Goal: Transaction & Acquisition: Purchase product/service

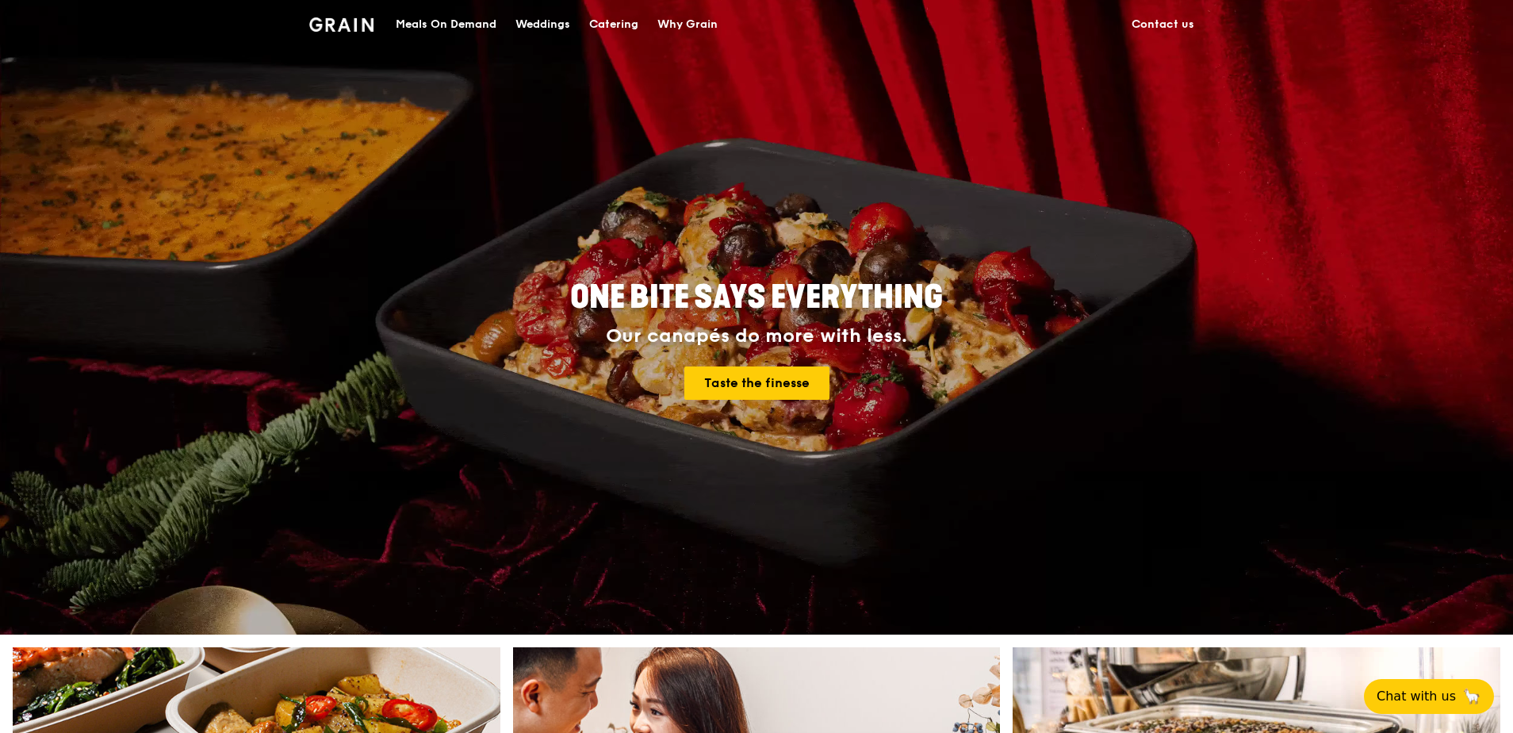
click at [626, 21] on div "Catering" at bounding box center [613, 25] width 49 height 48
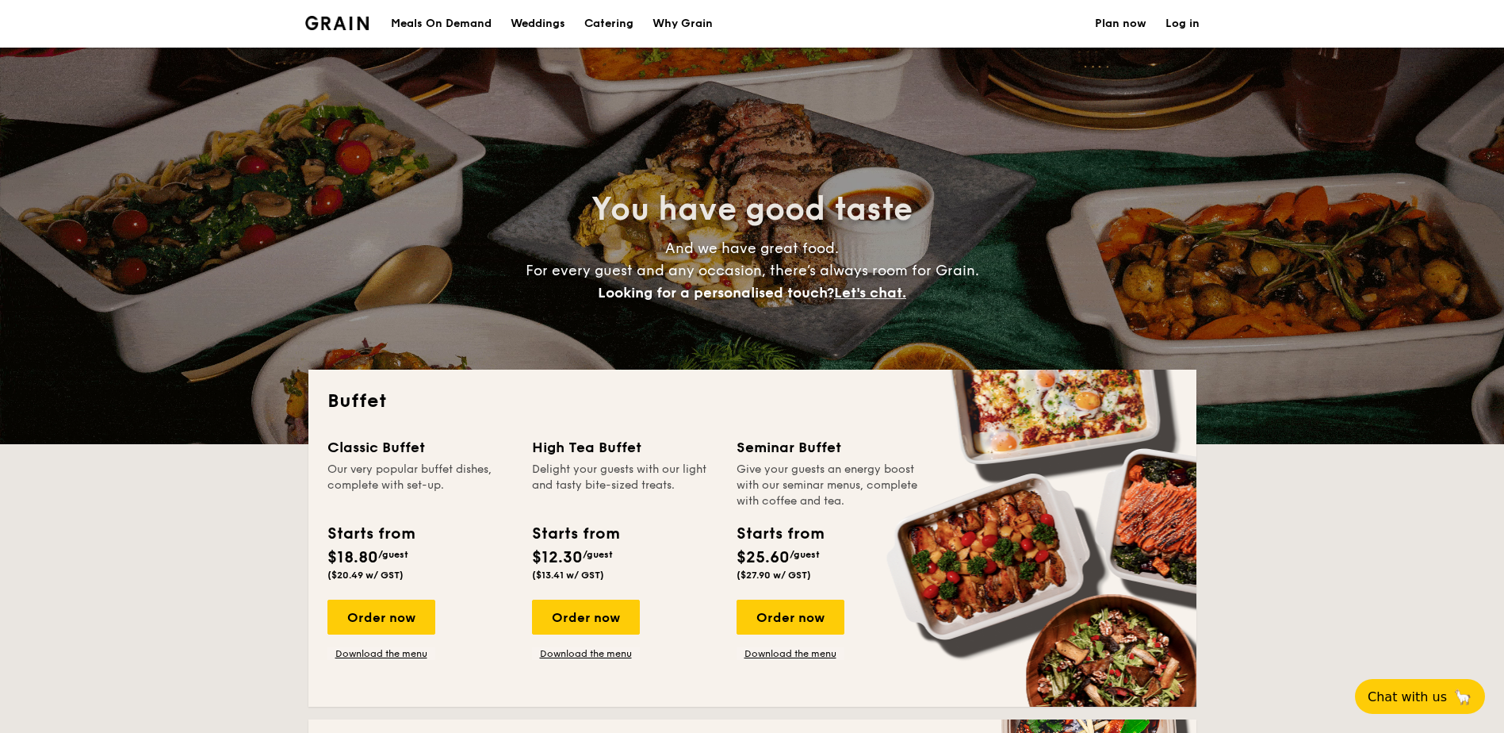
select select
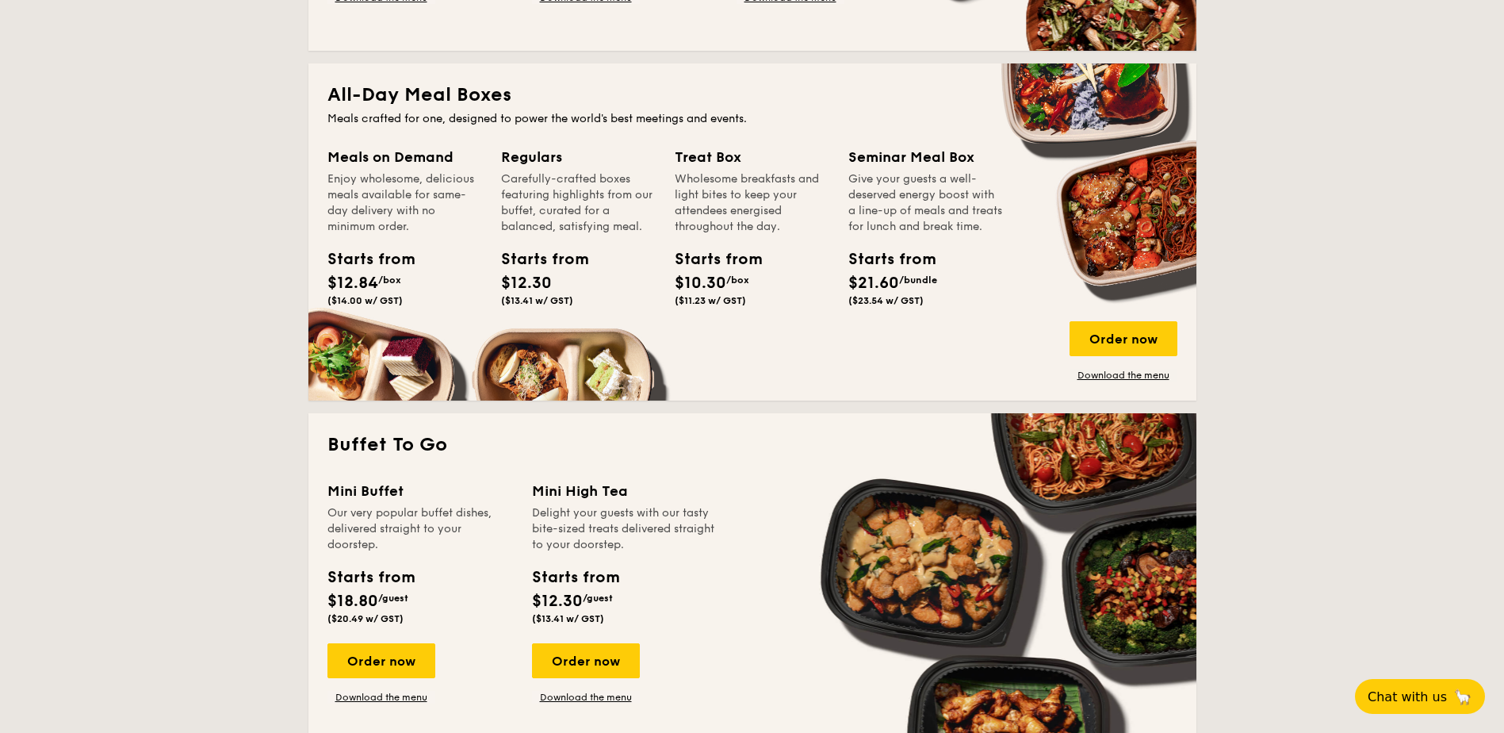
scroll to position [793, 0]
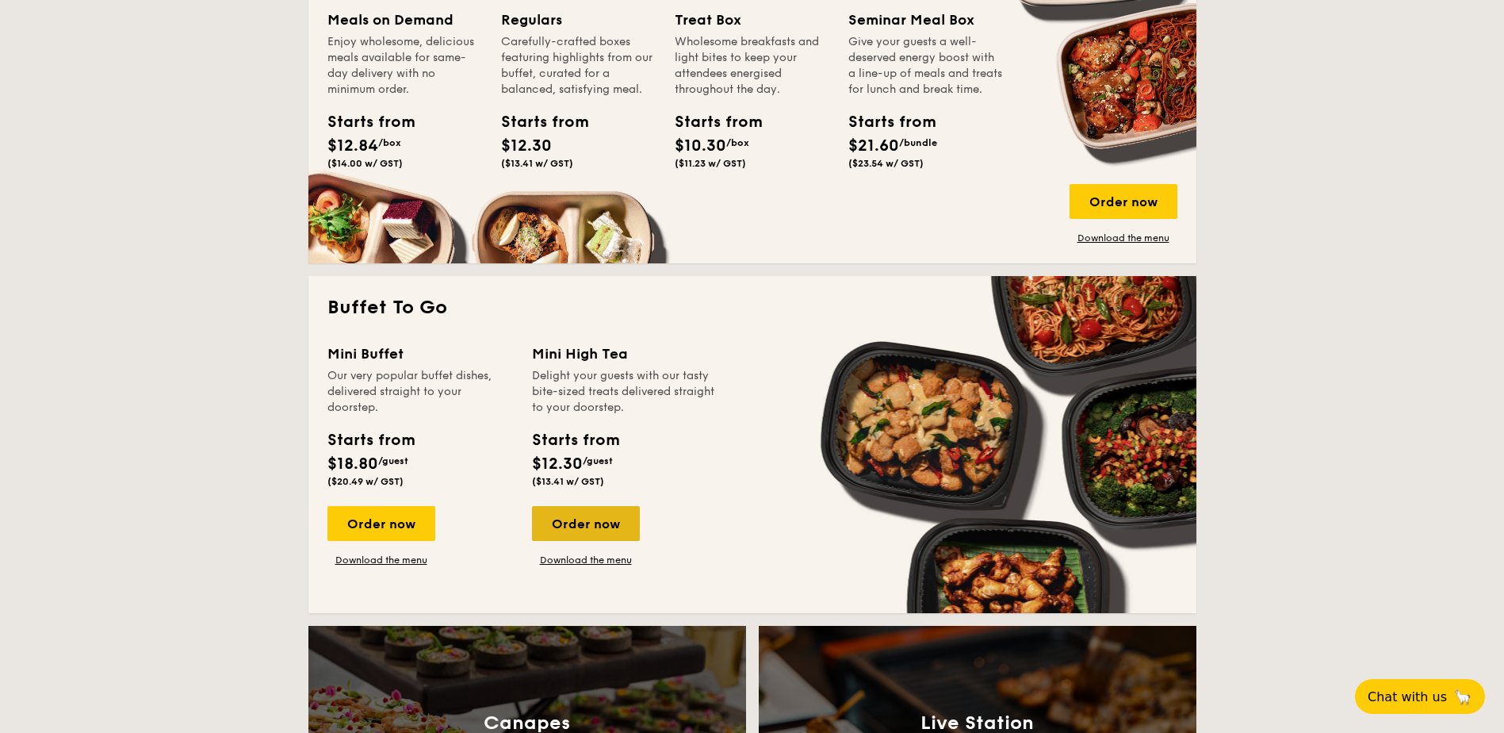
click at [608, 524] on div "Order now" at bounding box center [586, 523] width 108 height 35
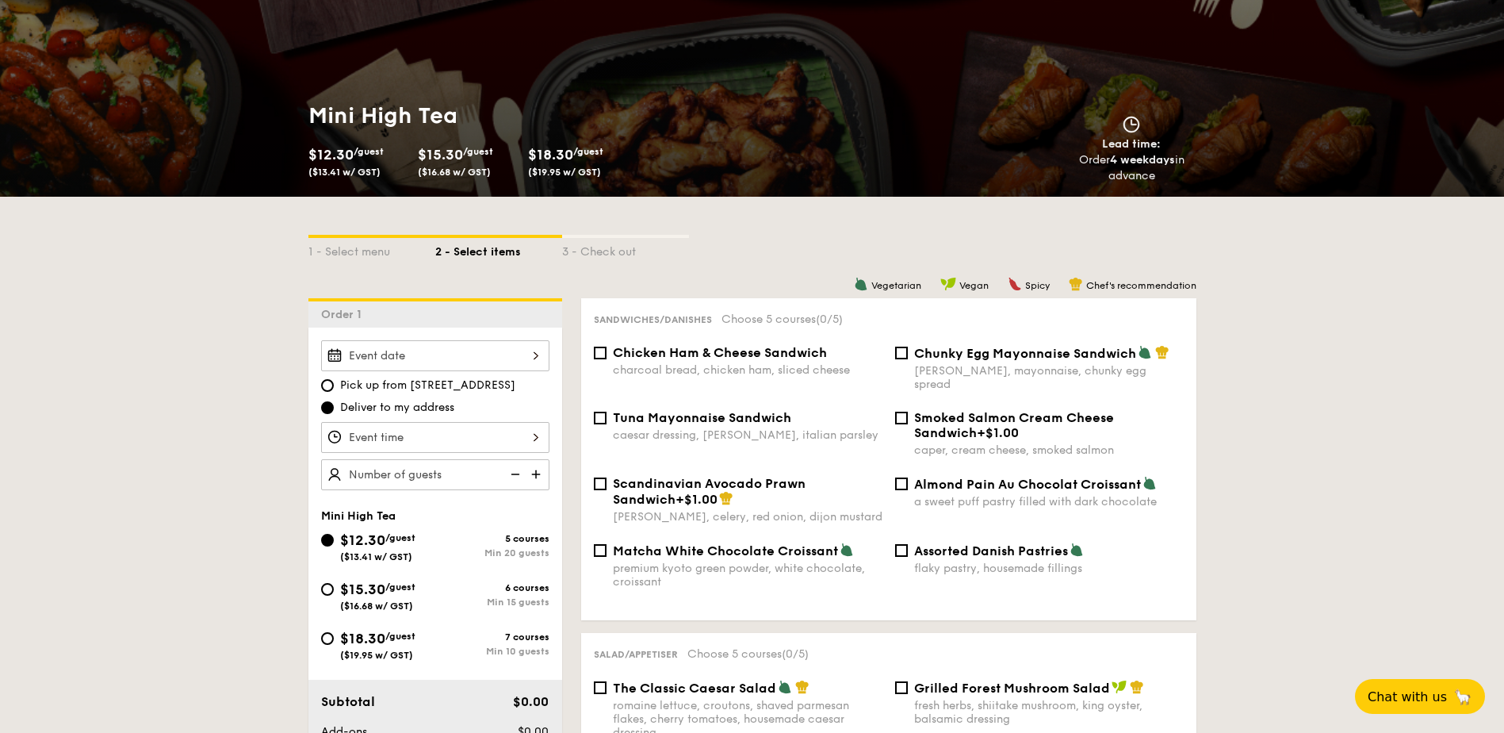
scroll to position [159, 0]
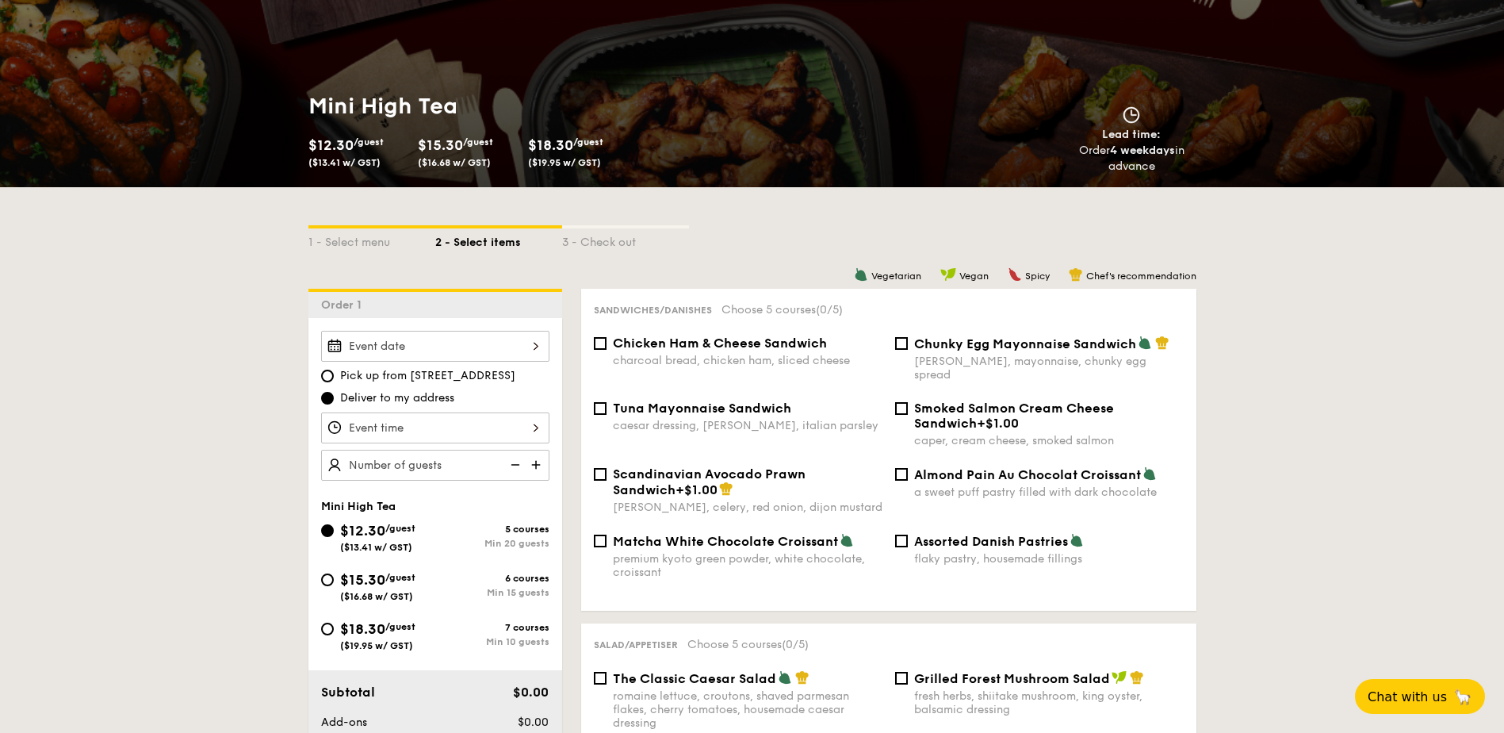
click at [485, 340] on input "Takeaway Arabica Coffee packed in a takeaway box with creamer, sugar, and cups …" at bounding box center [435, 346] width 228 height 31
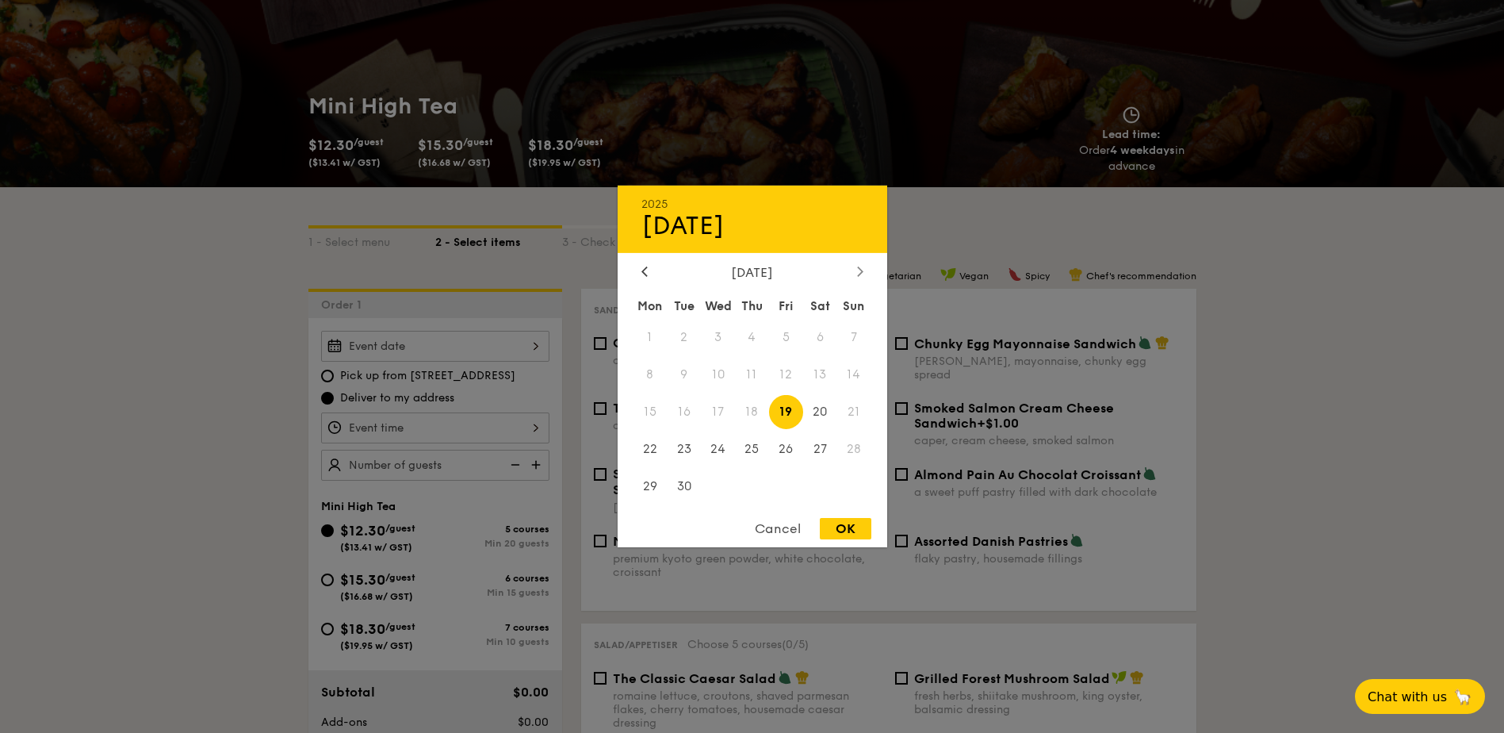
click at [856, 273] on div at bounding box center [860, 272] width 14 height 15
click at [755, 376] on span "9" at bounding box center [752, 375] width 34 height 34
click at [842, 531] on div "OK" at bounding box center [846, 528] width 52 height 21
type input "Oct 09, 2025"
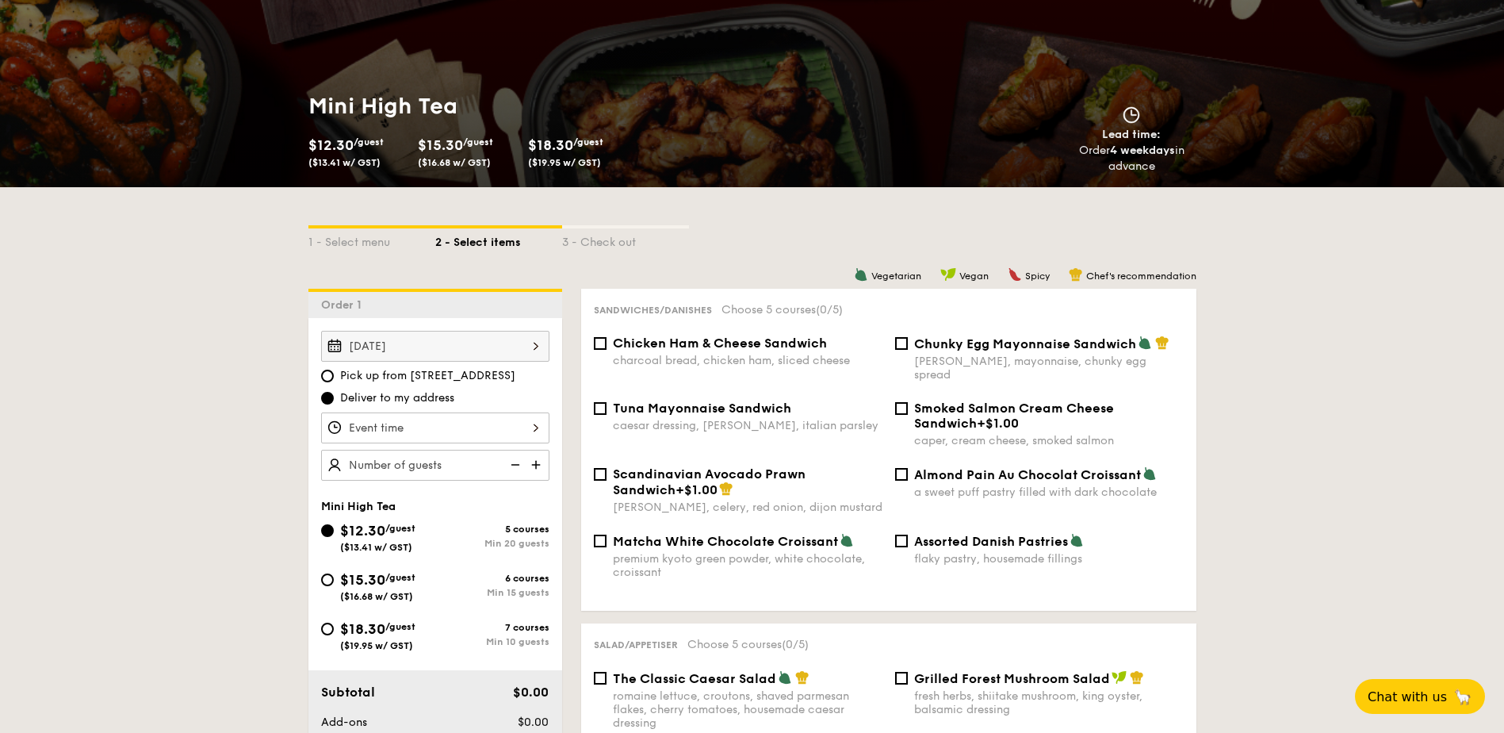
click at [466, 423] on input "Takeaway Arabica Coffee packed in a takeaway box with creamer, sugar, and cups …" at bounding box center [435, 427] width 228 height 31
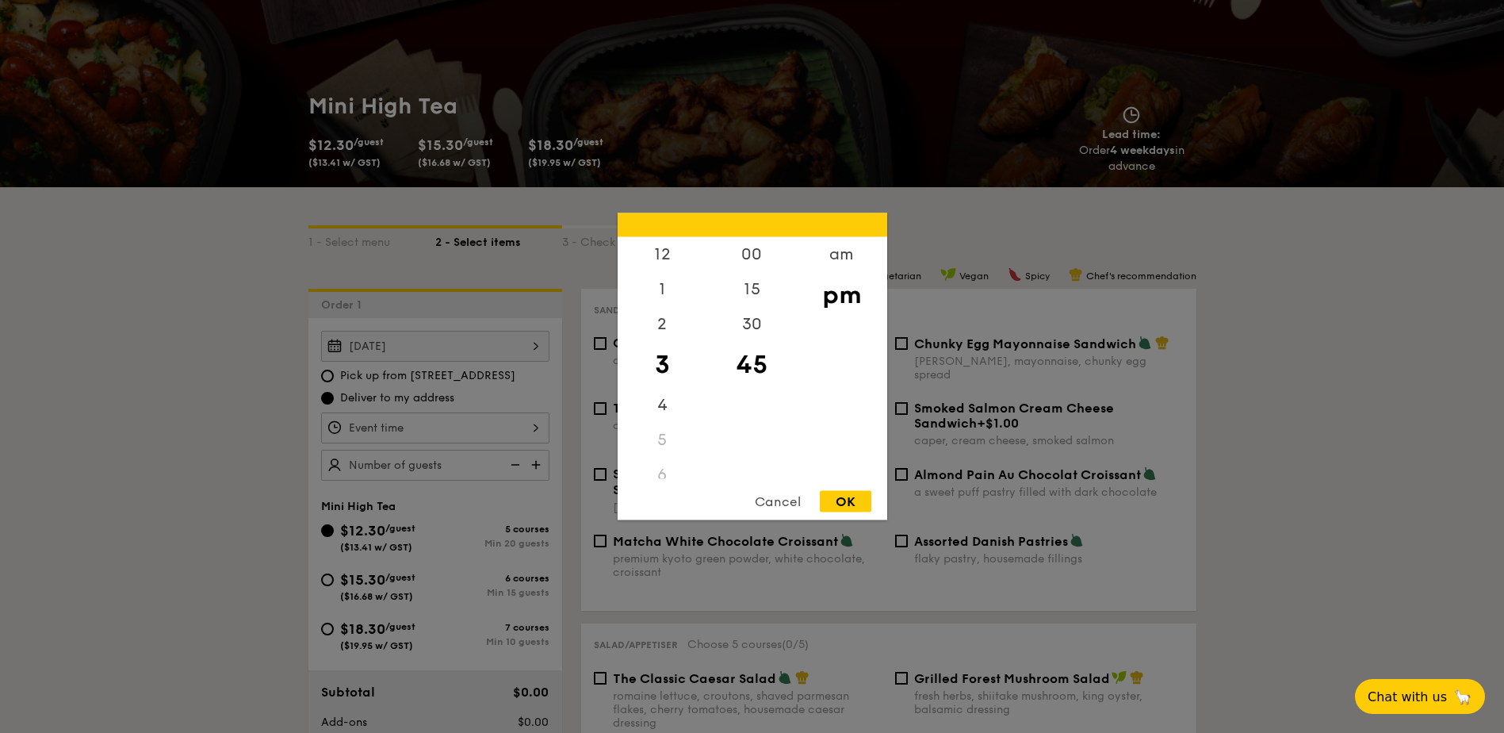
click at [851, 504] on div "OK" at bounding box center [846, 501] width 52 height 21
type input "3:45PM"
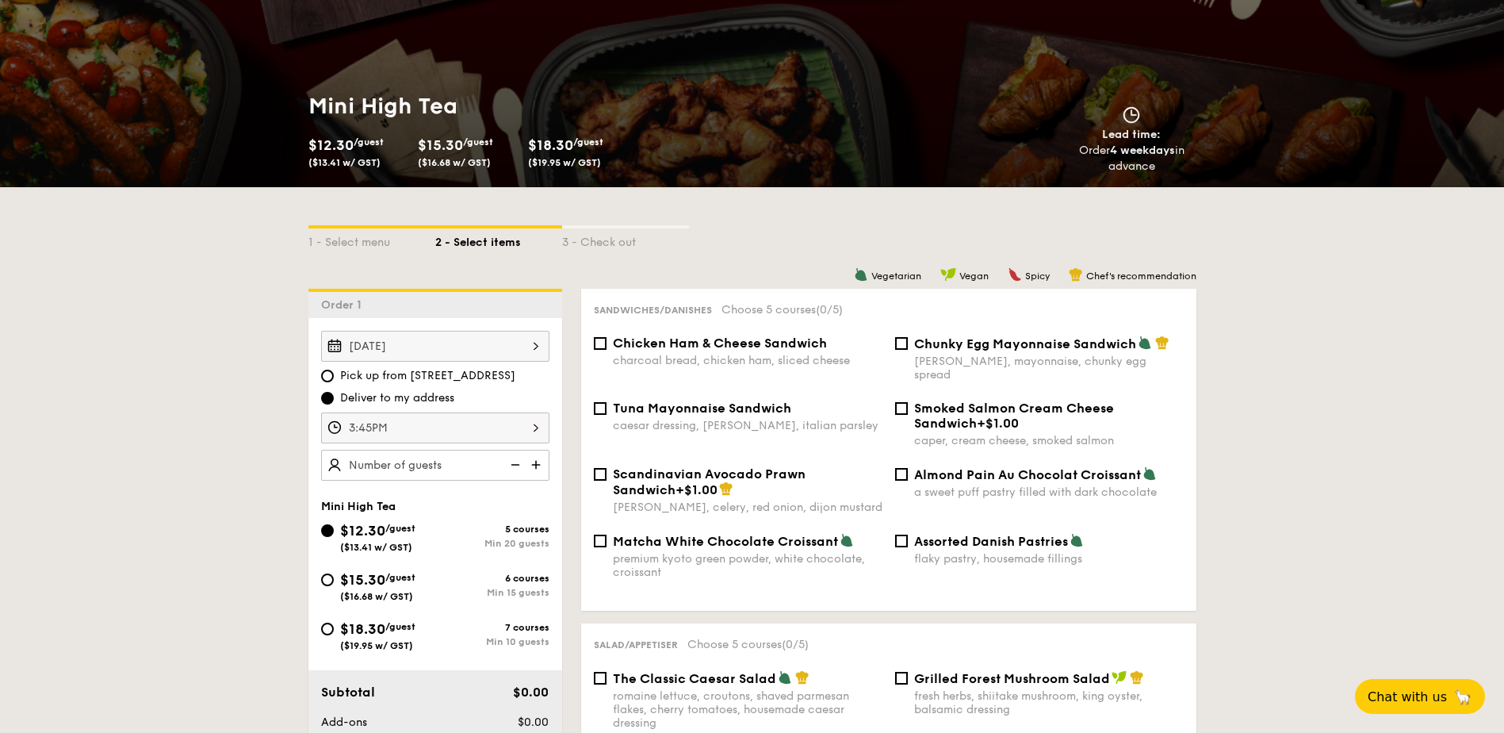
click at [449, 468] on input "text" at bounding box center [435, 465] width 228 height 31
click at [531, 465] on img at bounding box center [538, 465] width 24 height 30
type input "20 guests"
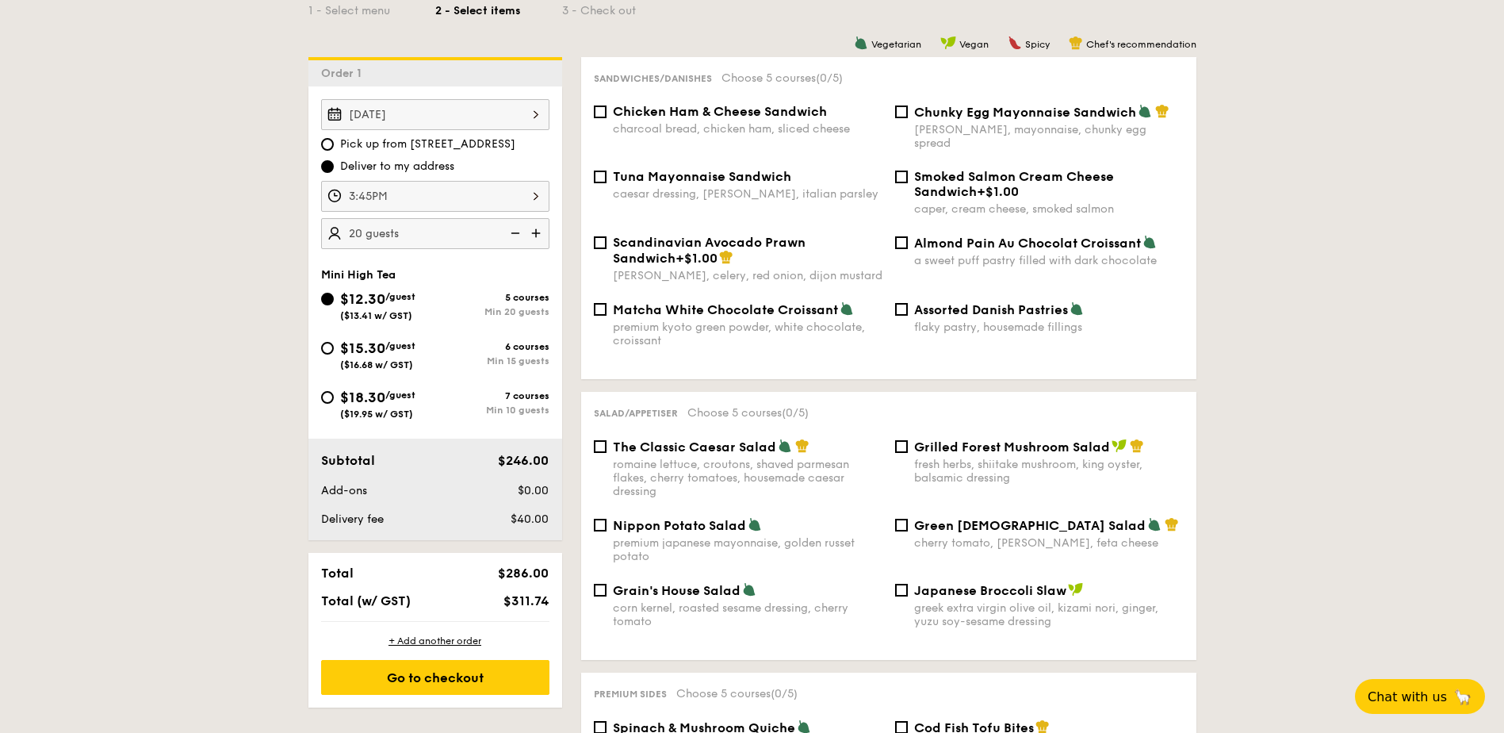
scroll to position [396, 0]
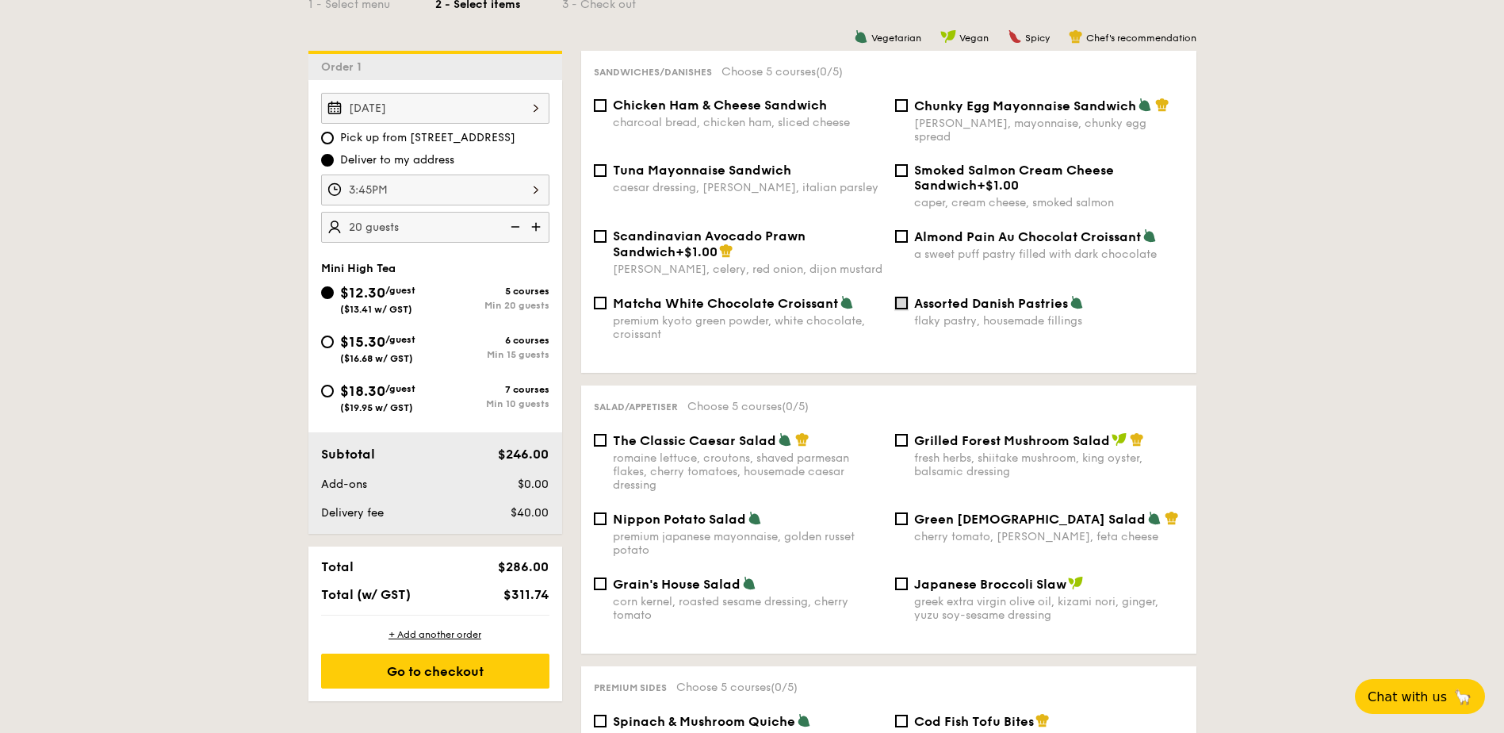
click at [902, 297] on input "Assorted Danish Pastries flaky pastry, housemade fillings" at bounding box center [901, 303] width 13 height 13
checkbox input "true"
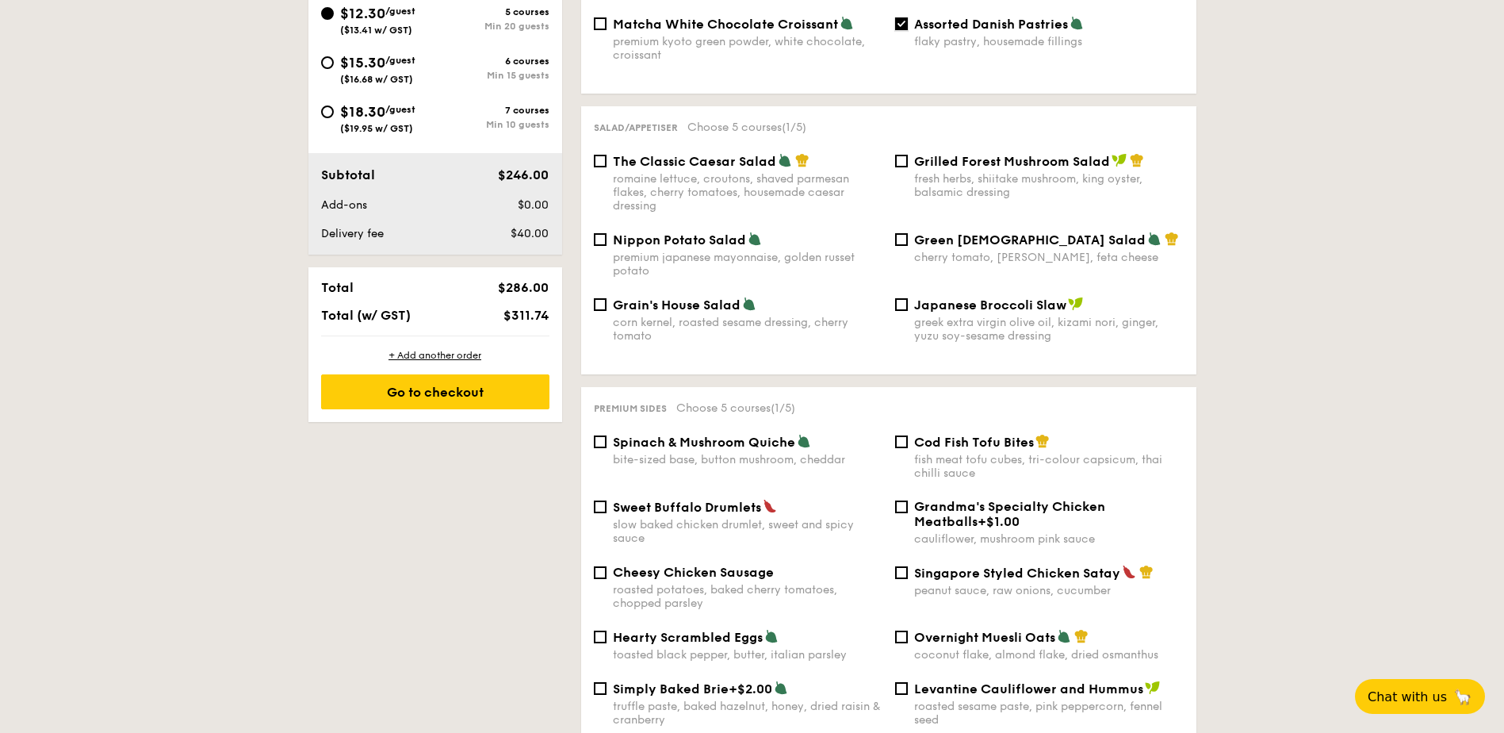
scroll to position [714, 0]
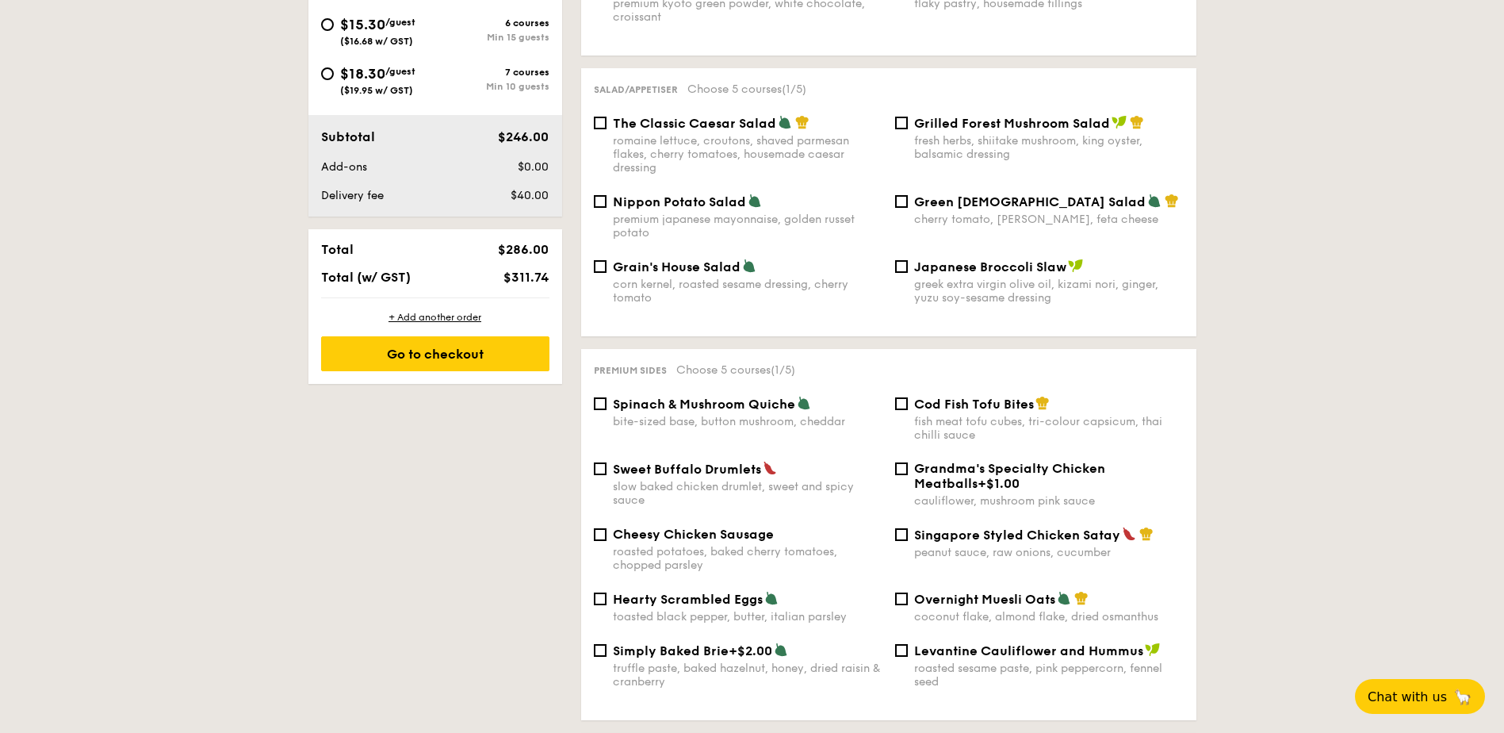
click at [725, 396] on span "Spinach & Mushroom Quiche" at bounding box center [704, 403] width 182 height 15
click at [607, 397] on input "Spinach & Mushroom Quiche bite-sized base, button mushroom, cheddar" at bounding box center [600, 403] width 13 height 13
checkbox input "true"
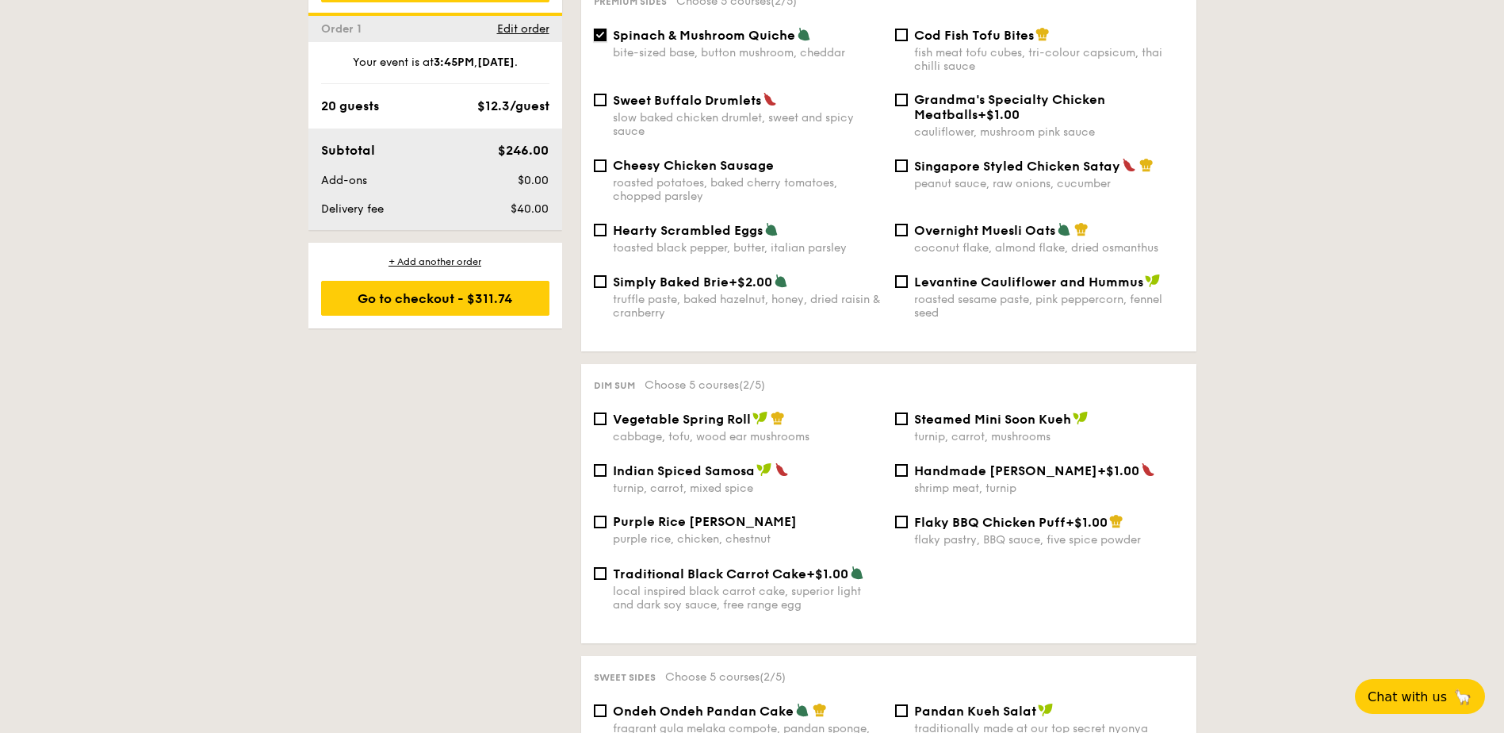
scroll to position [1110, 0]
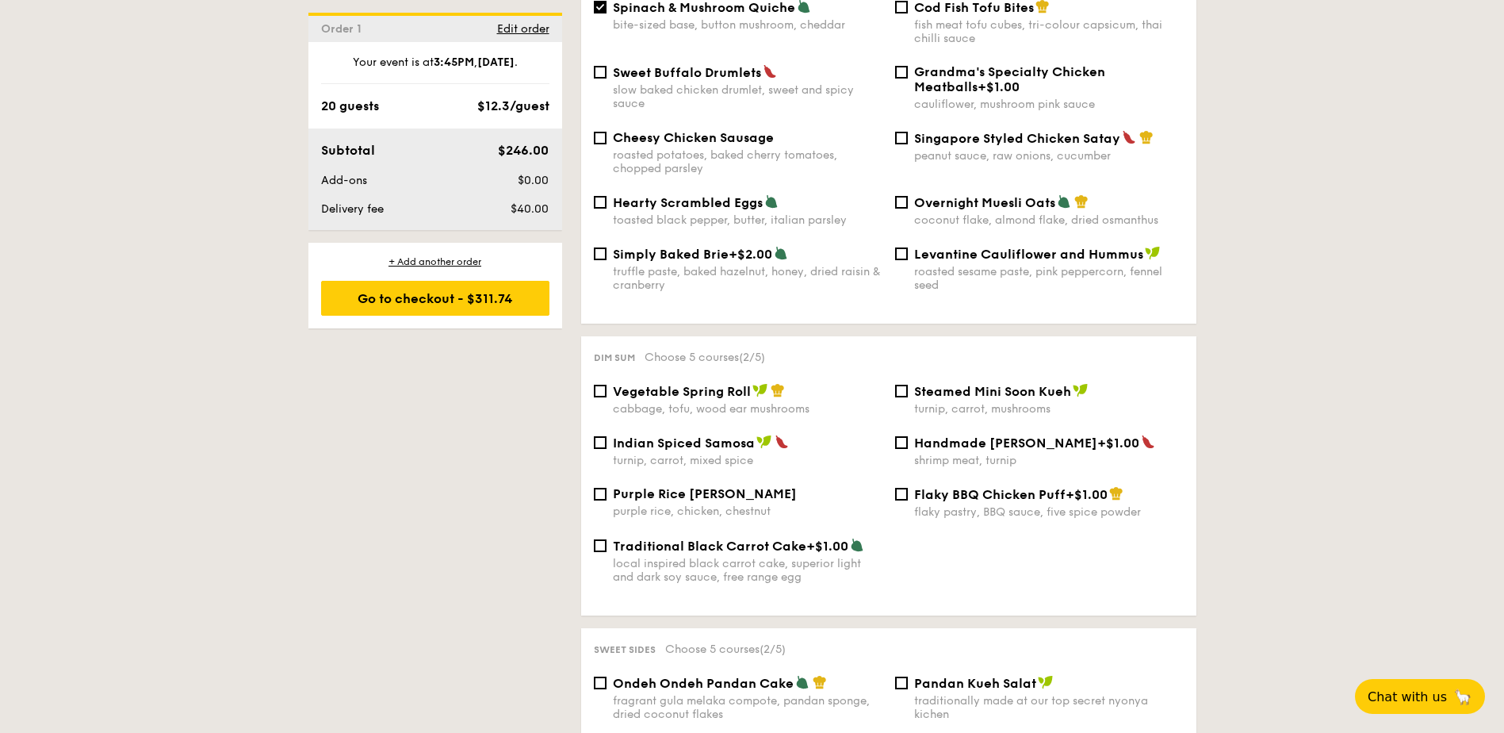
click at [978, 384] on span "Steamed Mini Soon Kueh" at bounding box center [992, 391] width 157 height 15
click at [908, 385] on input "Steamed Mini Soon Kueh turnip, carrot, mushrooms" at bounding box center [901, 391] width 13 height 13
checkbox input "true"
click at [692, 435] on span "Indian Spiced Samosa" at bounding box center [684, 442] width 142 height 15
click at [607, 436] on input "Indian Spiced Samosa turnip, carrot, mixed spice" at bounding box center [600, 442] width 13 height 13
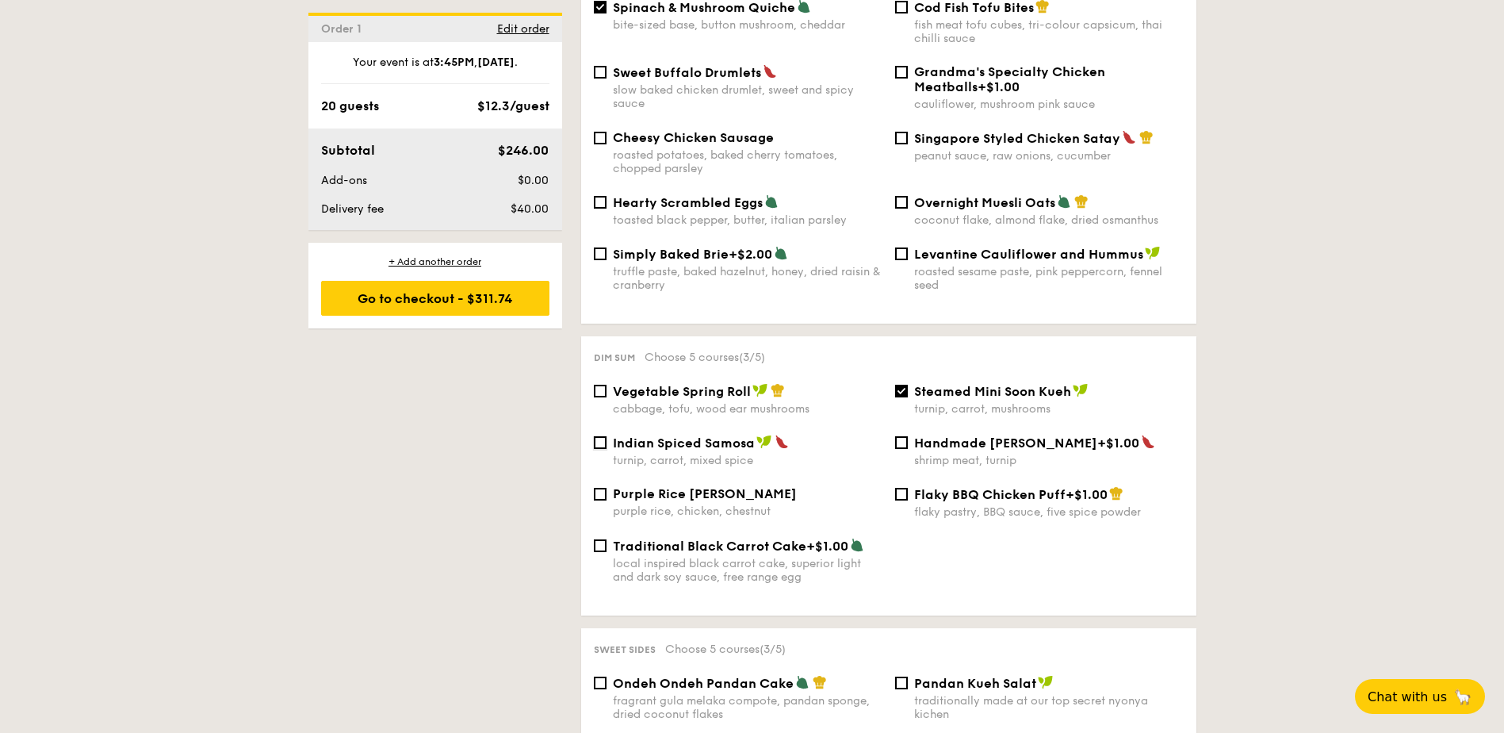
checkbox input "true"
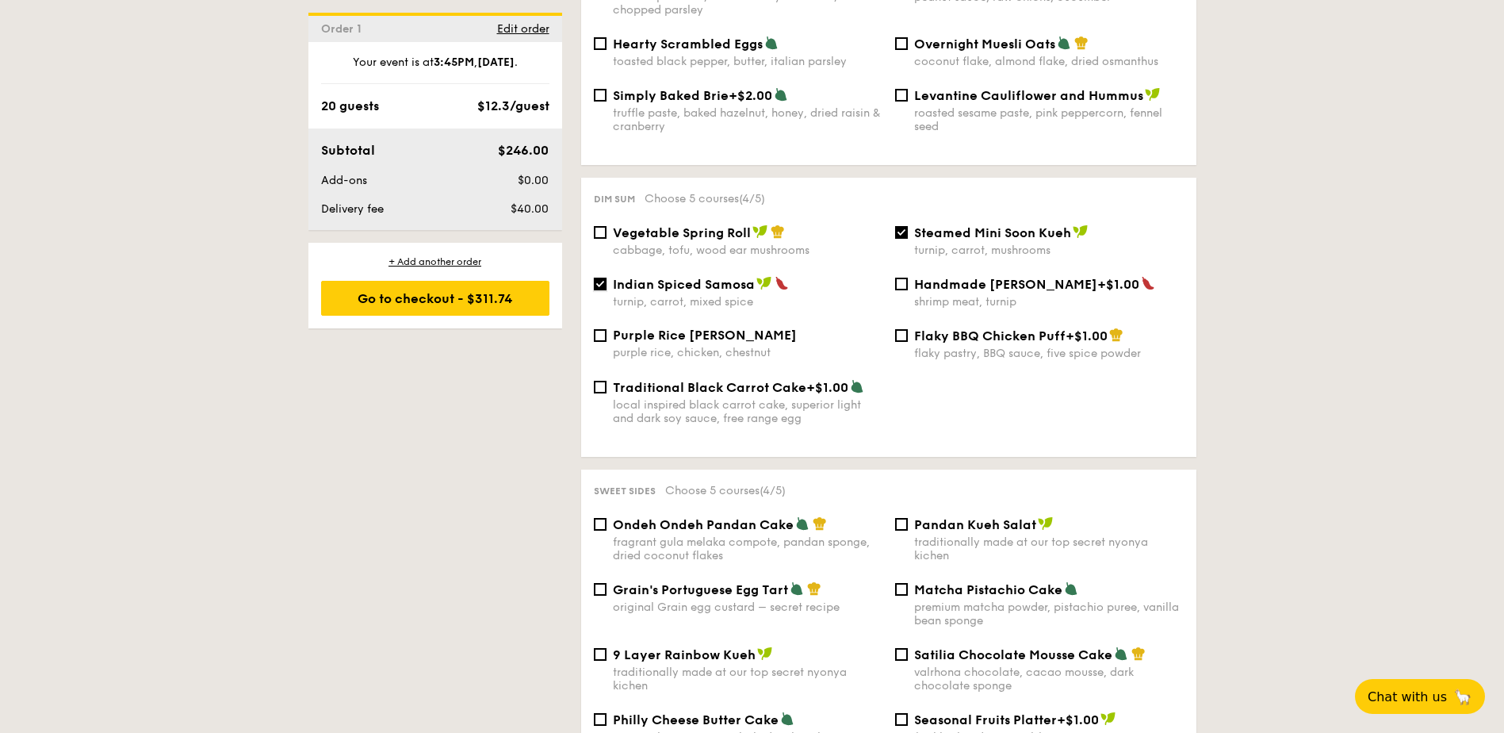
scroll to position [1348, 0]
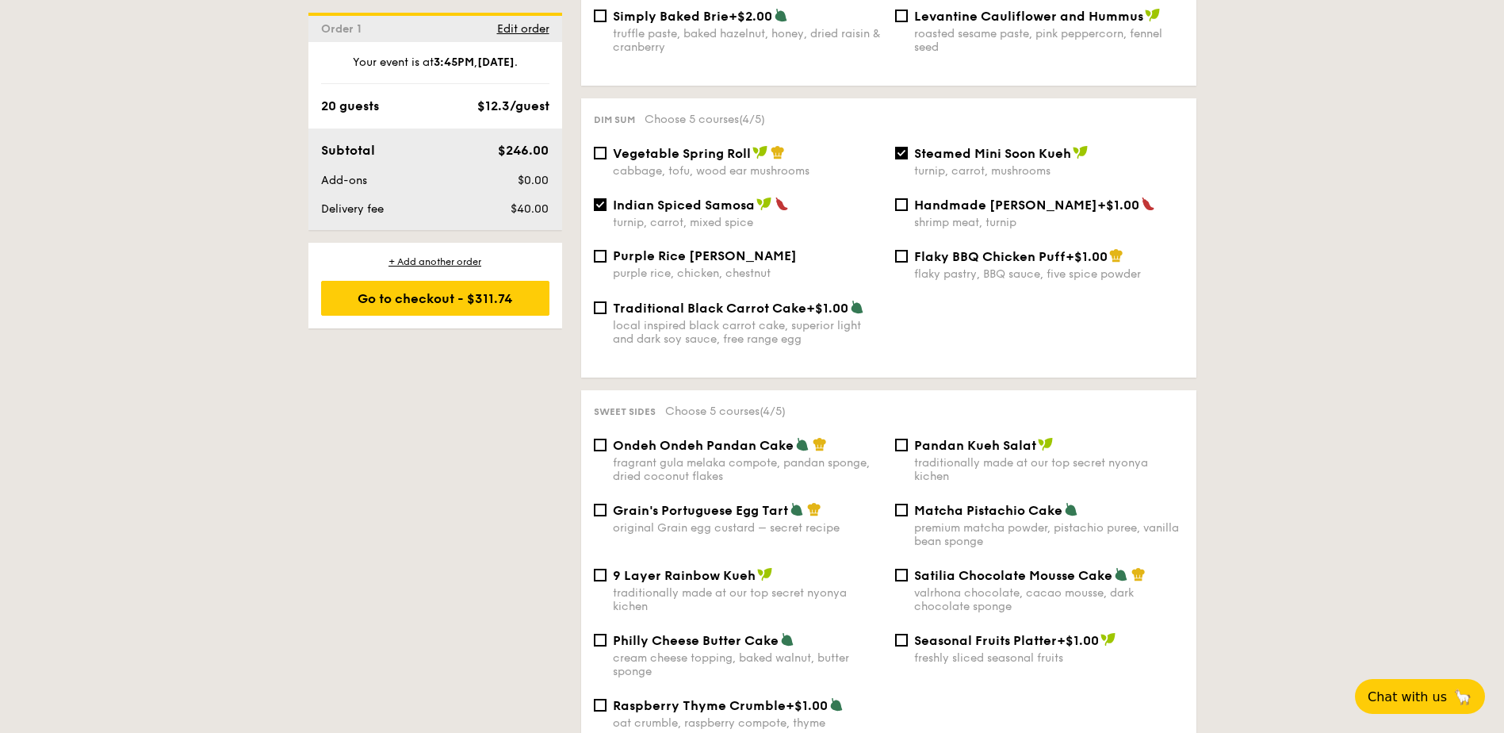
click at [914, 503] on span "Matcha Pistachio Cake" at bounding box center [988, 510] width 148 height 15
click at [908, 503] on input "Matcha Pistachio Cake premium matcha powder, pistachio puree, vanilla bean spon…" at bounding box center [901, 509] width 13 height 13
checkbox input "true"
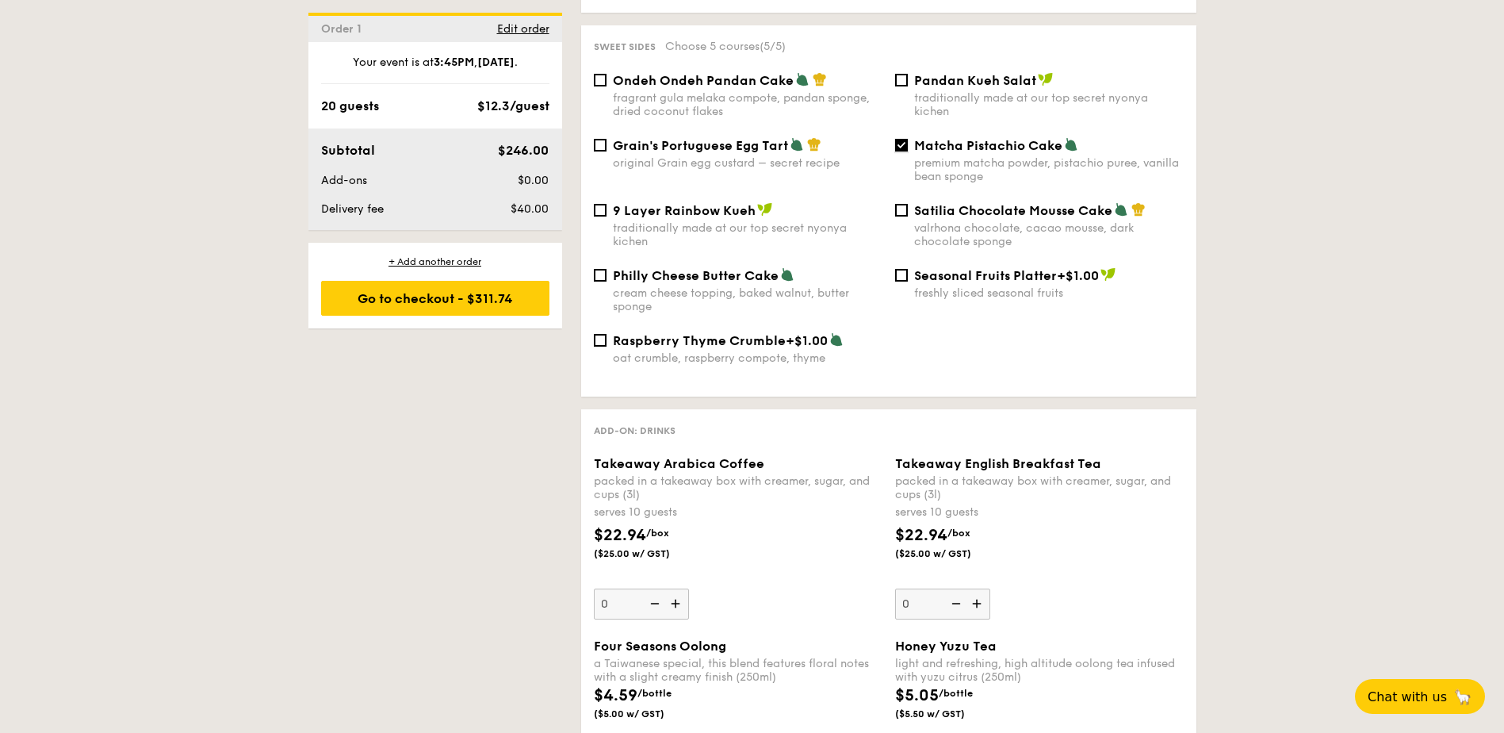
scroll to position [1744, 0]
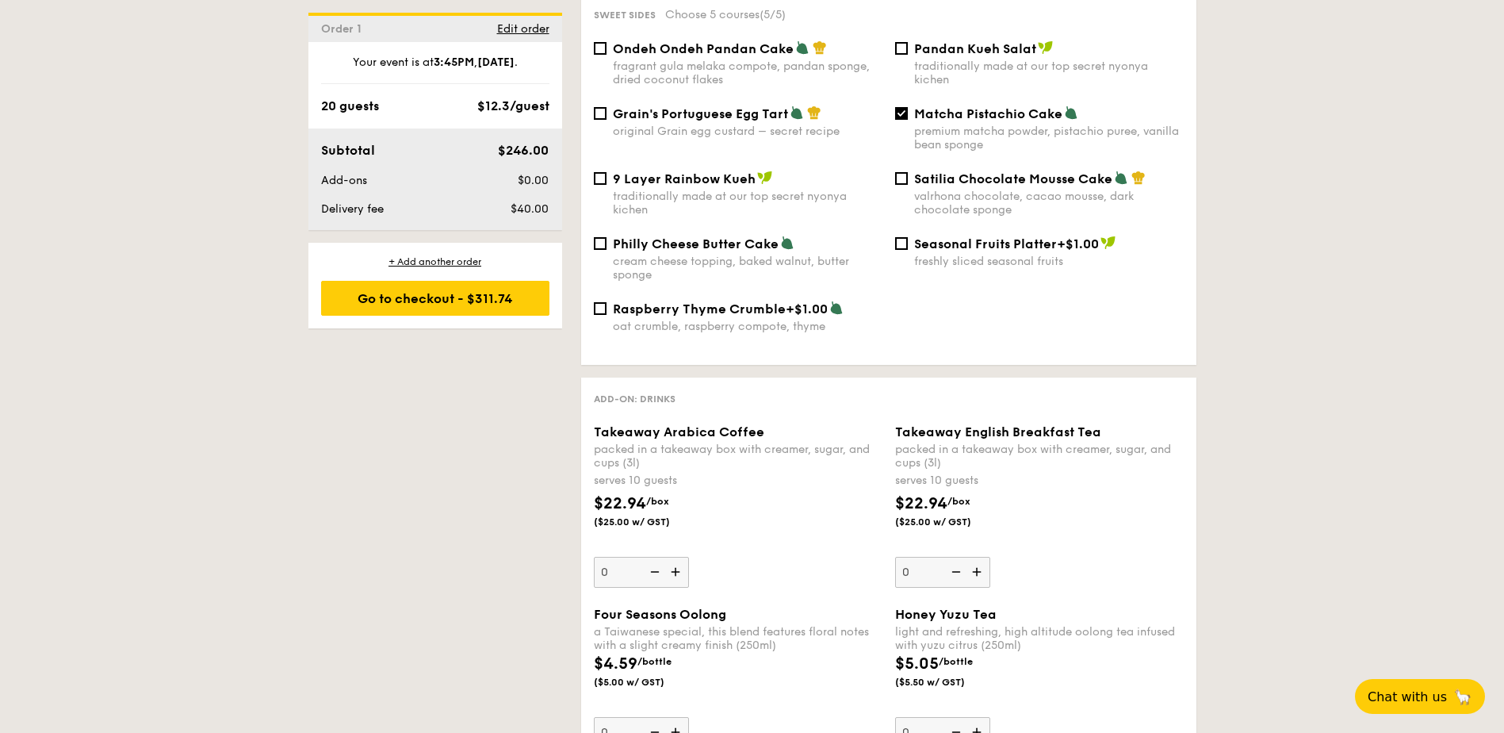
click at [680, 557] on img at bounding box center [677, 572] width 24 height 30
click at [680, 557] on input "0" at bounding box center [641, 572] width 95 height 31
type input "1"
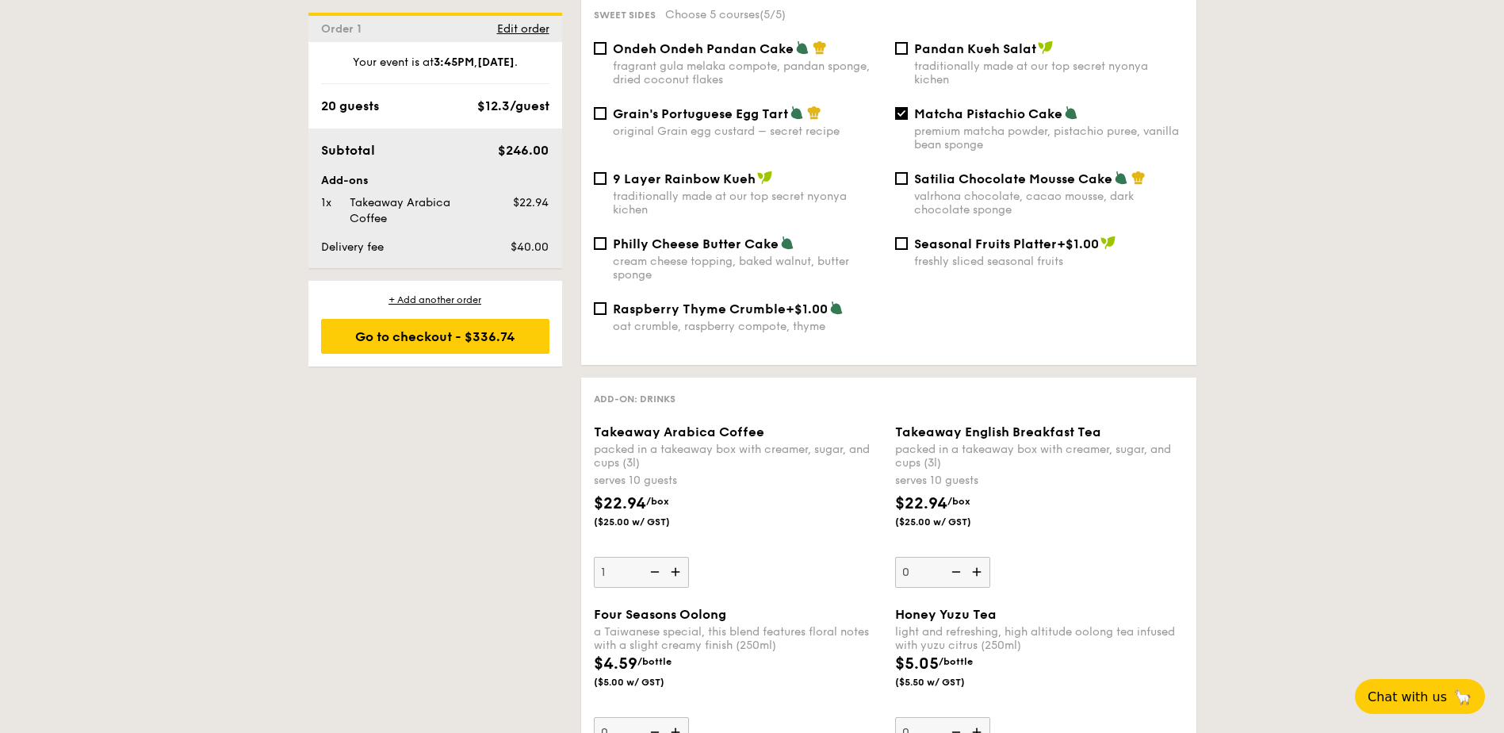
click at [973, 561] on img at bounding box center [979, 572] width 24 height 30
click at [973, 561] on input "0" at bounding box center [942, 572] width 95 height 31
type input "1"
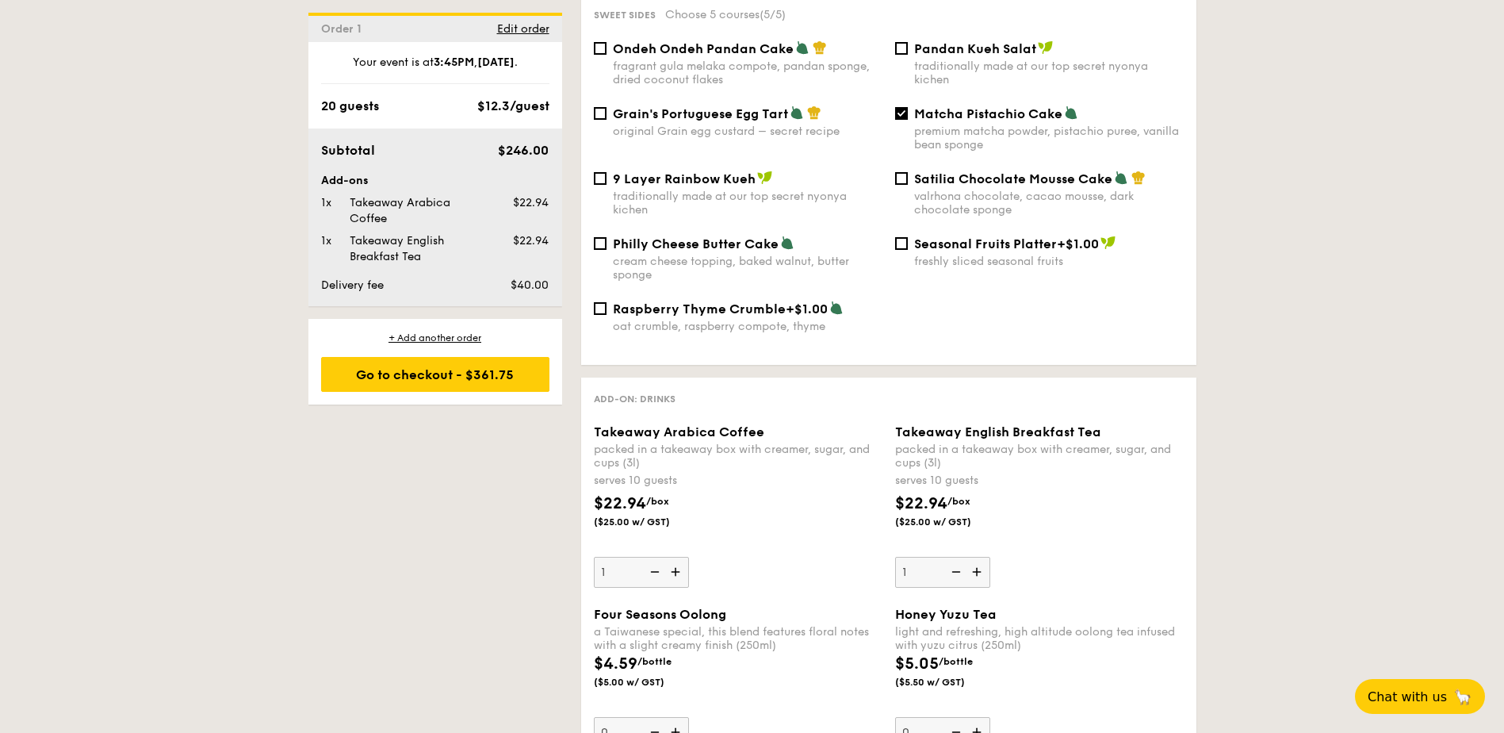
click at [1338, 481] on div "1 - Select menu 2 - Select items 3 - Check out Order 1 Oct 09, 2025 Pick up fro…" at bounding box center [752, 164] width 1504 height 3126
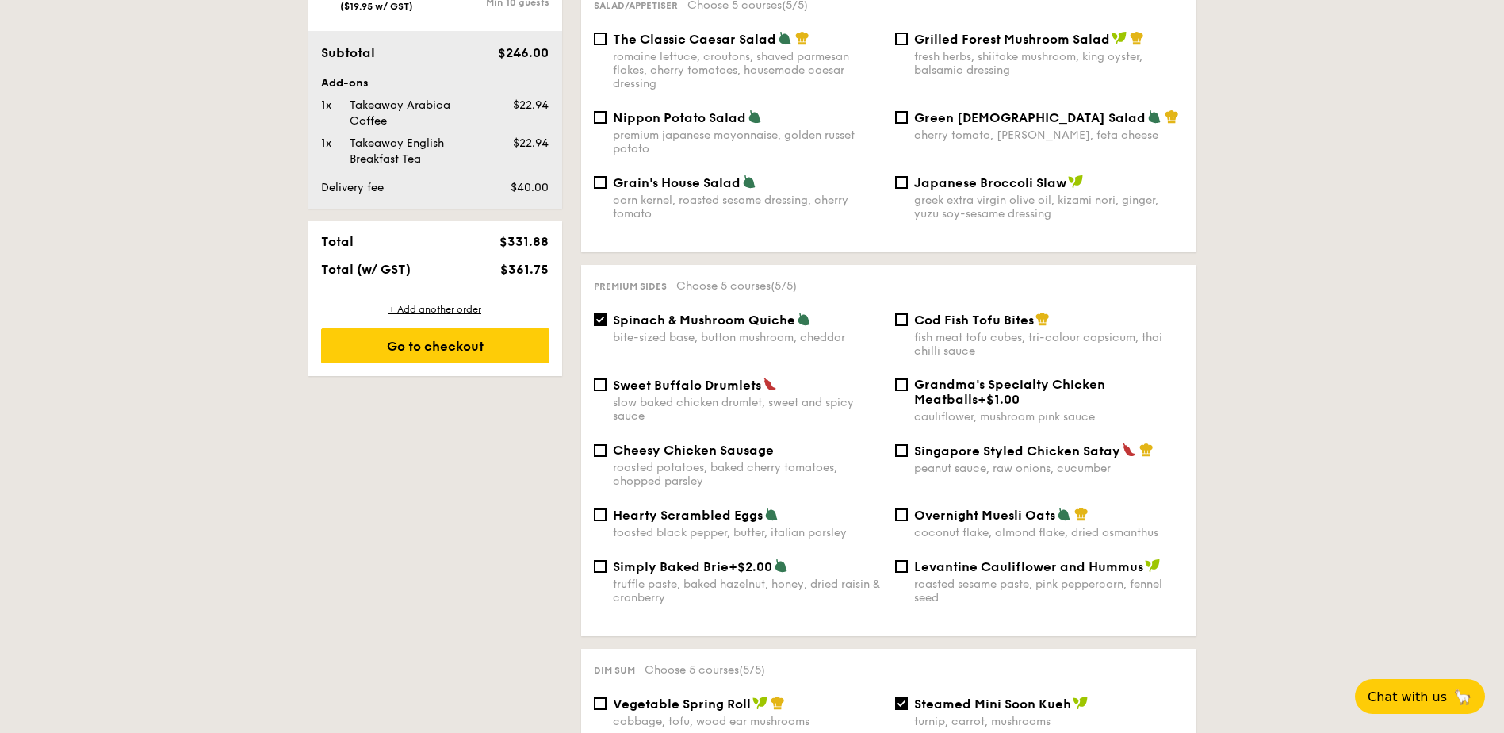
scroll to position [634, 0]
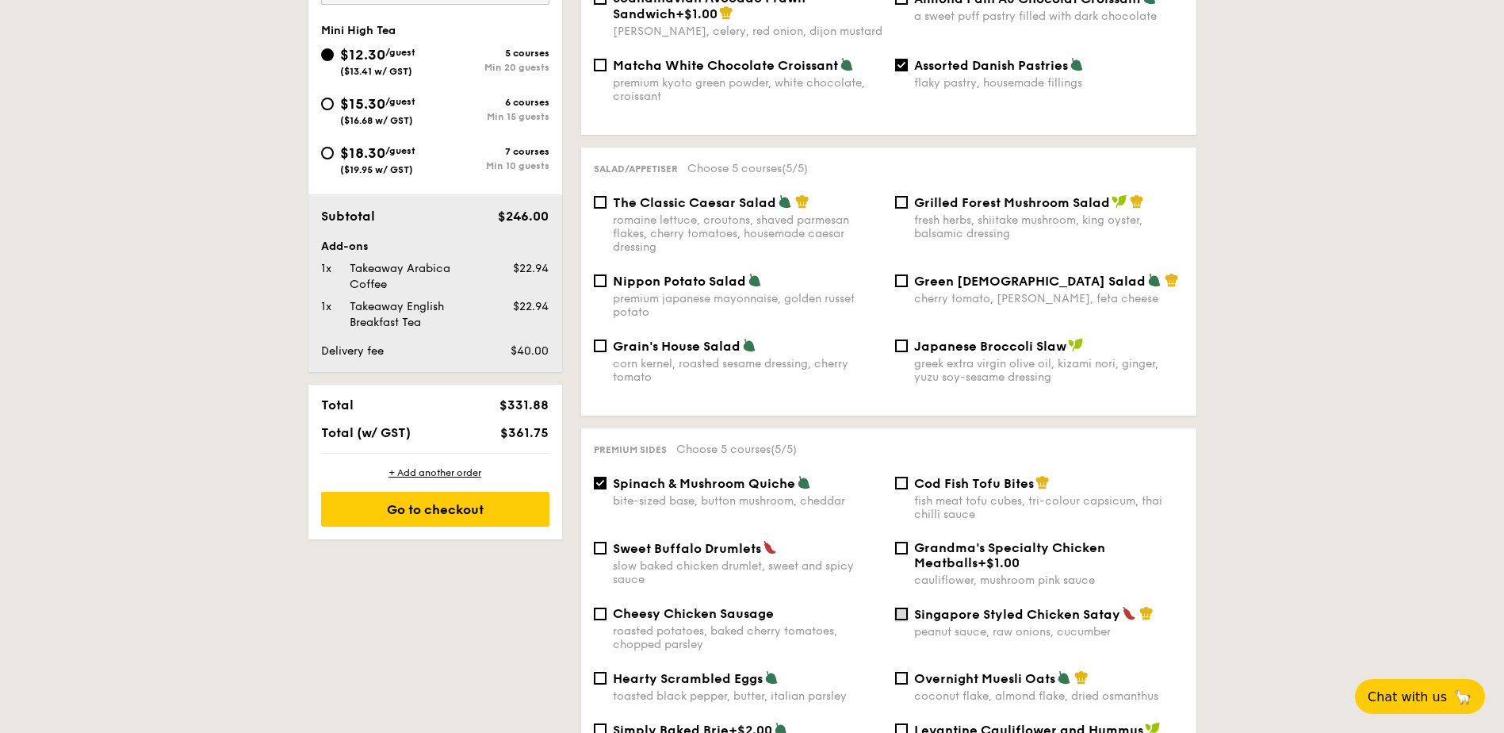
click at [902, 607] on input "Singapore Styled Chicken Satay peanut sauce, raw onions, cucumber" at bounding box center [901, 613] width 13 height 13
checkbox input "true"
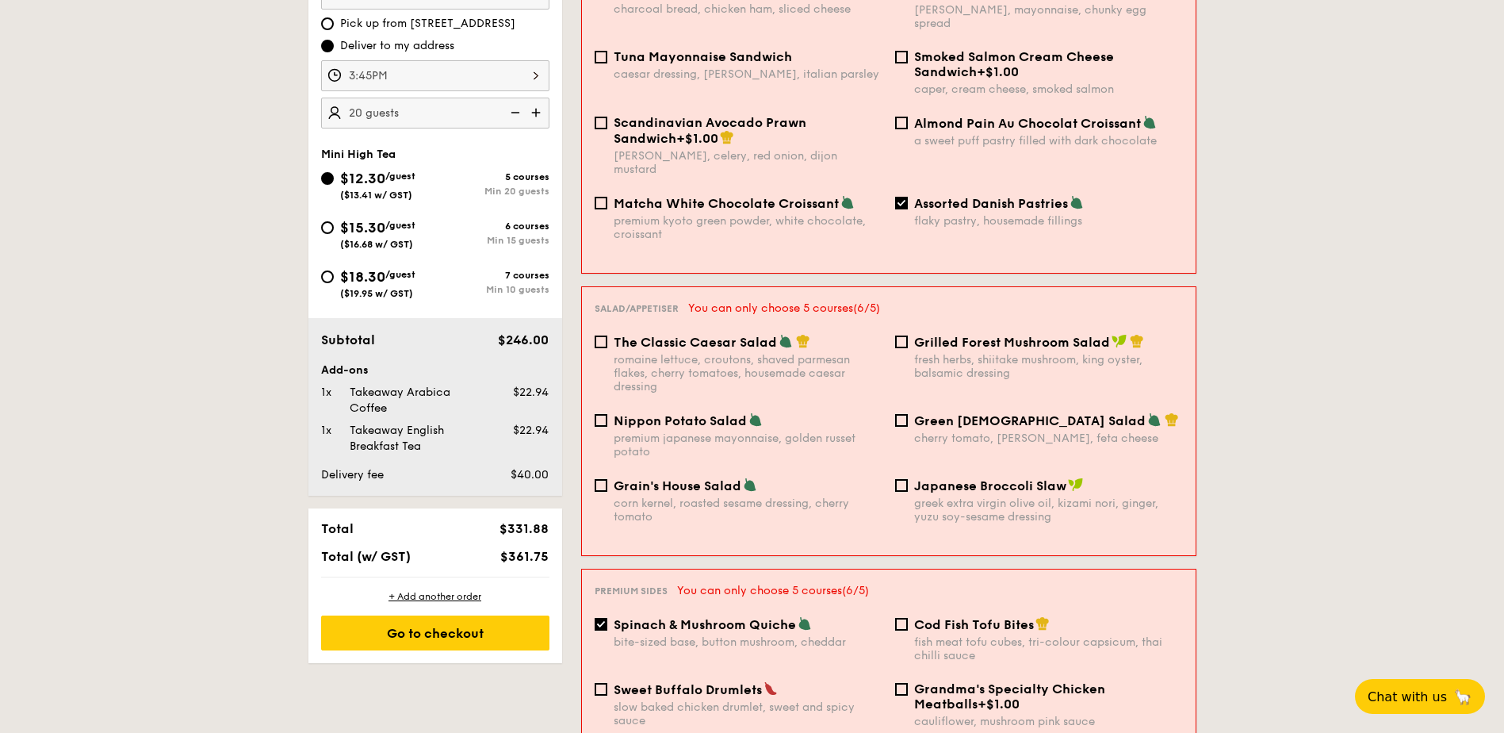
scroll to position [317, 0]
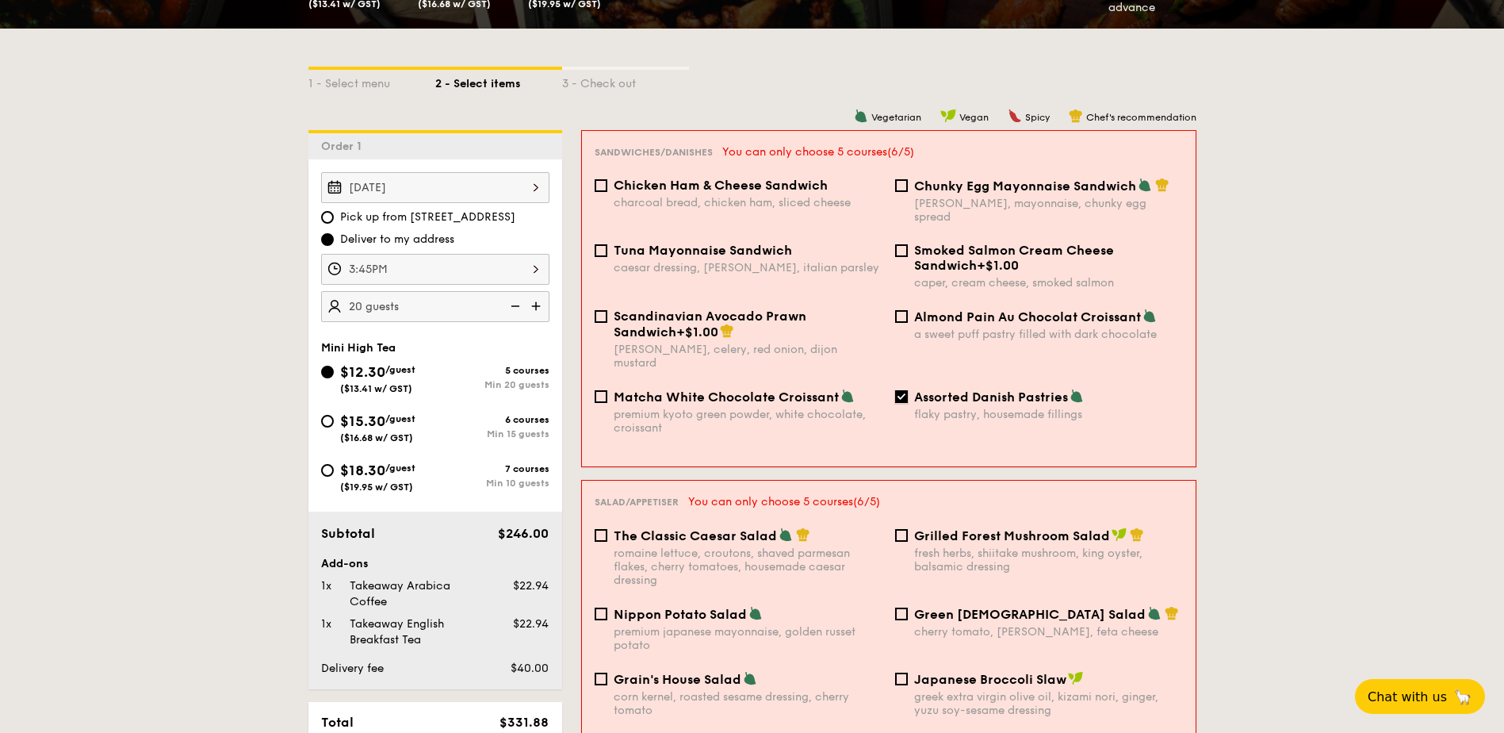
click at [899, 390] on input "Assorted Danish Pastries flaky pastry, housemade fillings" at bounding box center [901, 396] width 13 height 13
checkbox input "false"
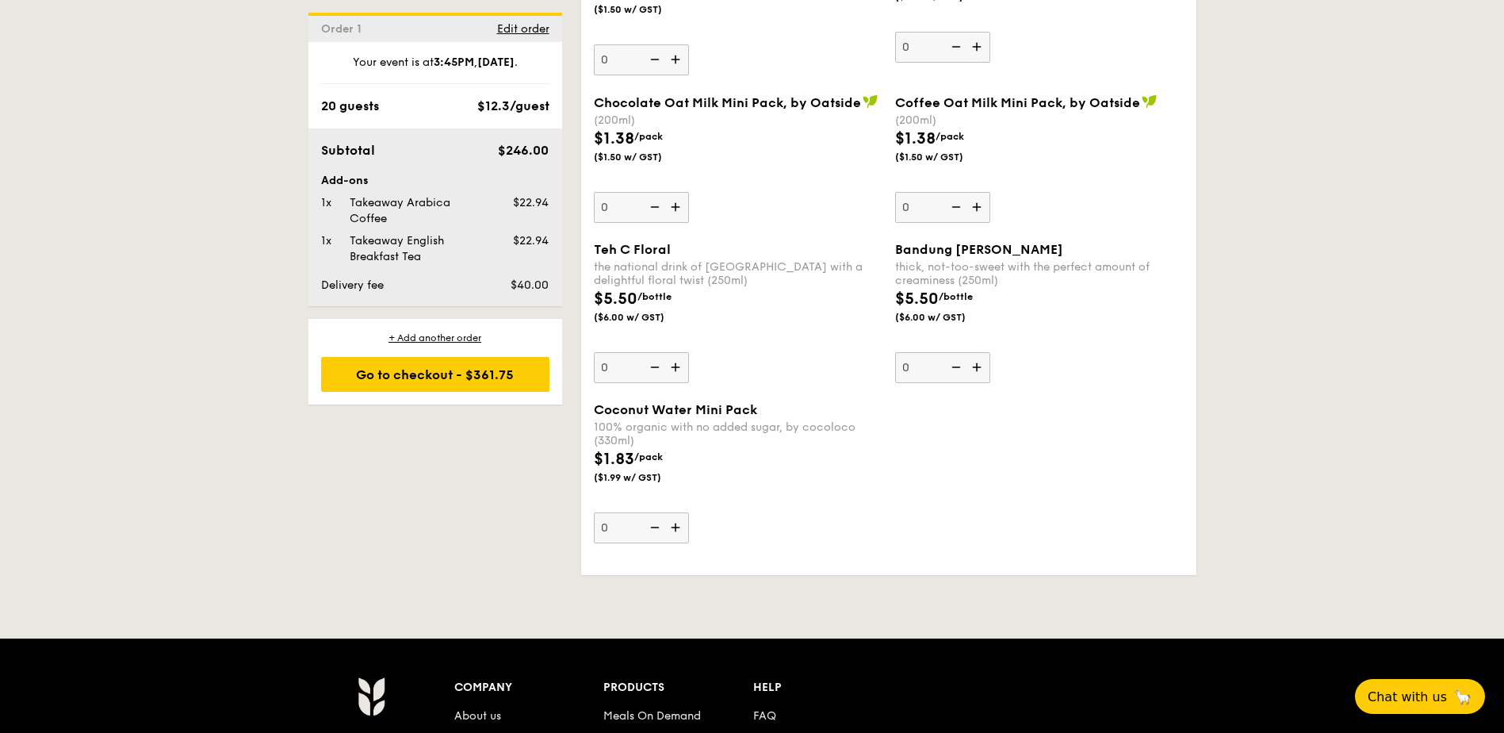
scroll to position [2936, 0]
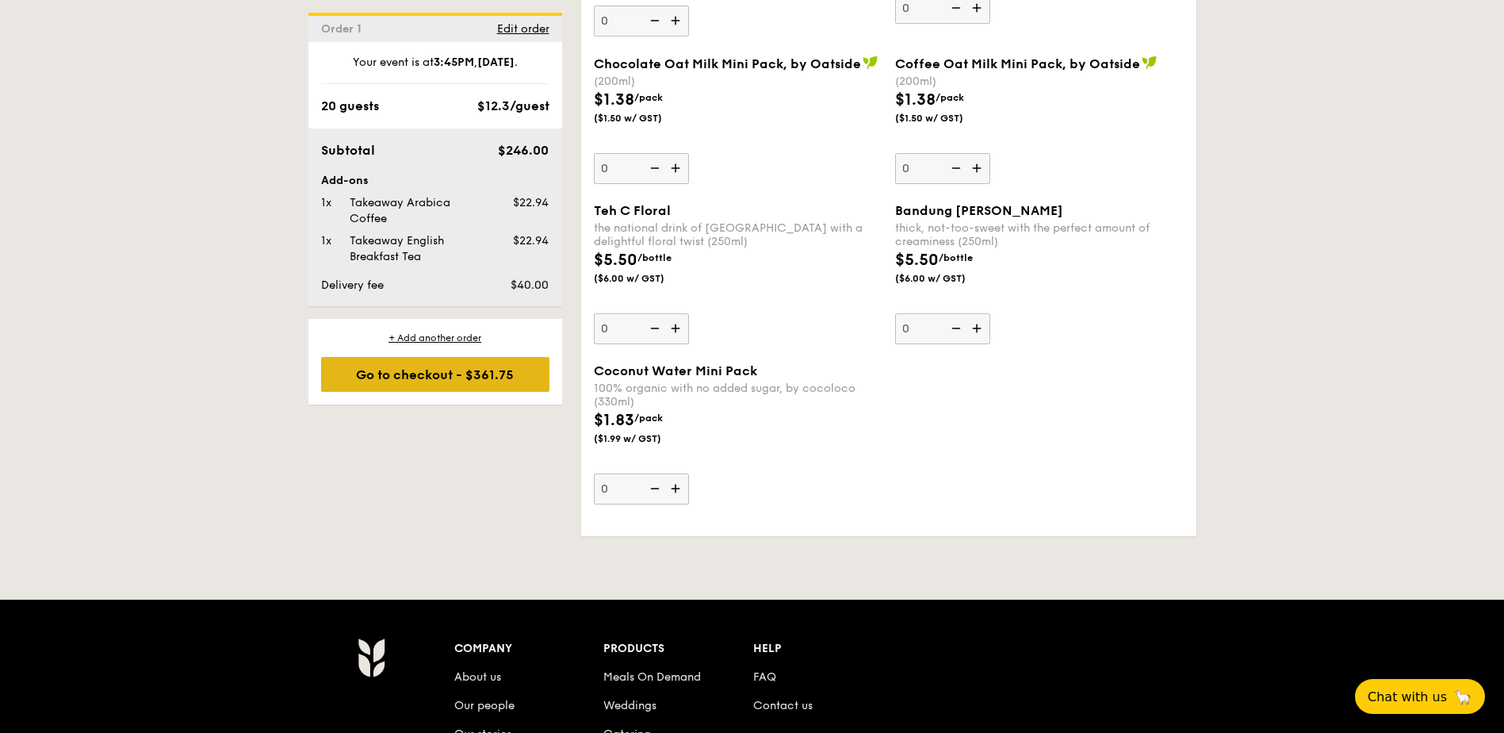
click at [448, 380] on div "Go to checkout - $361.75" at bounding box center [435, 374] width 228 height 35
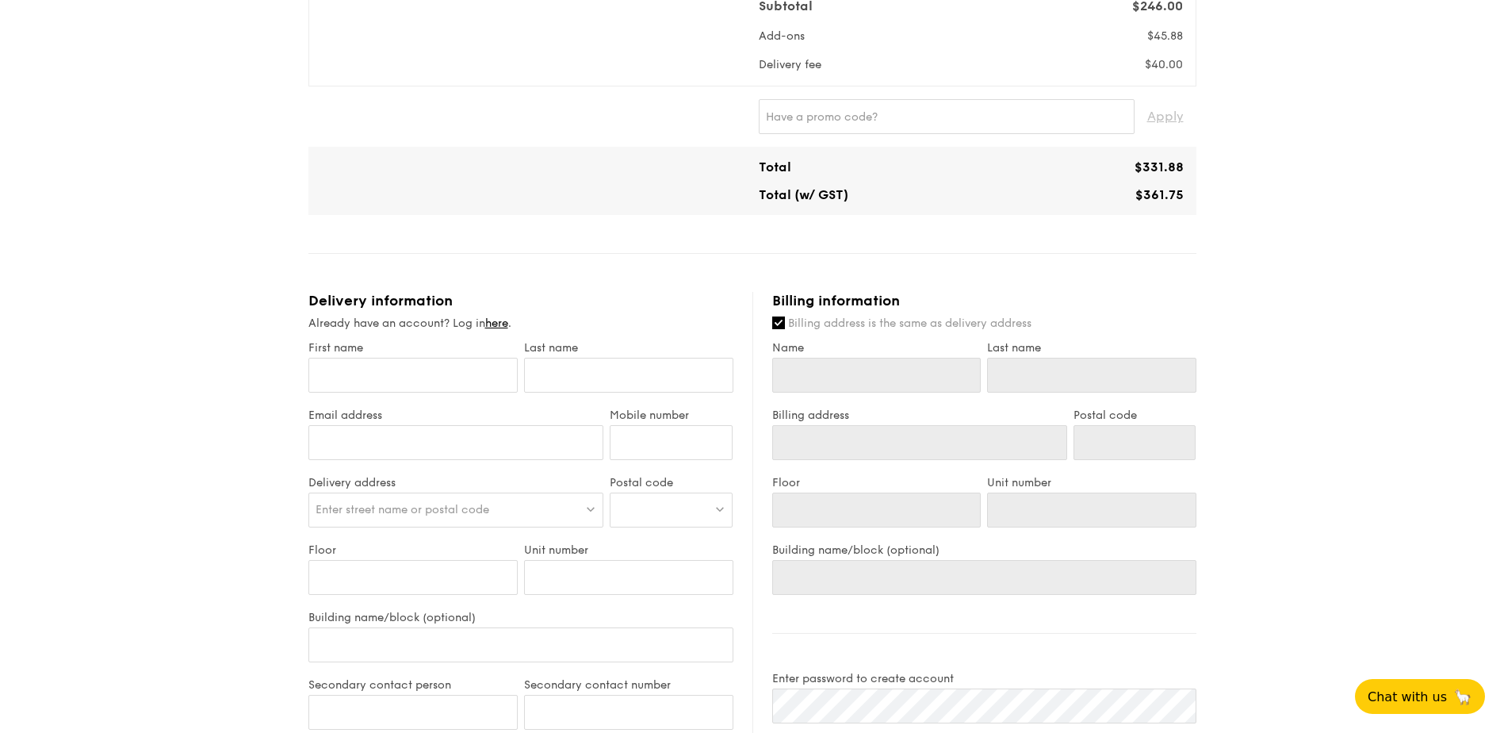
scroll to position [476, 0]
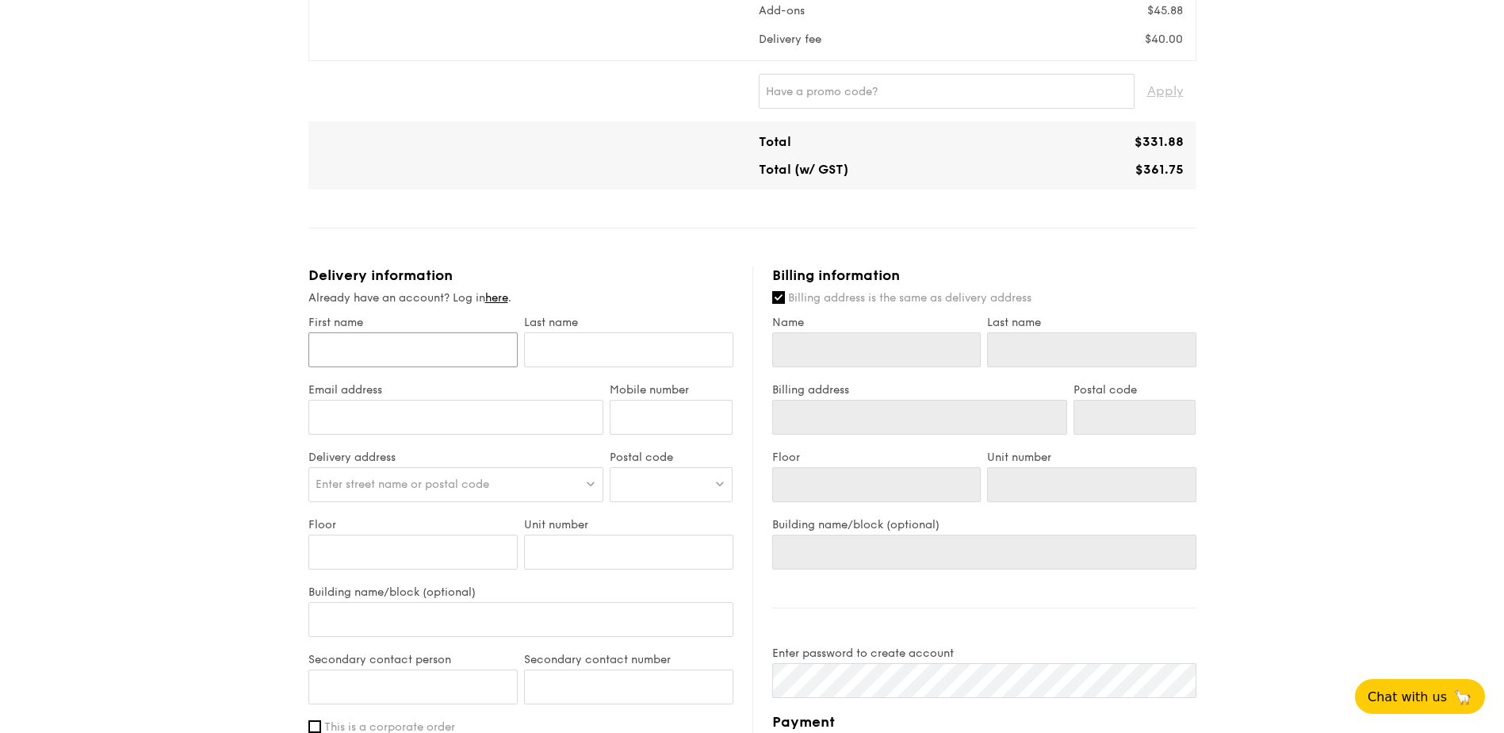
click at [405, 351] on input "First name" at bounding box center [412, 349] width 209 height 35
type input "G"
type input "GarryL"
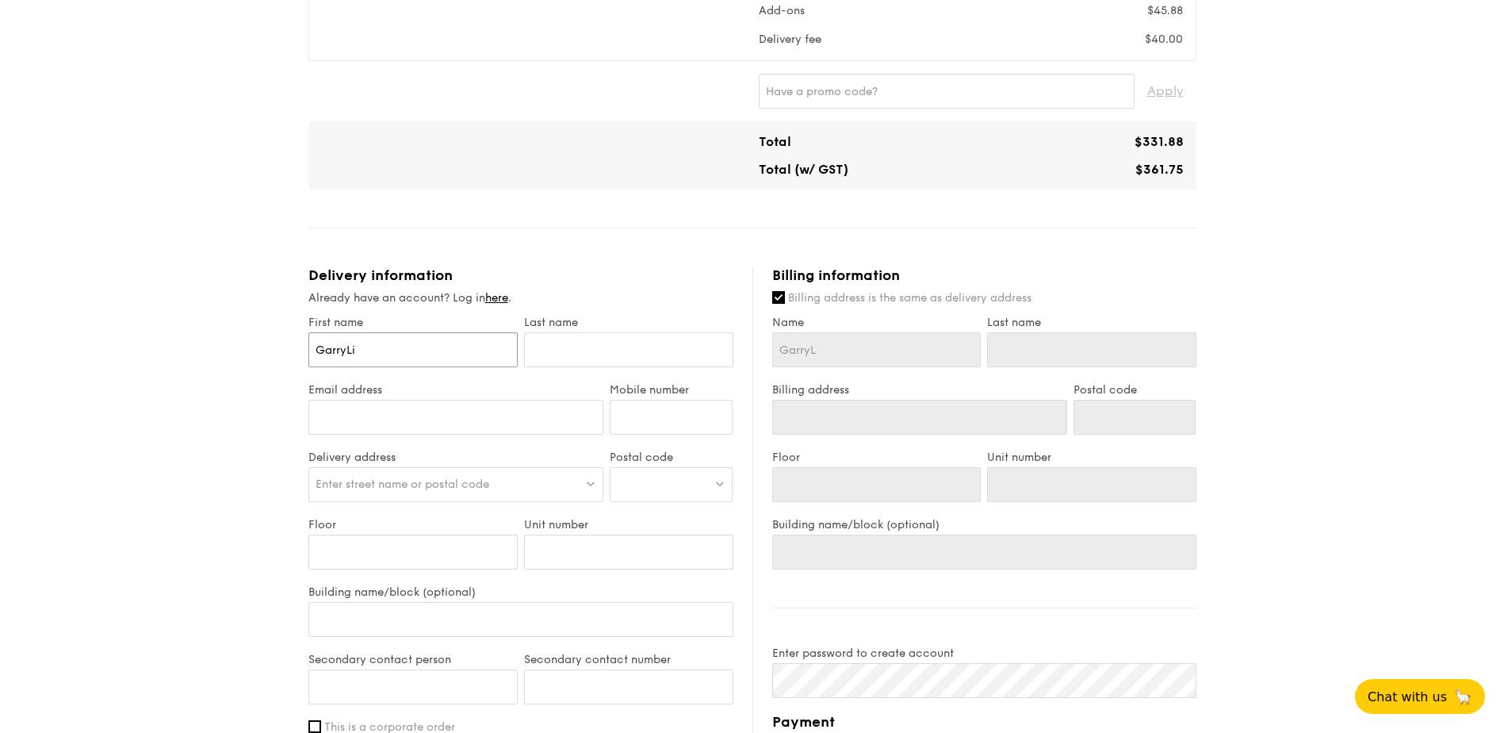
type input "GarryLim"
type input "GarryLi"
type input "GarryL"
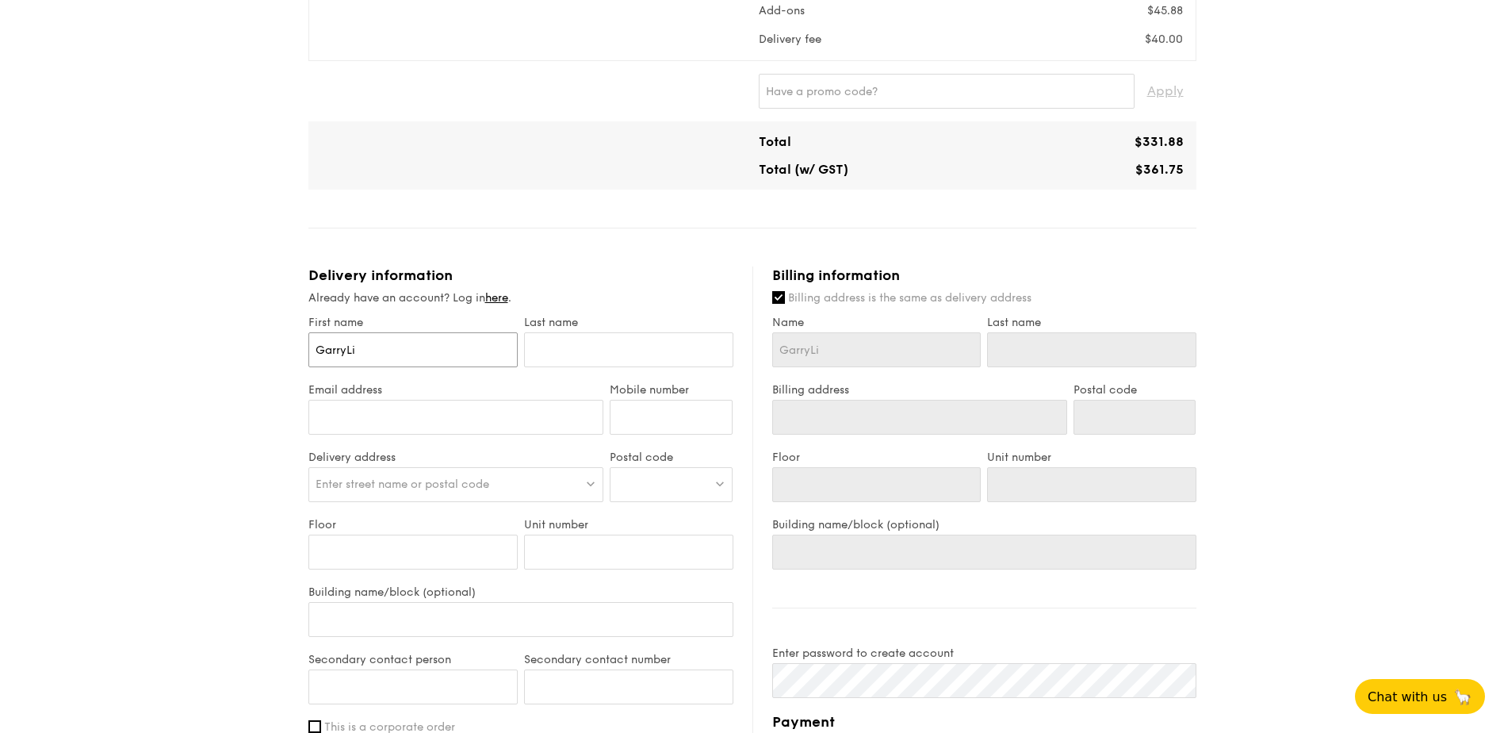
type input "GarryL"
type input "Garry"
type input "Garr"
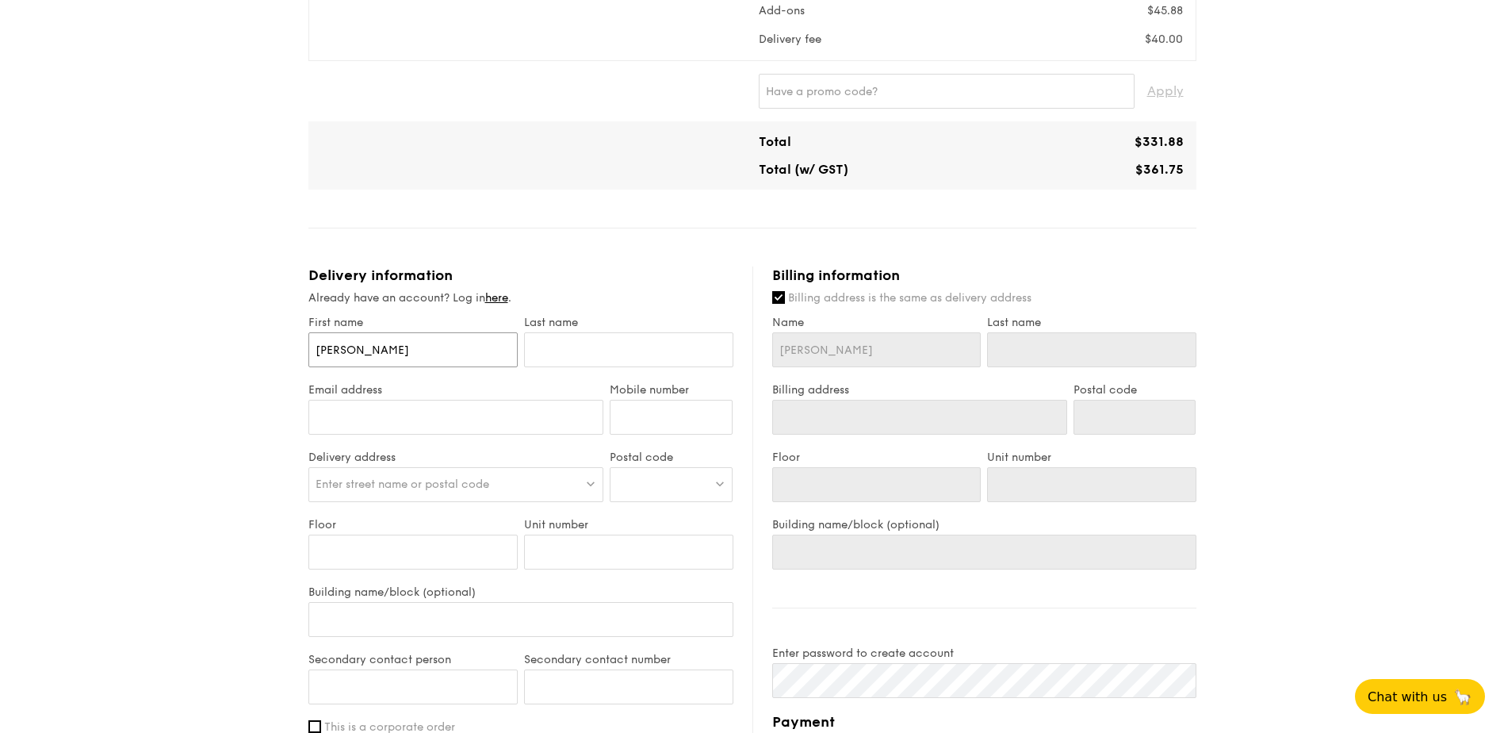
type input "Garry"
click at [629, 356] on input "text" at bounding box center [628, 349] width 209 height 35
type input "L"
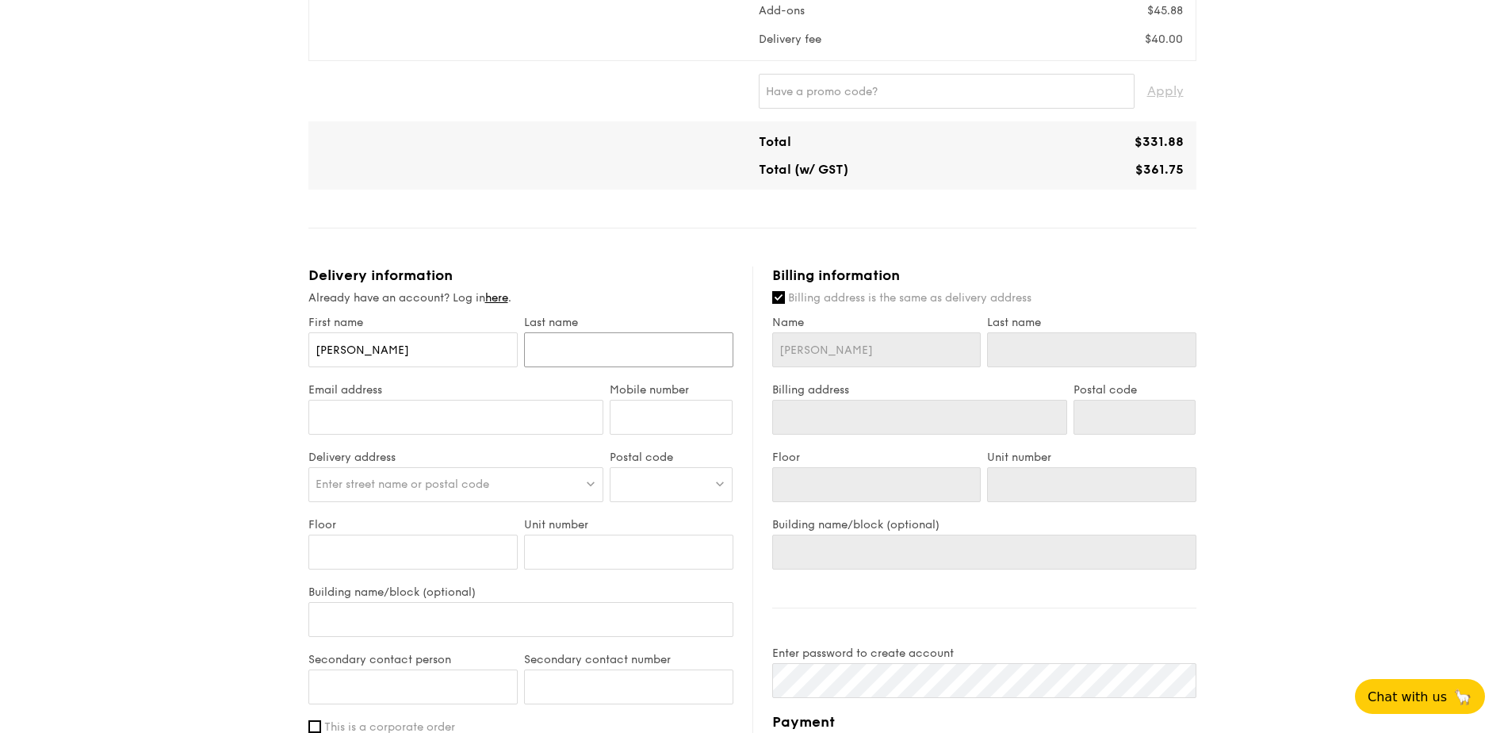
type input "L"
type input "Lim"
click at [425, 419] on input "Email address" at bounding box center [456, 417] width 296 height 35
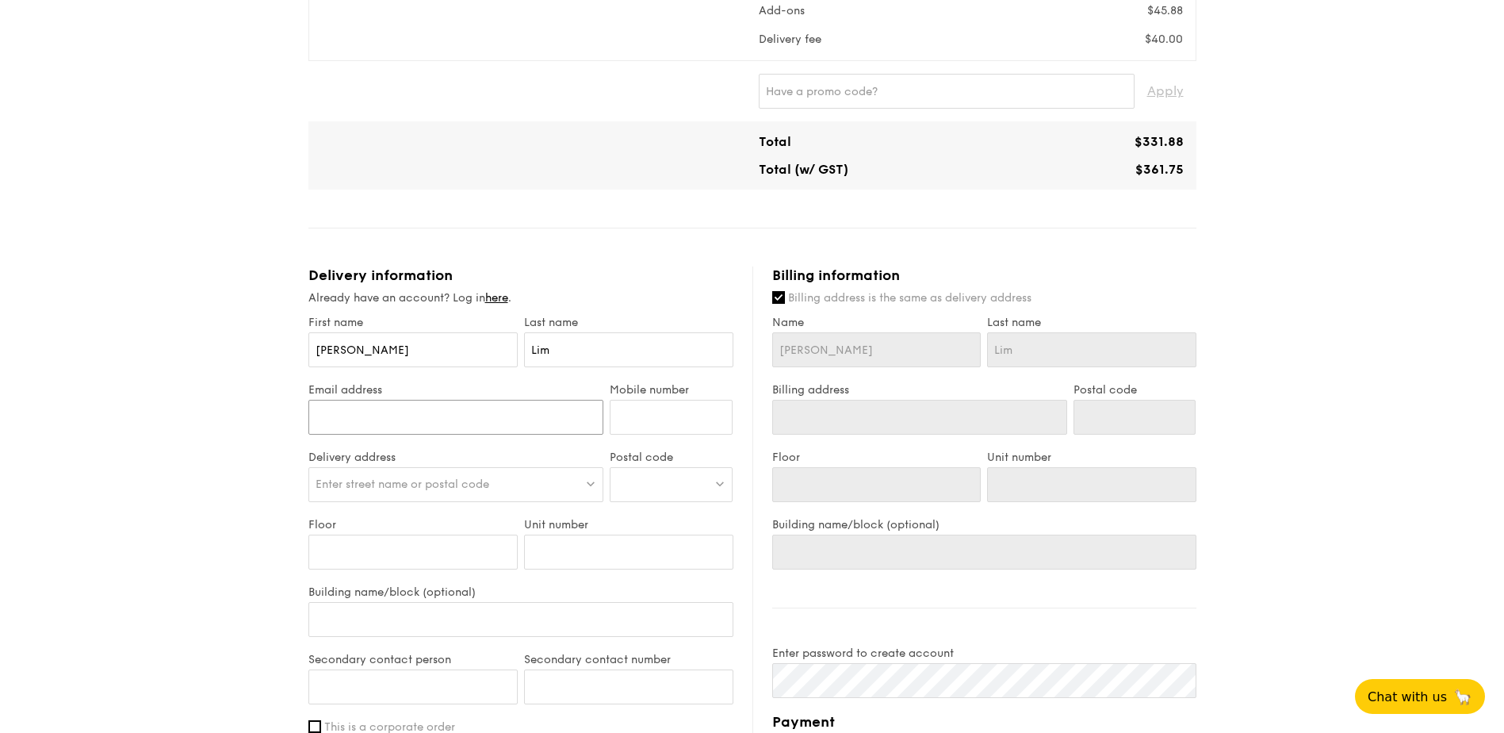
type input "garry_lim@iras.gov.sg"
type input "92338925"
click at [474, 490] on span "Enter street name or postal code" at bounding box center [403, 483] width 174 height 13
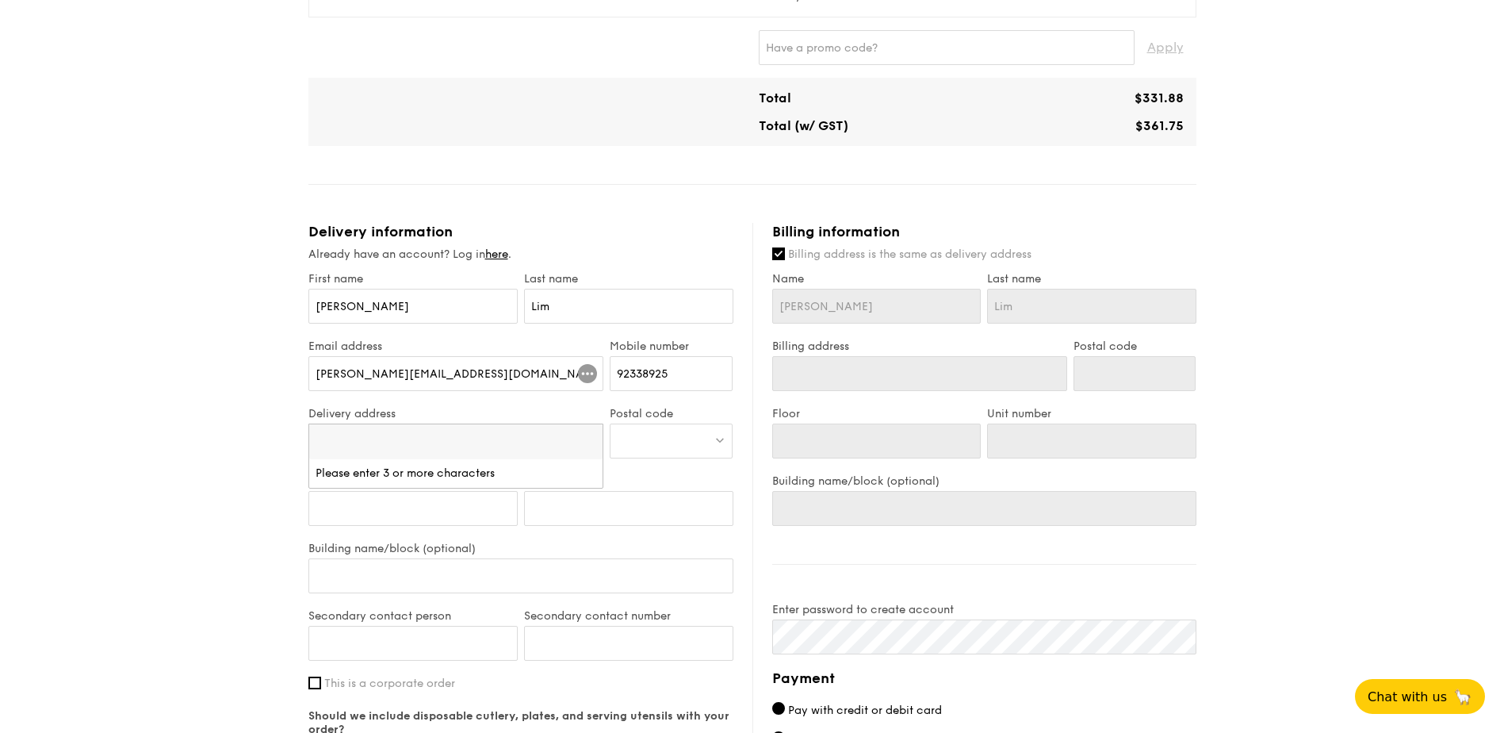
scroll to position [555, 0]
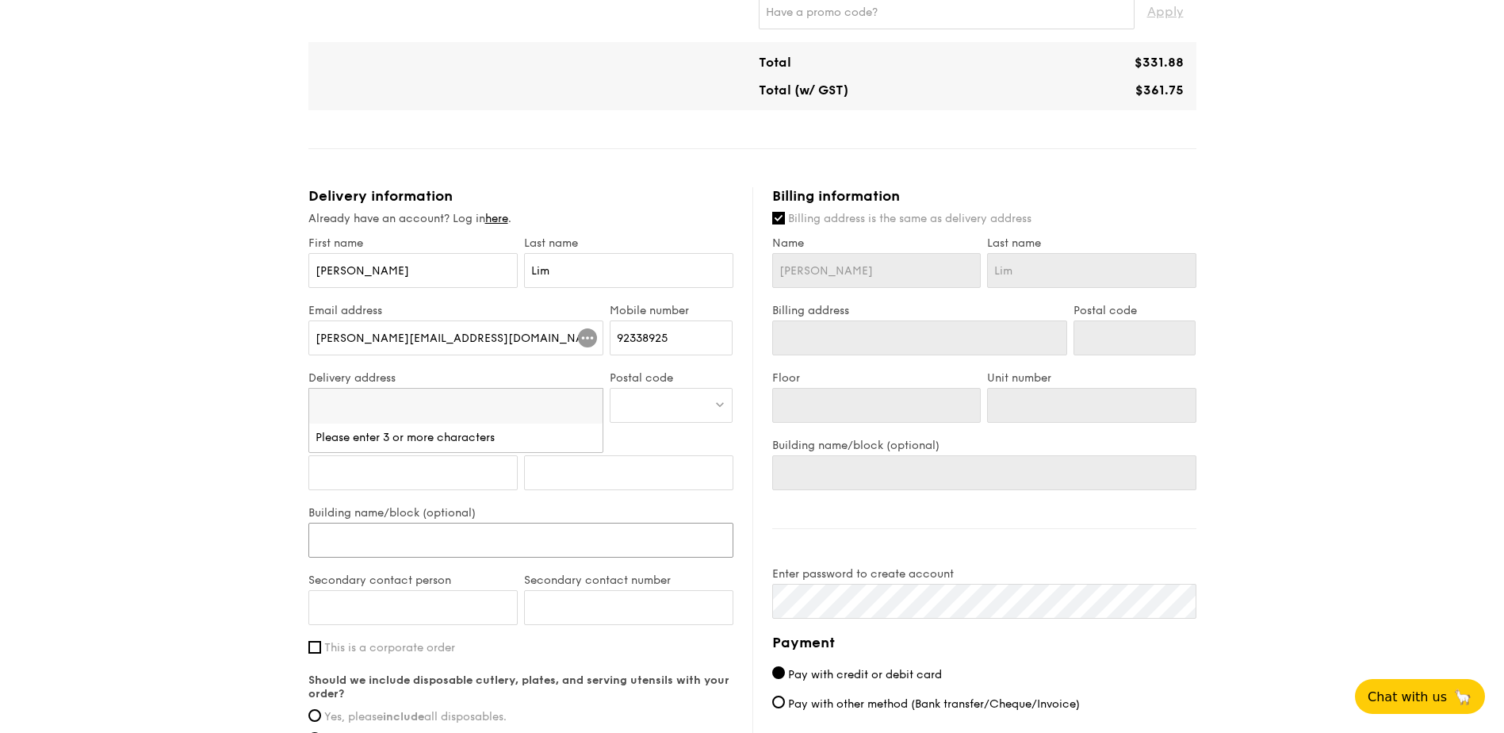
click at [451, 540] on input "Building name/block (optional)" at bounding box center [520, 540] width 425 height 35
type input "R"
type input "Re"
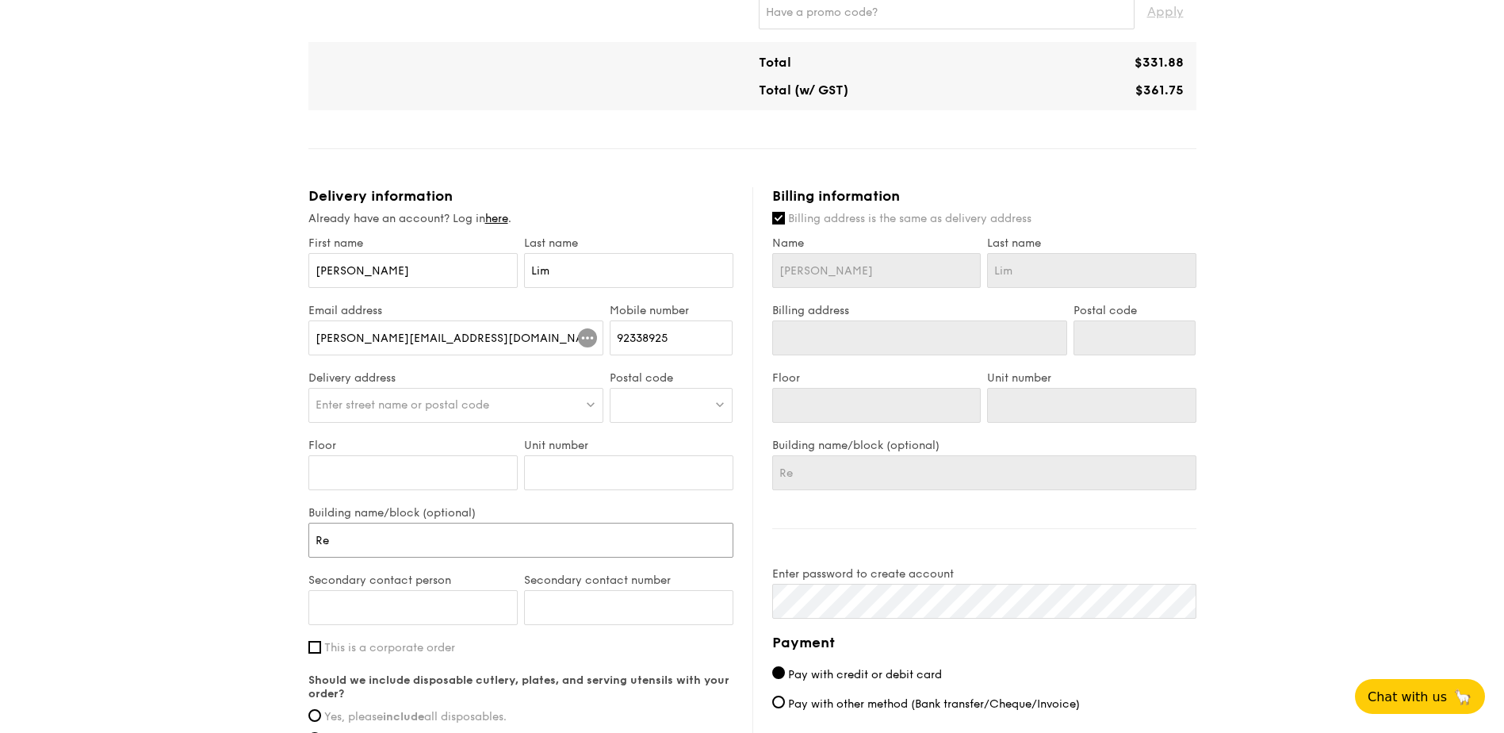
type input "Rev"
type input "Revenu"
type input "Revenue"
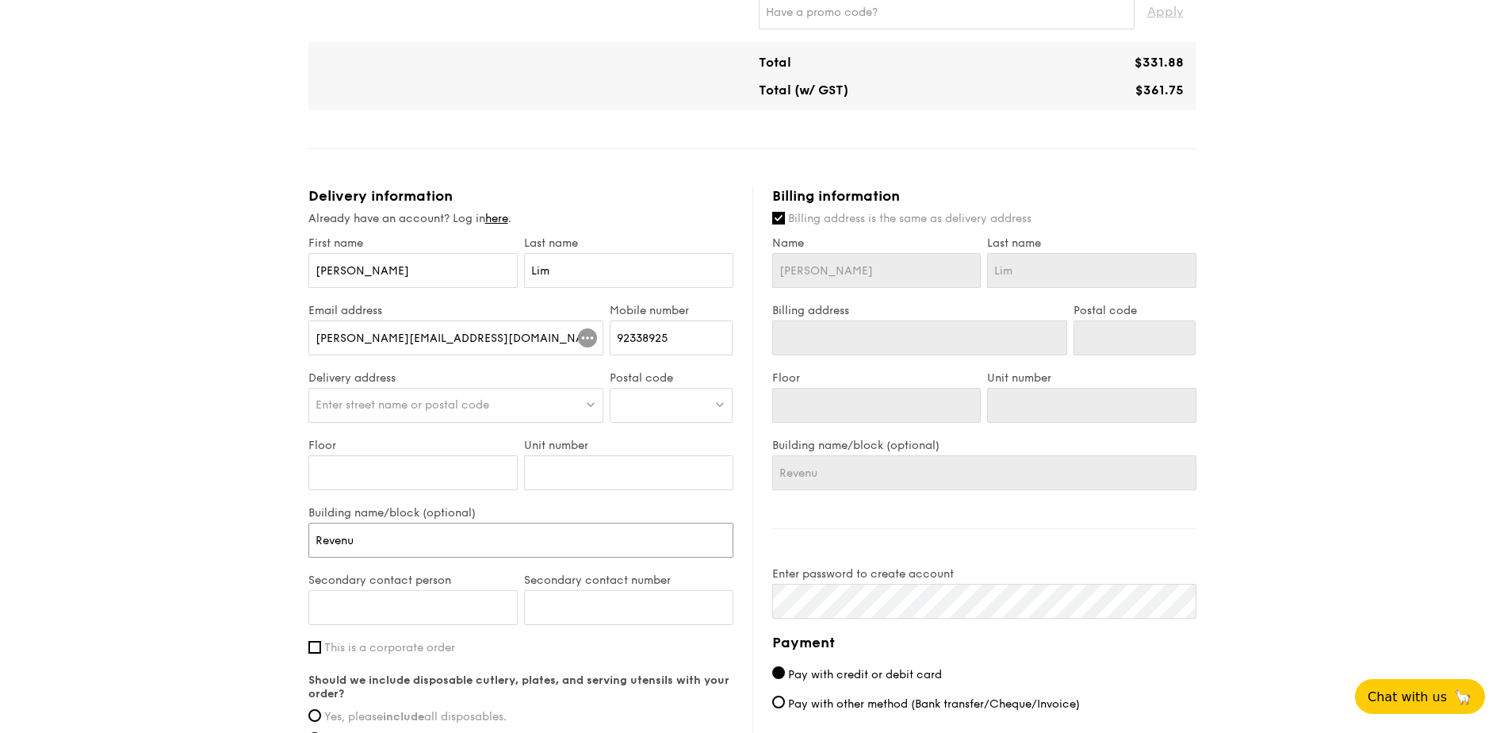
type input "Revenue"
type input "Revenue H"
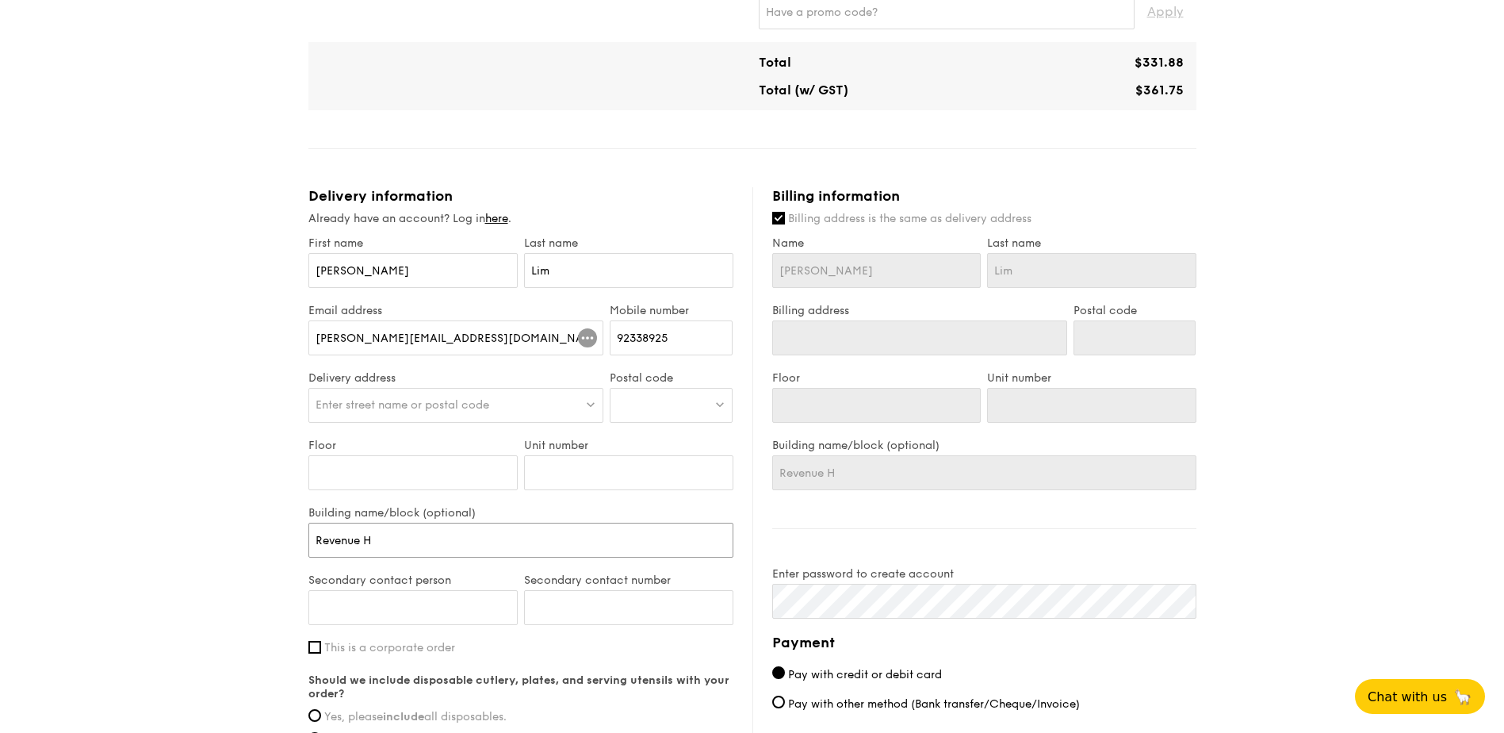
type input "Revenue Ho"
type input "Revenue Hou"
type input "Revenue House"
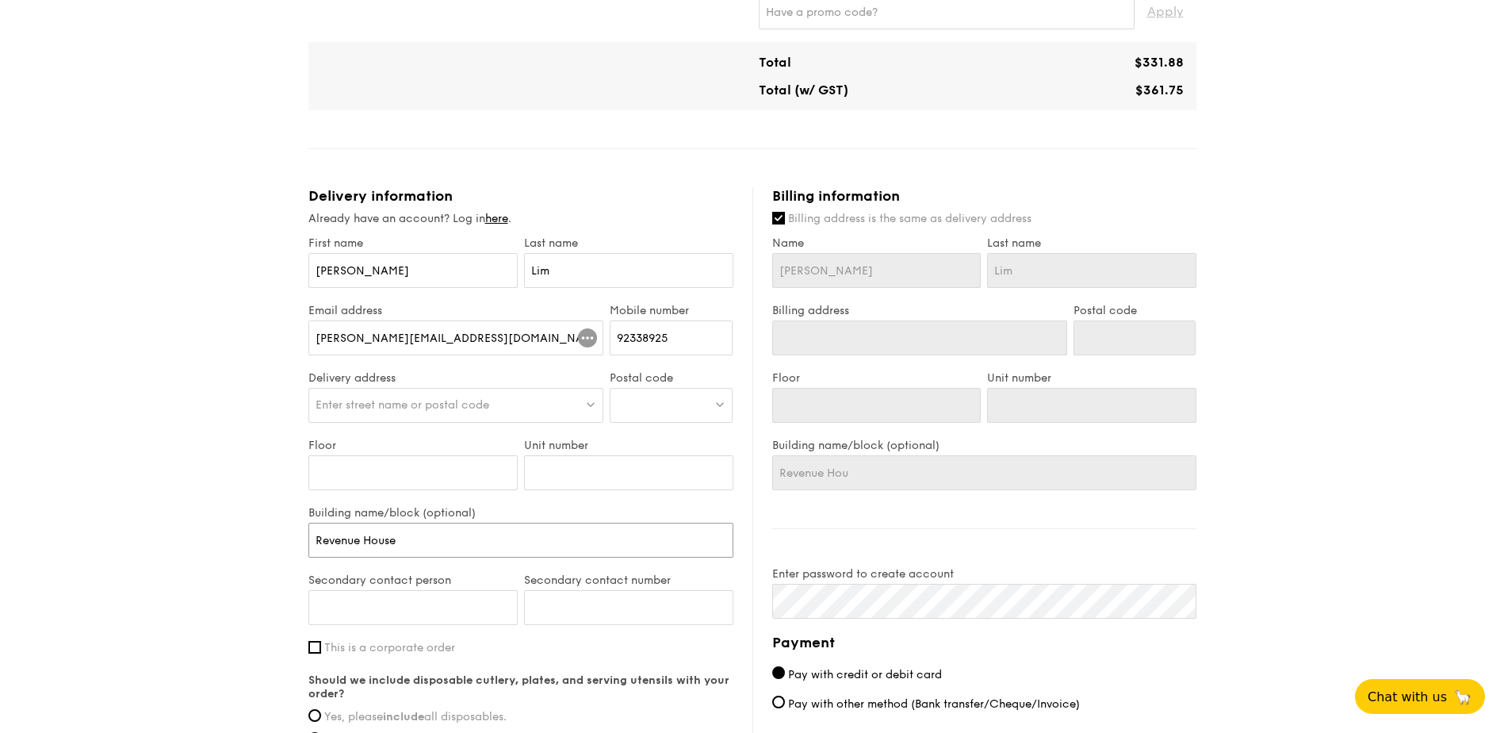
type input "Revenue House"
click at [416, 403] on span "Enter street name or postal code" at bounding box center [403, 404] width 174 height 13
click at [687, 415] on div at bounding box center [671, 405] width 123 height 35
click at [371, 470] on input "Floor" at bounding box center [412, 472] width 209 height 35
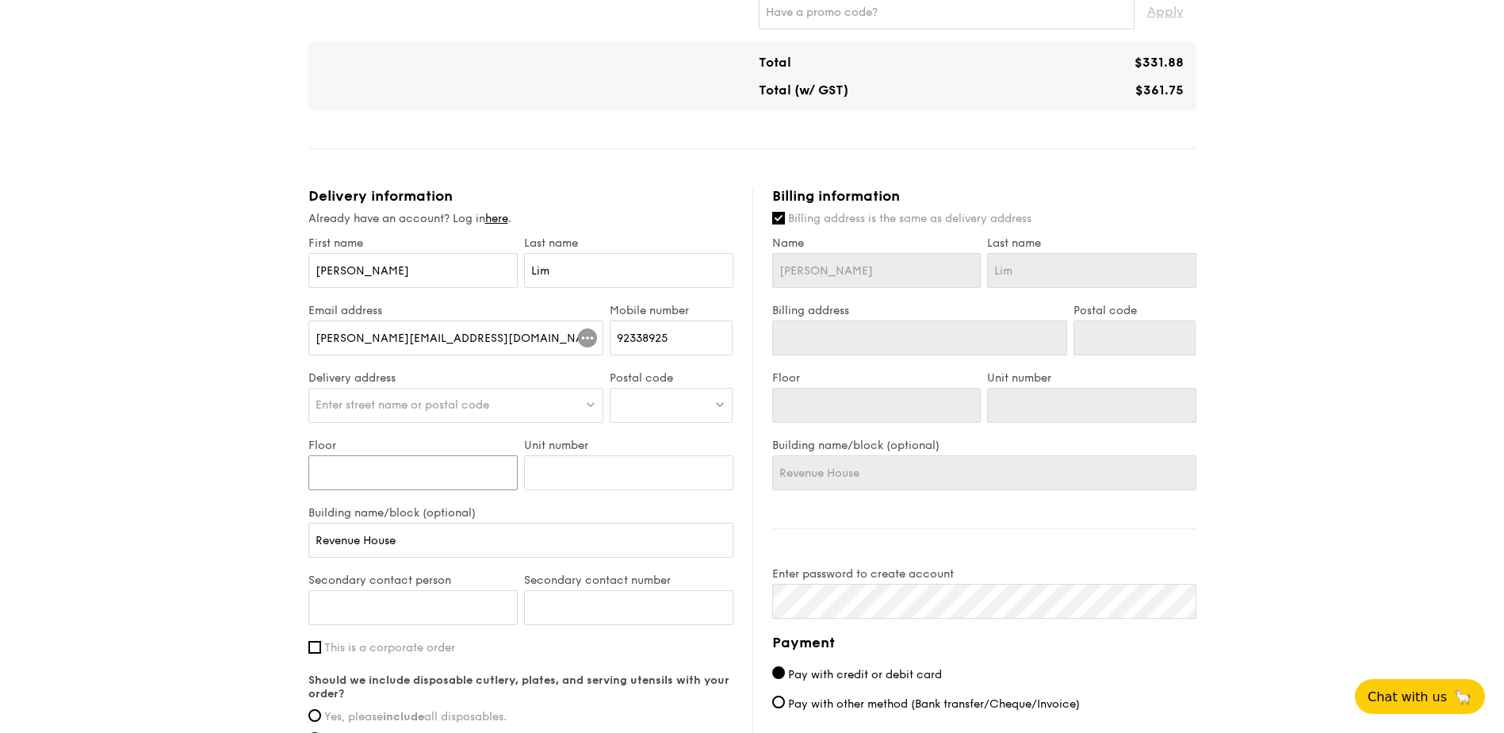
type input "0"
type input "01"
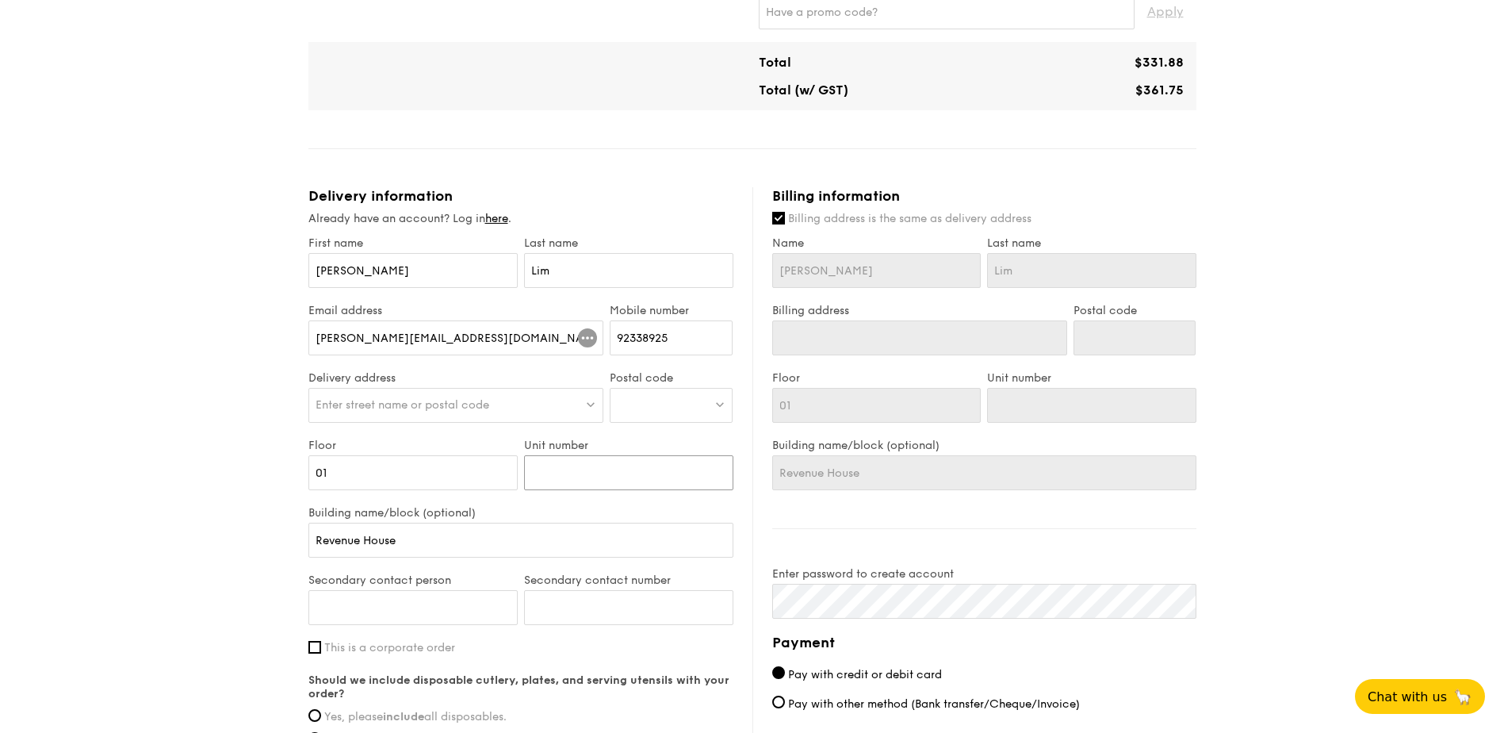
type input "0"
type input "01"
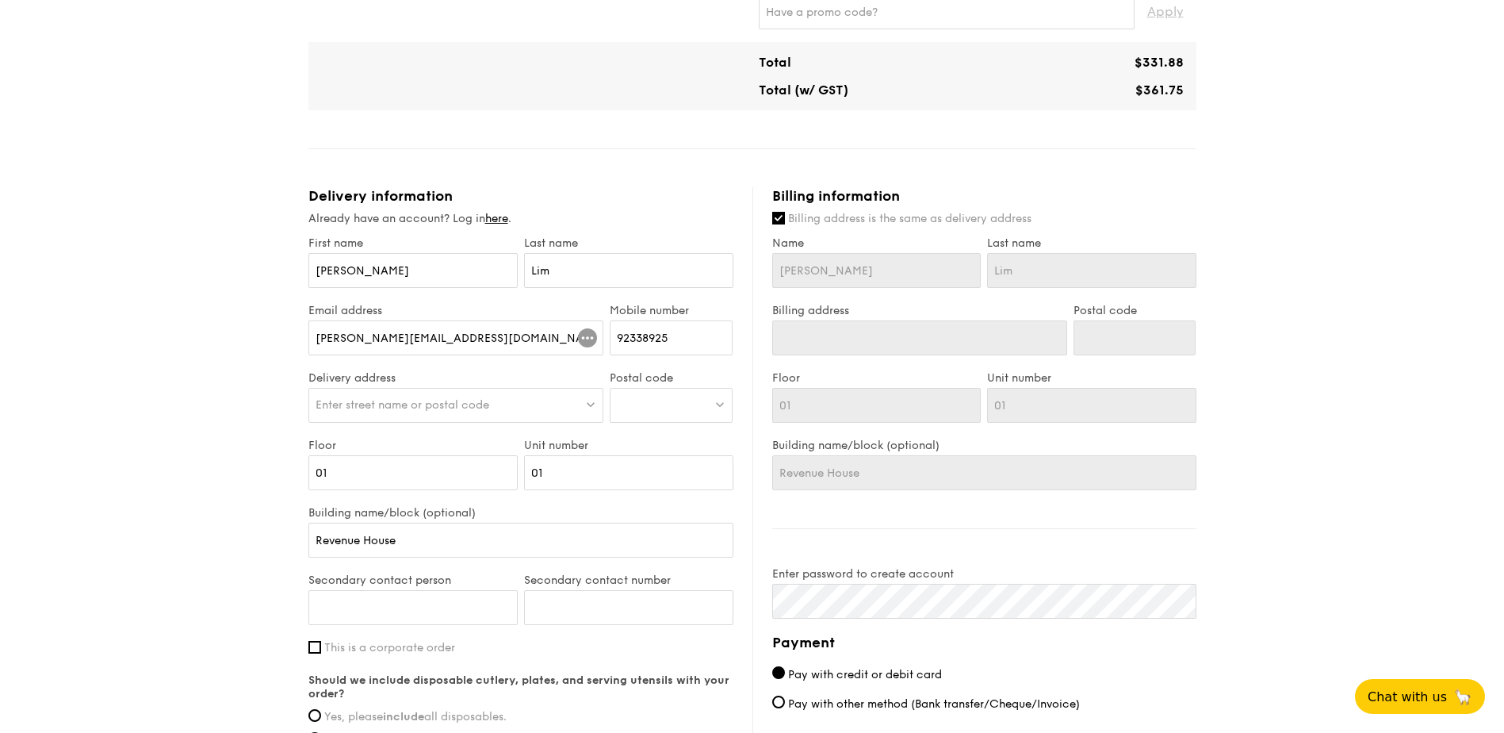
click at [412, 400] on span "Enter street name or postal code" at bounding box center [403, 404] width 174 height 13
click at [481, 408] on input "55 Newton Rd, Revenue House, Singapore 307987" at bounding box center [456, 406] width 294 height 35
type input "55 Newton Rd, Revenue House Singapore 307987"
click at [642, 412] on div at bounding box center [671, 405] width 123 height 35
click at [479, 387] on div "Delivery address Enter street name or postal code" at bounding box center [456, 404] width 302 height 67
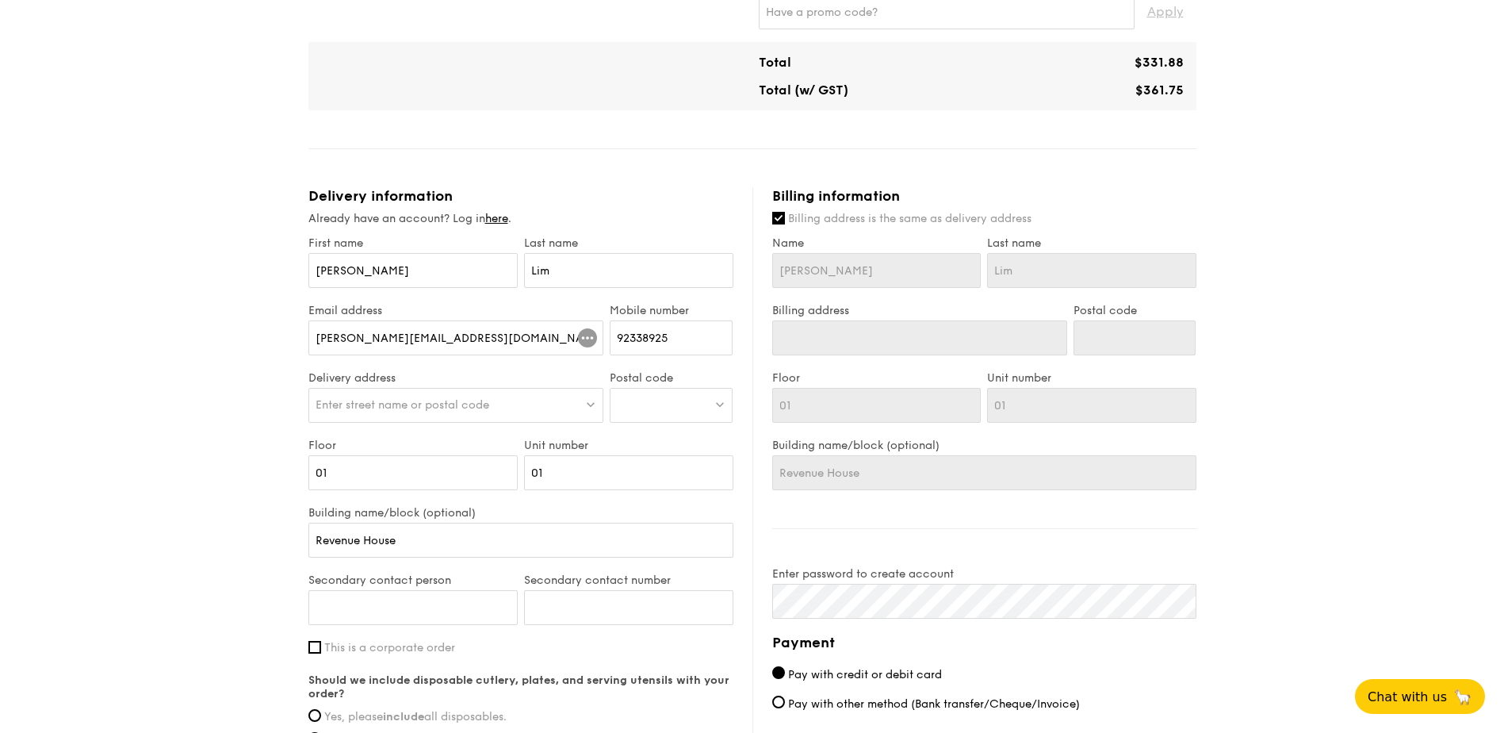
click at [466, 401] on span "Enter street name or postal code" at bounding box center [403, 404] width 174 height 13
click at [473, 404] on input "55 Newton Rd, Revenue House Singapore 307987" at bounding box center [456, 406] width 294 height 35
click at [473, 412] on input "55 Newton Rd, Revenue House Singapore 307987" at bounding box center [456, 406] width 294 height 35
click at [579, 412] on input "55 Newton Rd, Revenue House Singapore 307987" at bounding box center [456, 406] width 294 height 35
drag, startPoint x: 582, startPoint y: 408, endPoint x: 540, endPoint y: 407, distance: 42.0
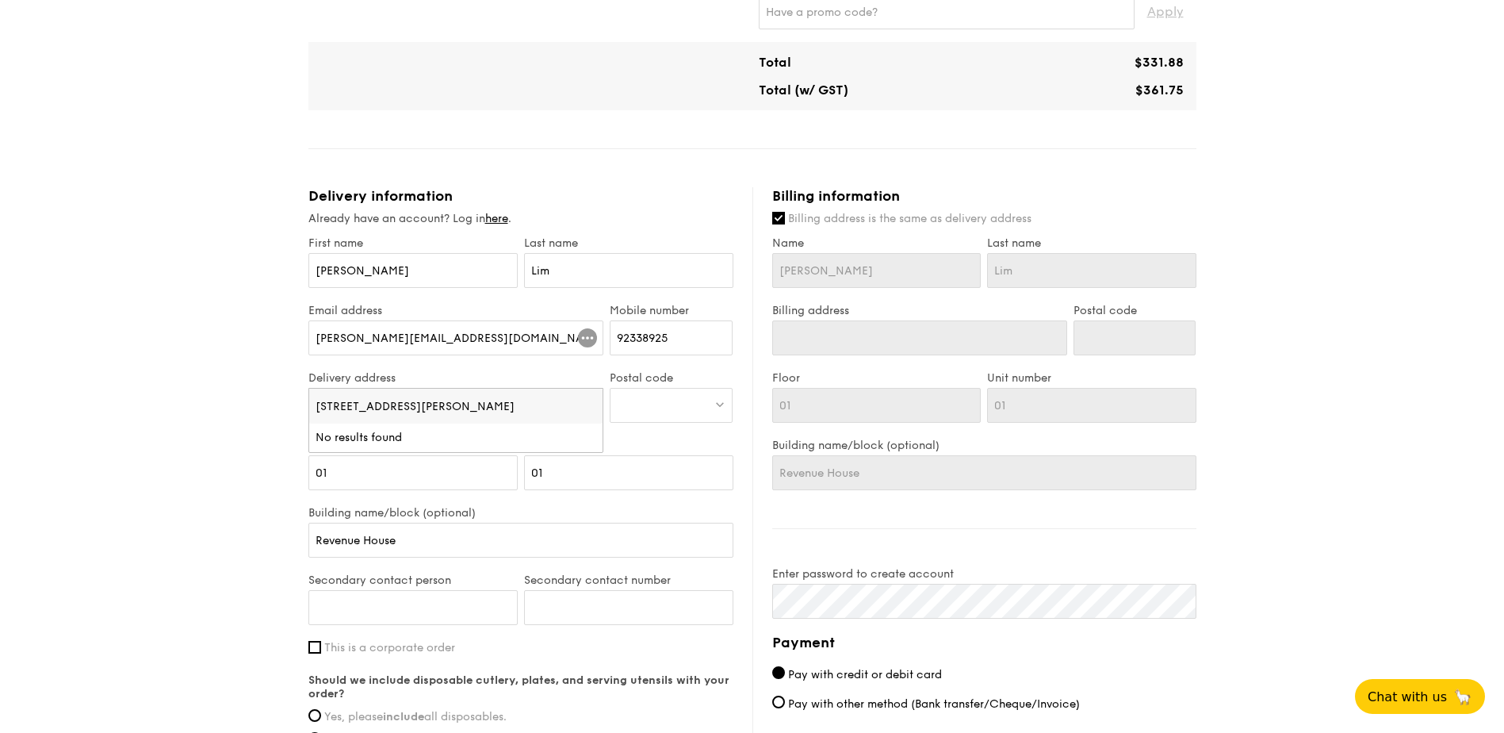
click at [540, 407] on input "55 Newton Rd, Revenue House Singapore 307987" at bounding box center [456, 406] width 294 height 35
click at [679, 405] on div at bounding box center [671, 405] width 123 height 35
type input "307987"
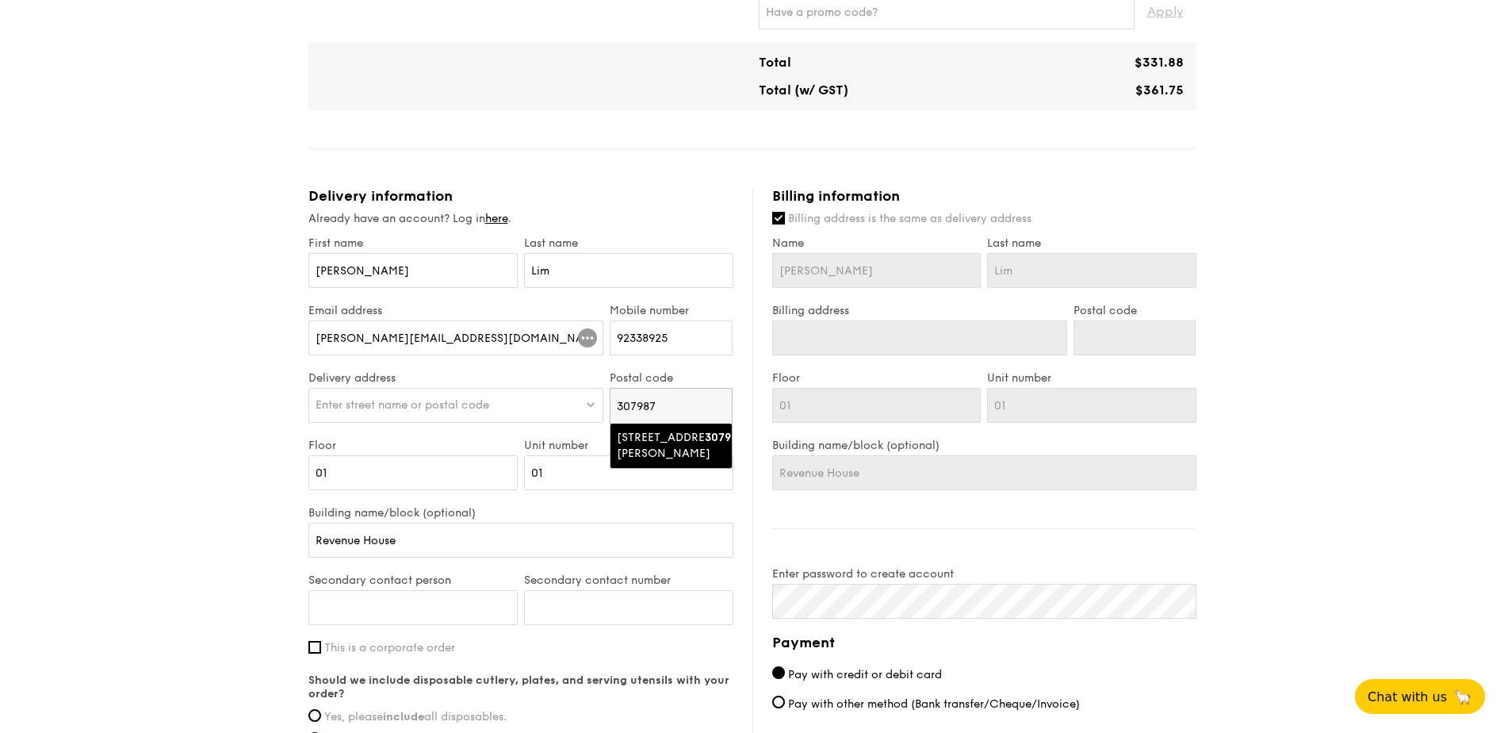
click at [674, 441] on div "55 Newton Road" at bounding box center [658, 446] width 82 height 32
type input "55 Newton Road"
type input "307987"
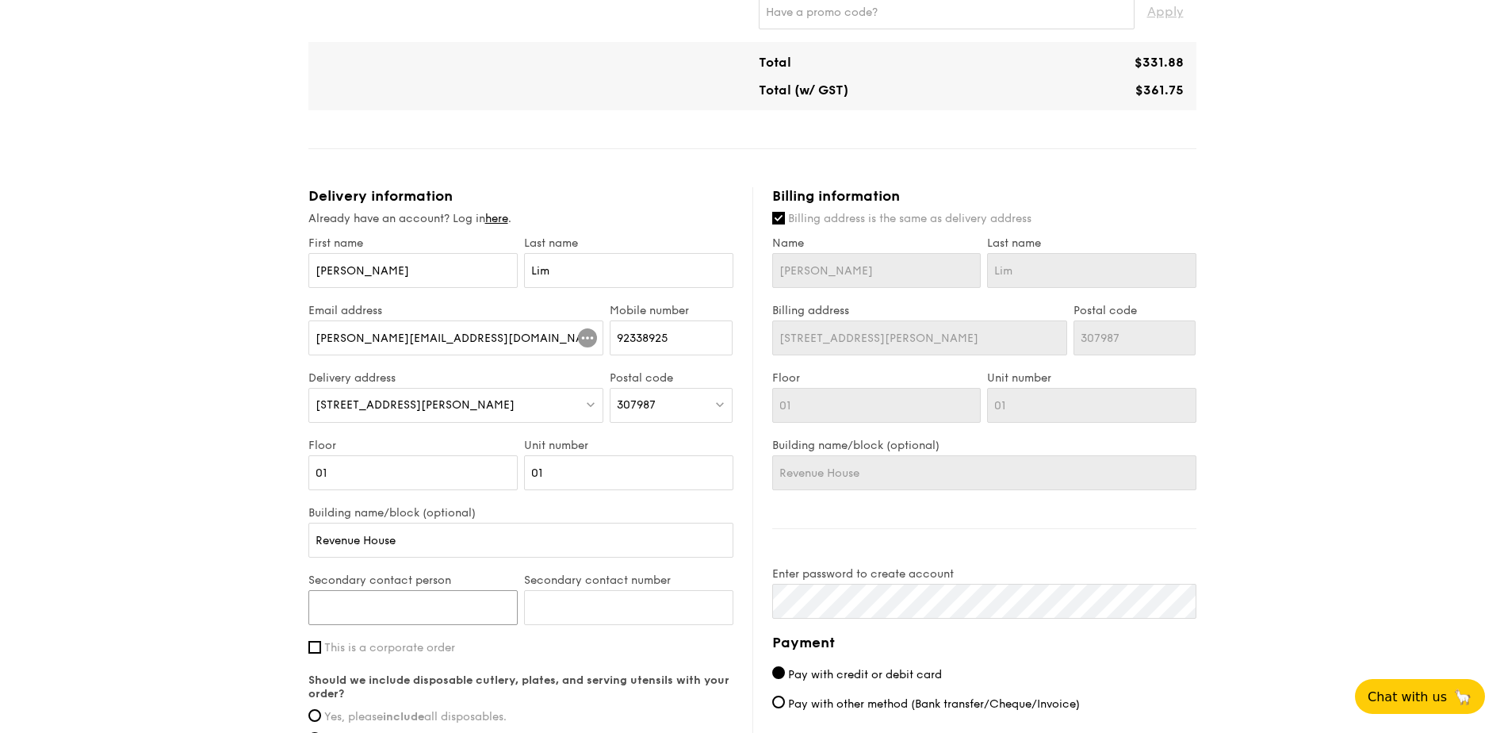
click at [434, 608] on input "Secondary contact person" at bounding box center [412, 607] width 209 height 35
type input "Christine"
type input "92423005"
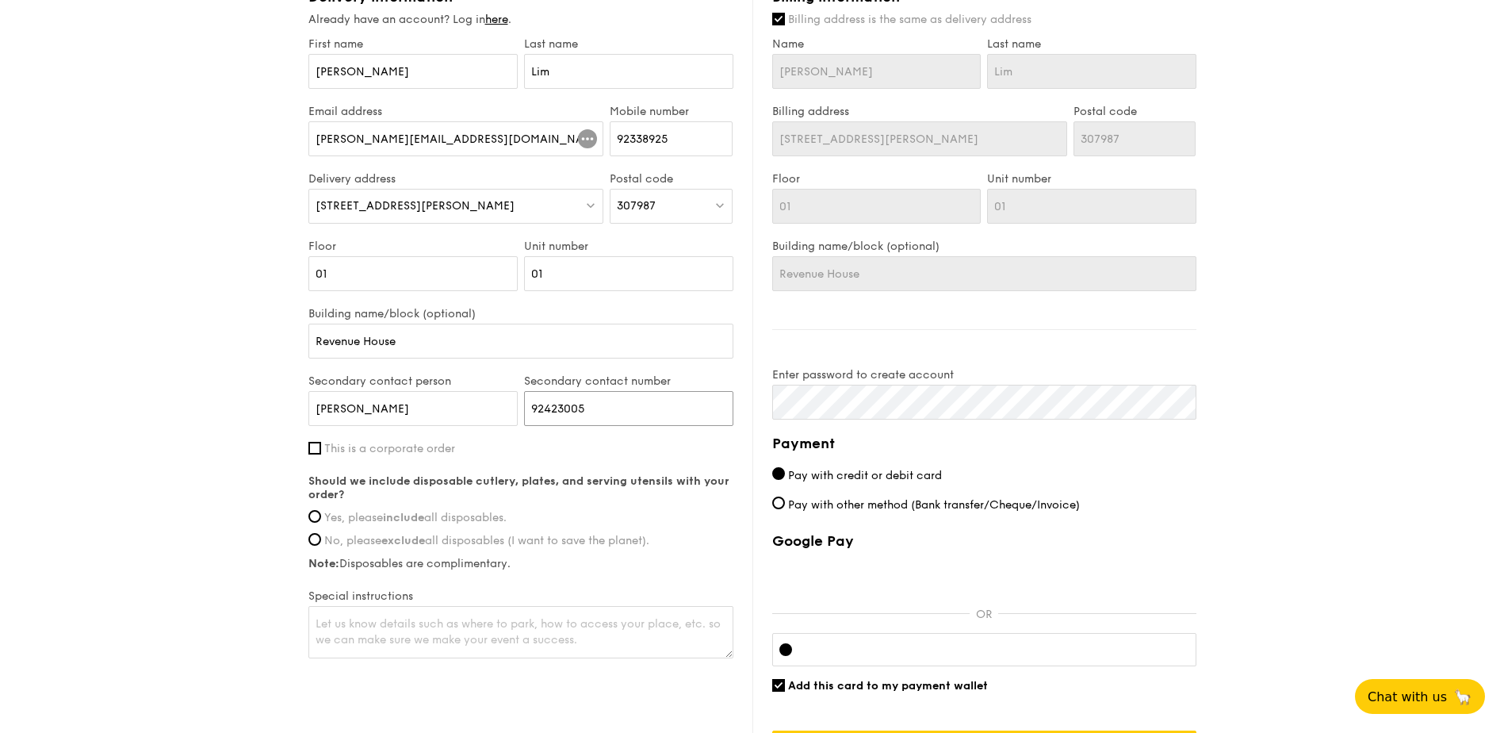
scroll to position [793, 0]
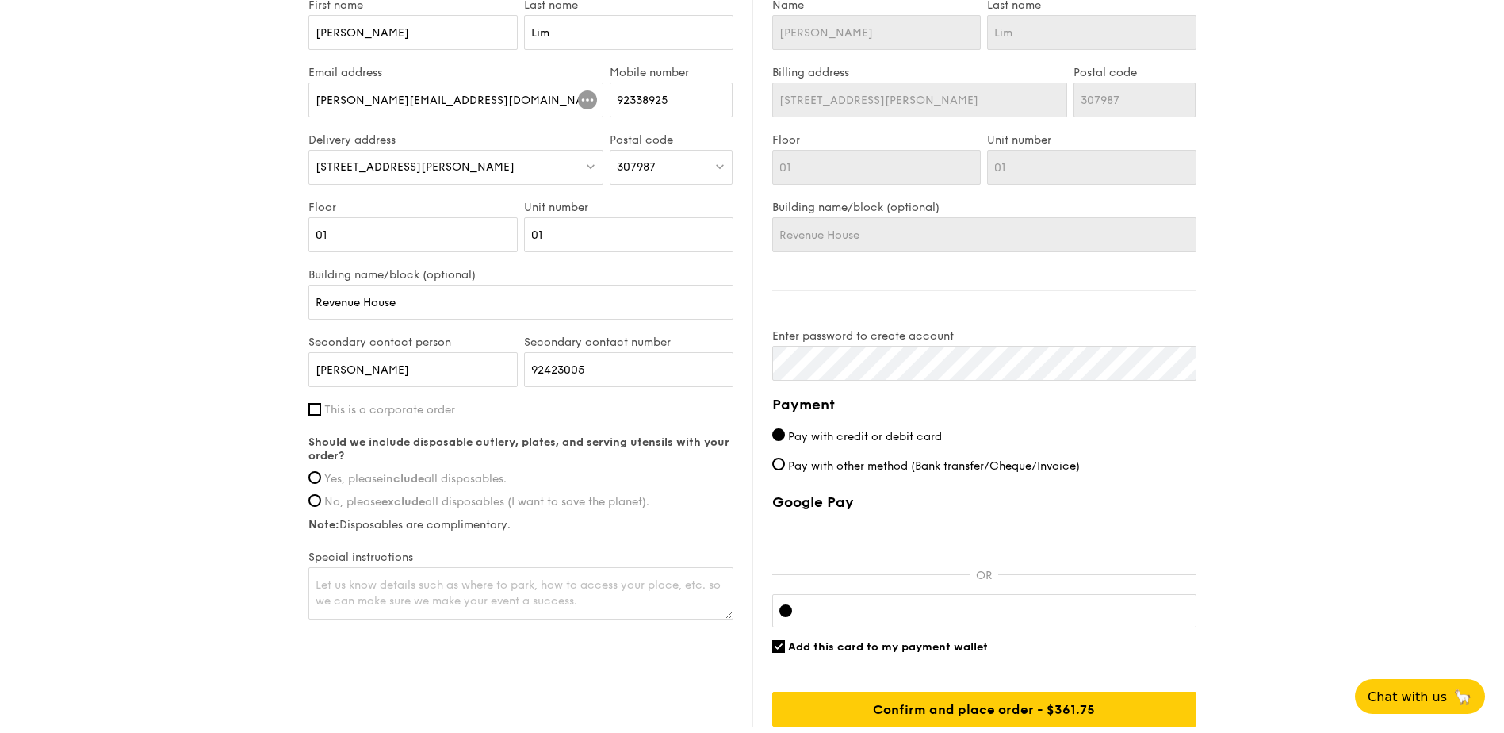
click at [424, 483] on strong "include" at bounding box center [403, 478] width 41 height 13
click at [321, 483] on input "Yes, please include all disposables." at bounding box center [314, 477] width 13 height 13
radio input "true"
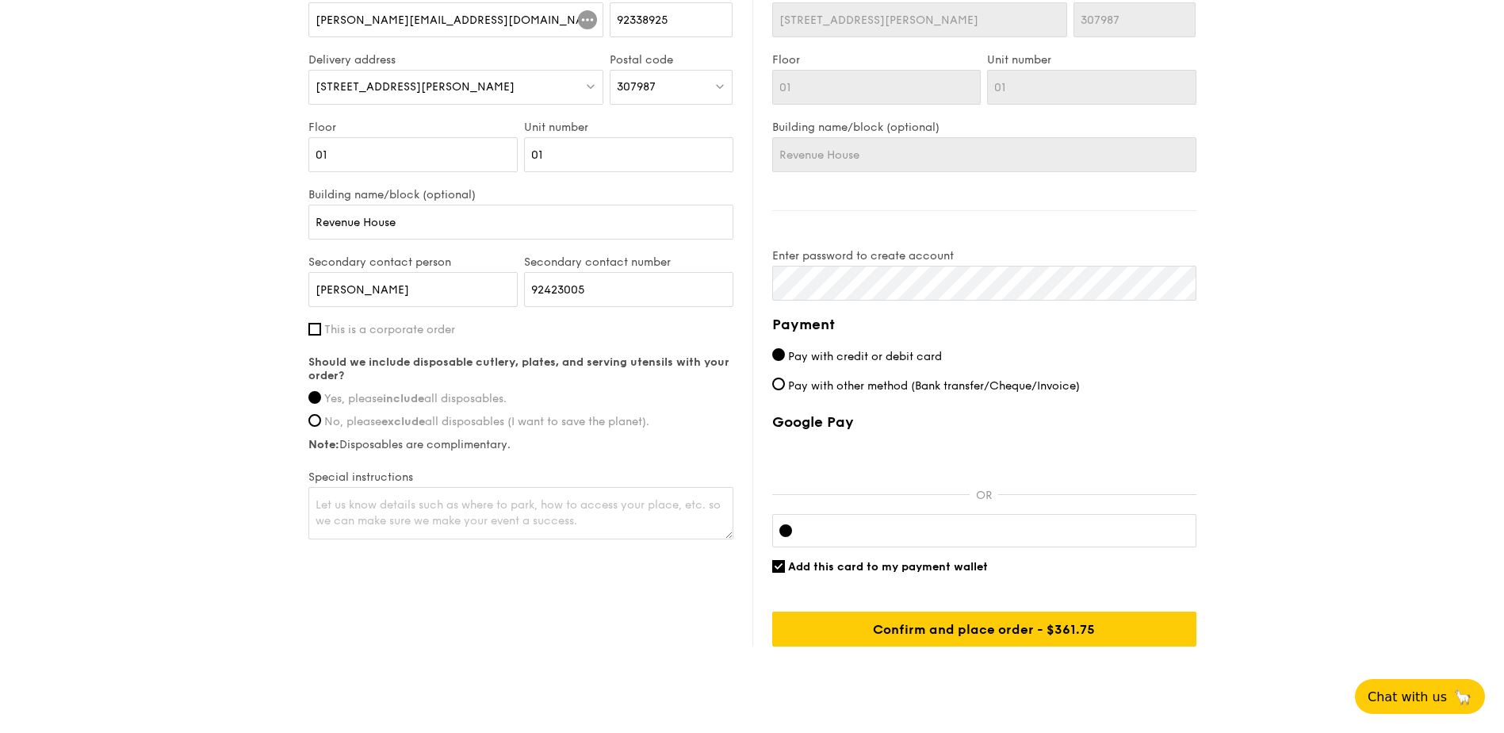
scroll to position [834, 0]
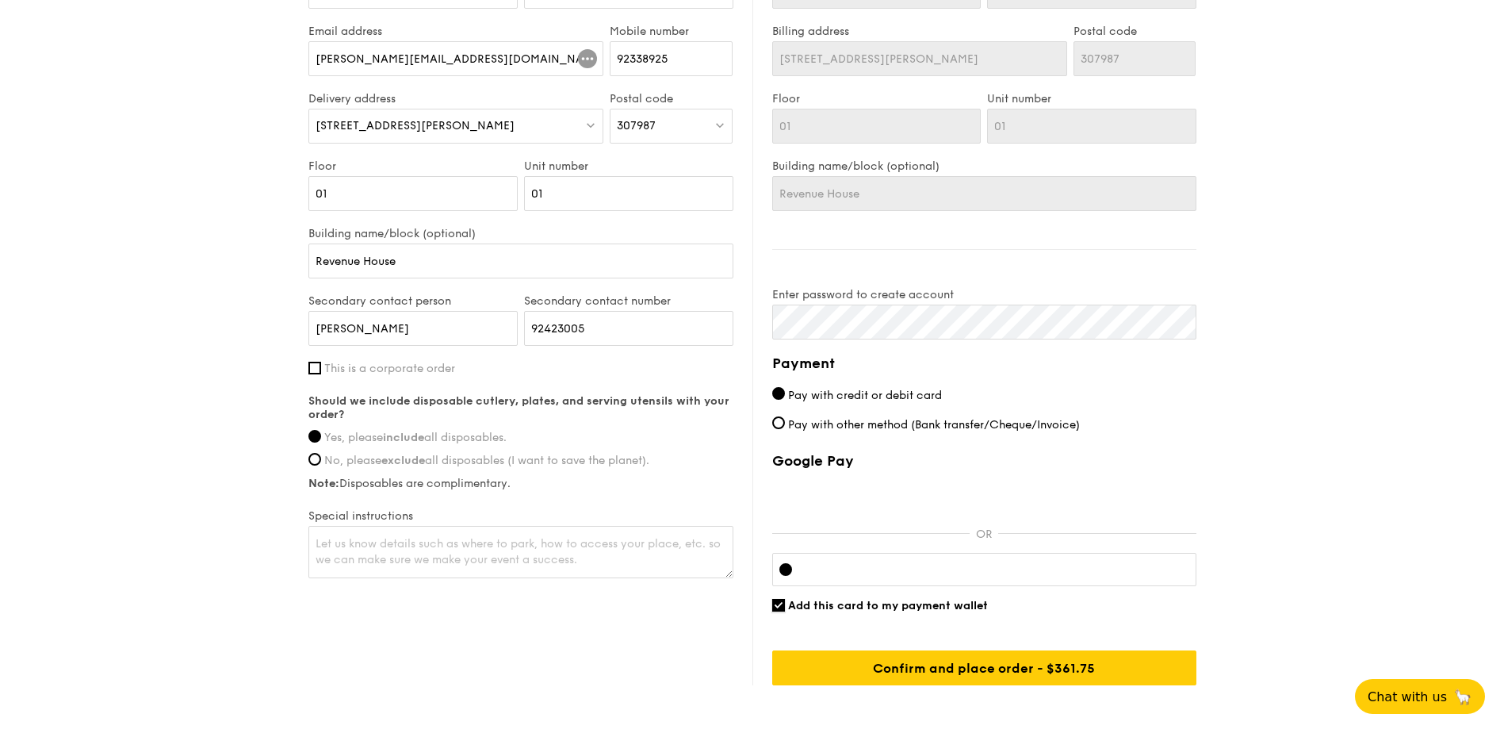
click at [783, 603] on input "Add this card to my payment wallet" at bounding box center [778, 605] width 13 height 13
checkbox input "false"
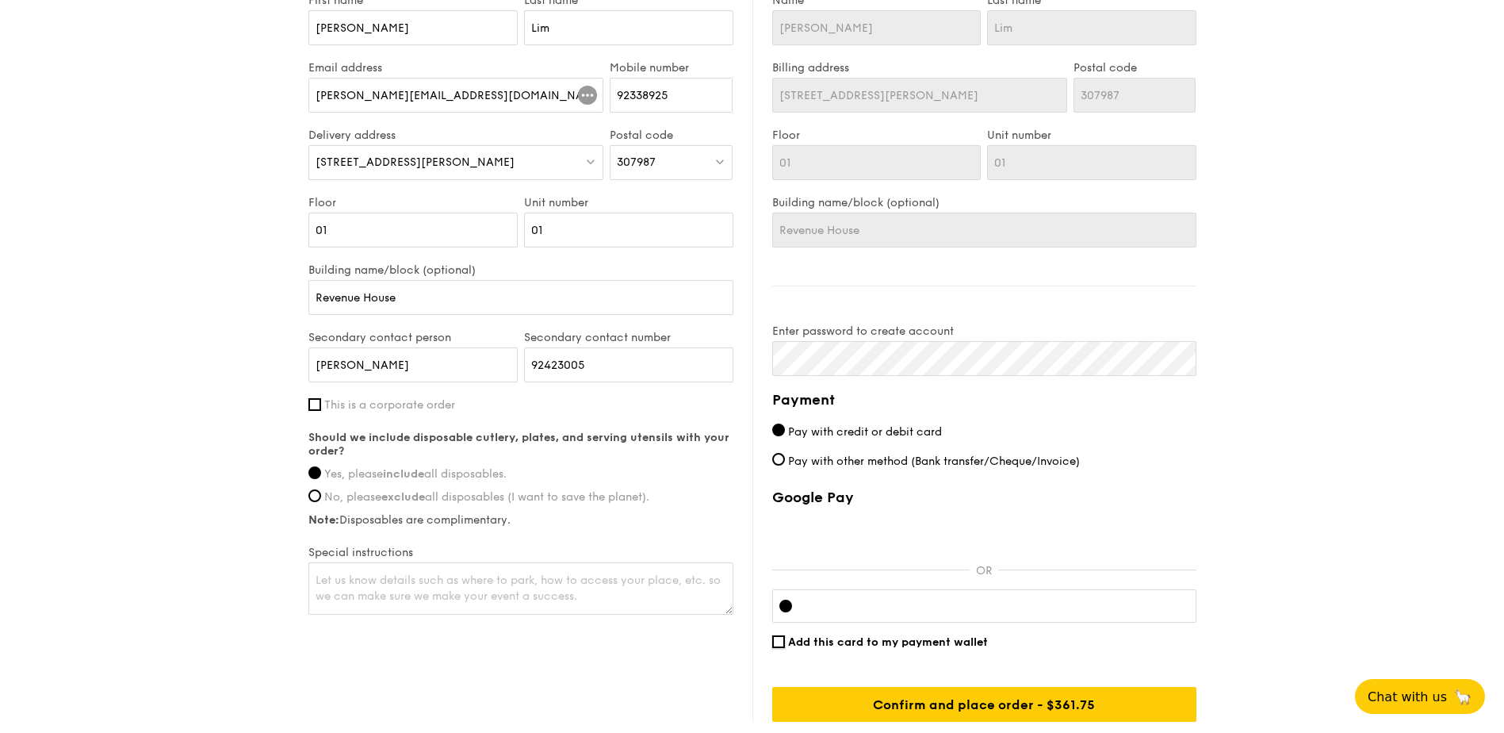
scroll to position [913, 0]
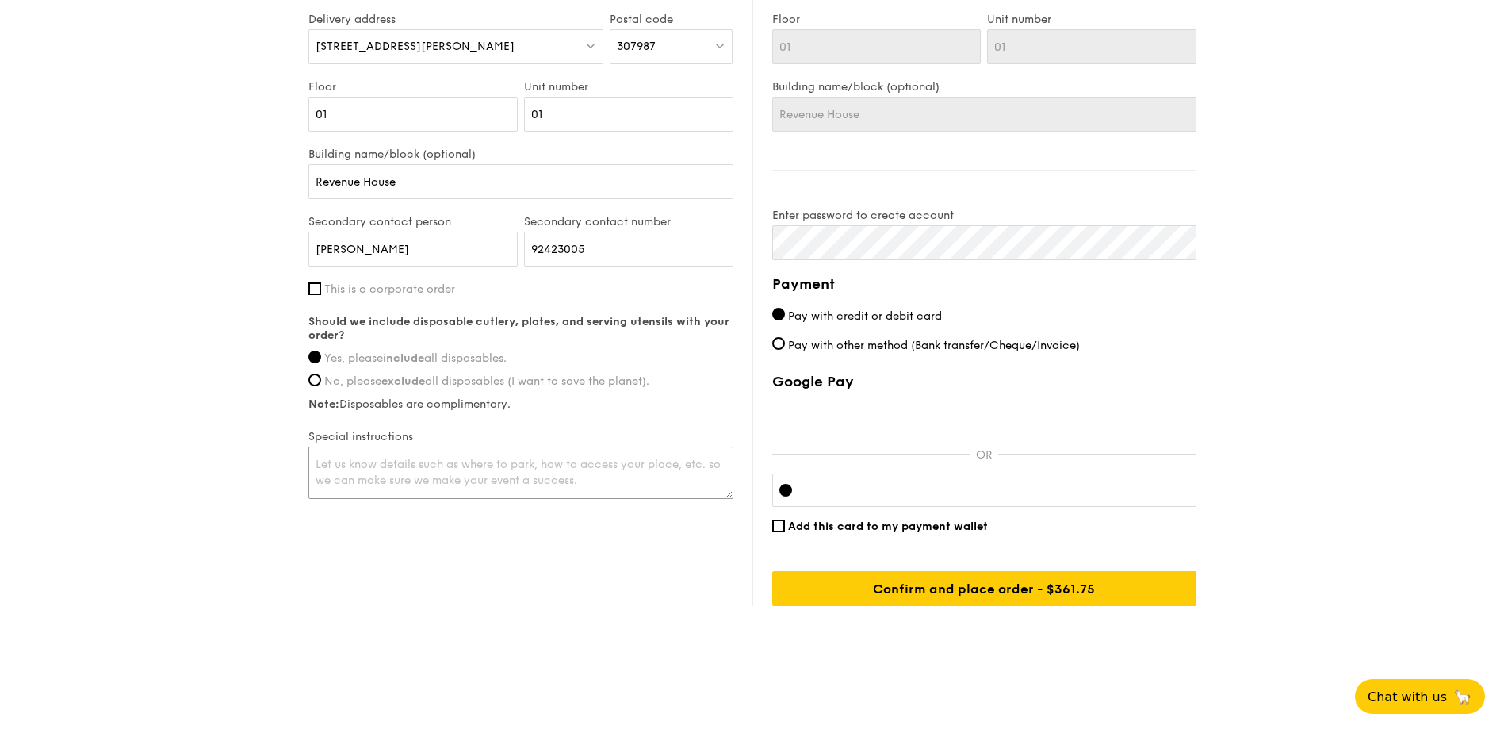
click at [366, 466] on textarea at bounding box center [520, 472] width 425 height 52
type textarea "D"
click at [384, 499] on textarea "Please contact ll" at bounding box center [520, 472] width 425 height 52
click at [334, 499] on textarea "Please contact ll" at bounding box center [520, 472] width 425 height 52
type textarea "Please contact ll"
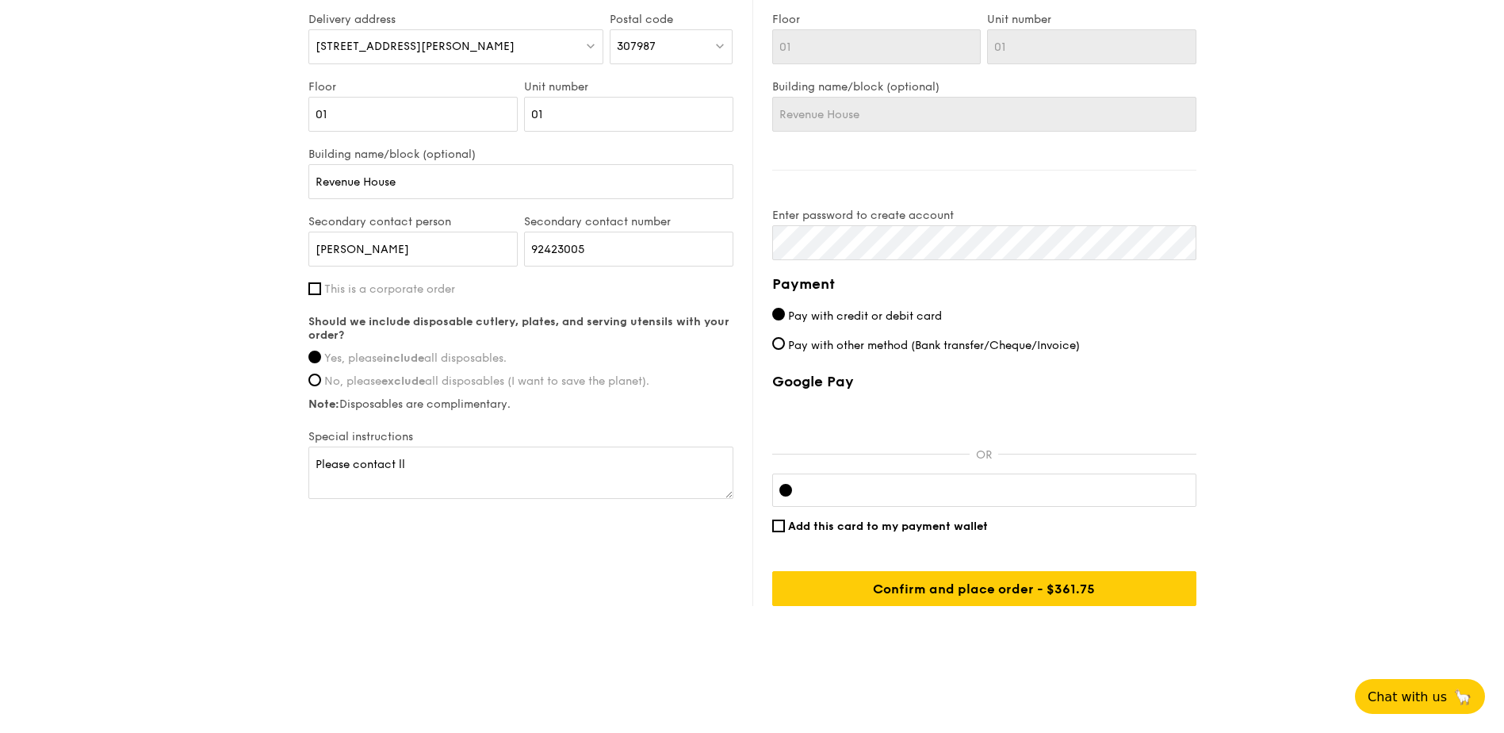
click at [332, 499] on textarea "Please contact ll" at bounding box center [520, 472] width 425 height 52
click at [440, 546] on div "Delivery information Already have an account? Log in here . First name Garry La…" at bounding box center [752, 217] width 888 height 777
click at [473, 480] on textarea "Please contact ll" at bounding box center [520, 472] width 425 height 52
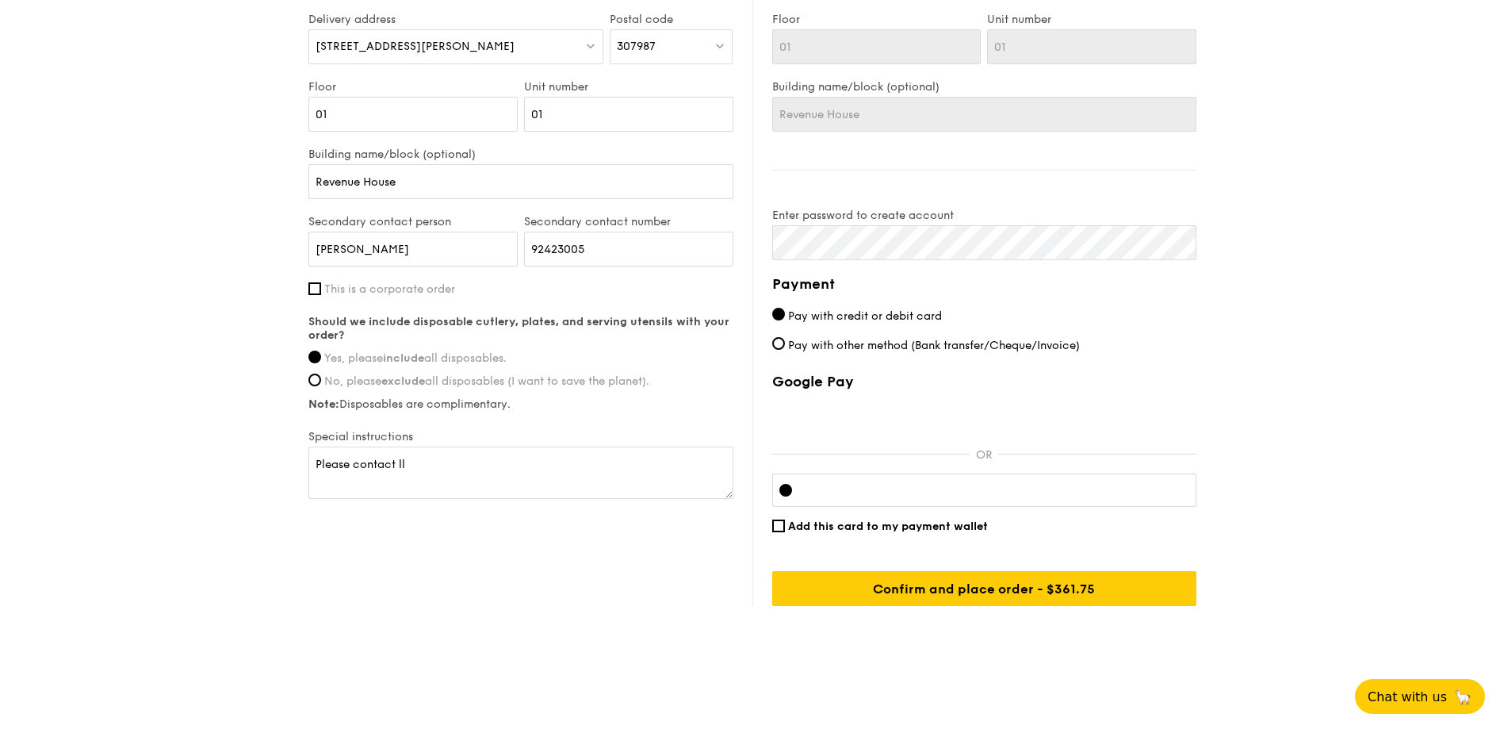
click at [1004, 581] on input "Confirm and place order - $361.75" at bounding box center [984, 588] width 424 height 35
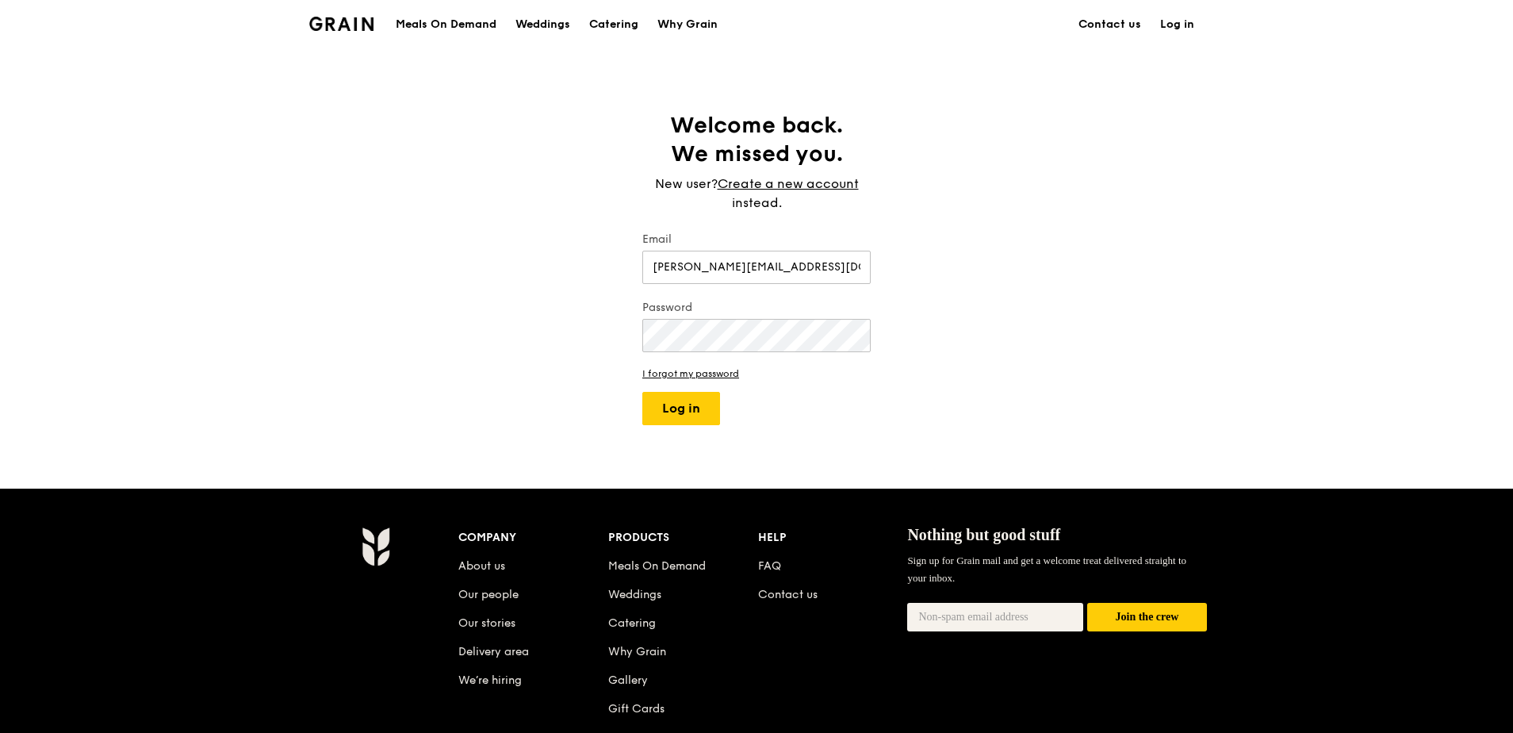
type input "[PERSON_NAME][EMAIL_ADDRESS][DOMAIN_NAME]"
click at [687, 406] on button "Log in" at bounding box center [681, 408] width 78 height 33
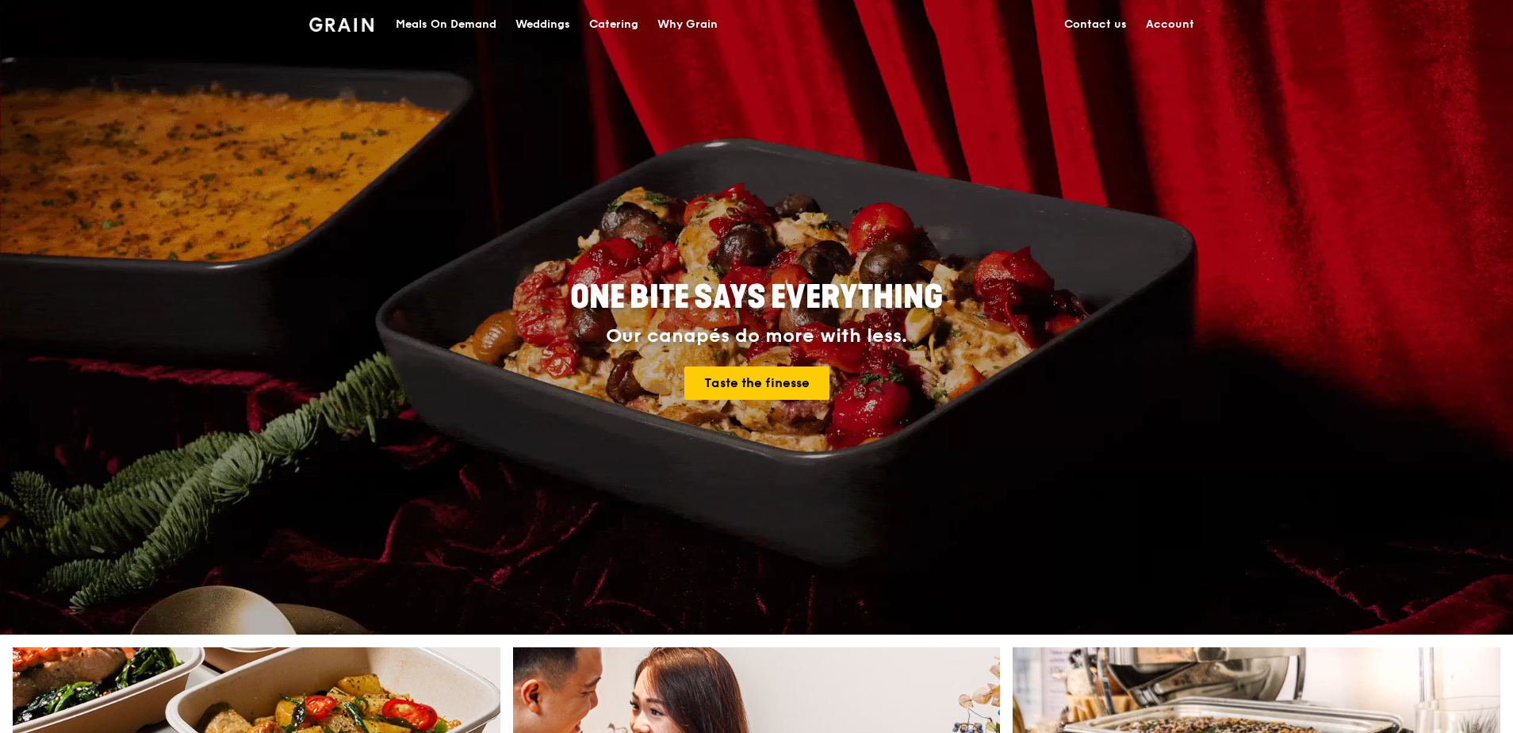
click at [1164, 27] on link "Account" at bounding box center [1169, 25] width 67 height 48
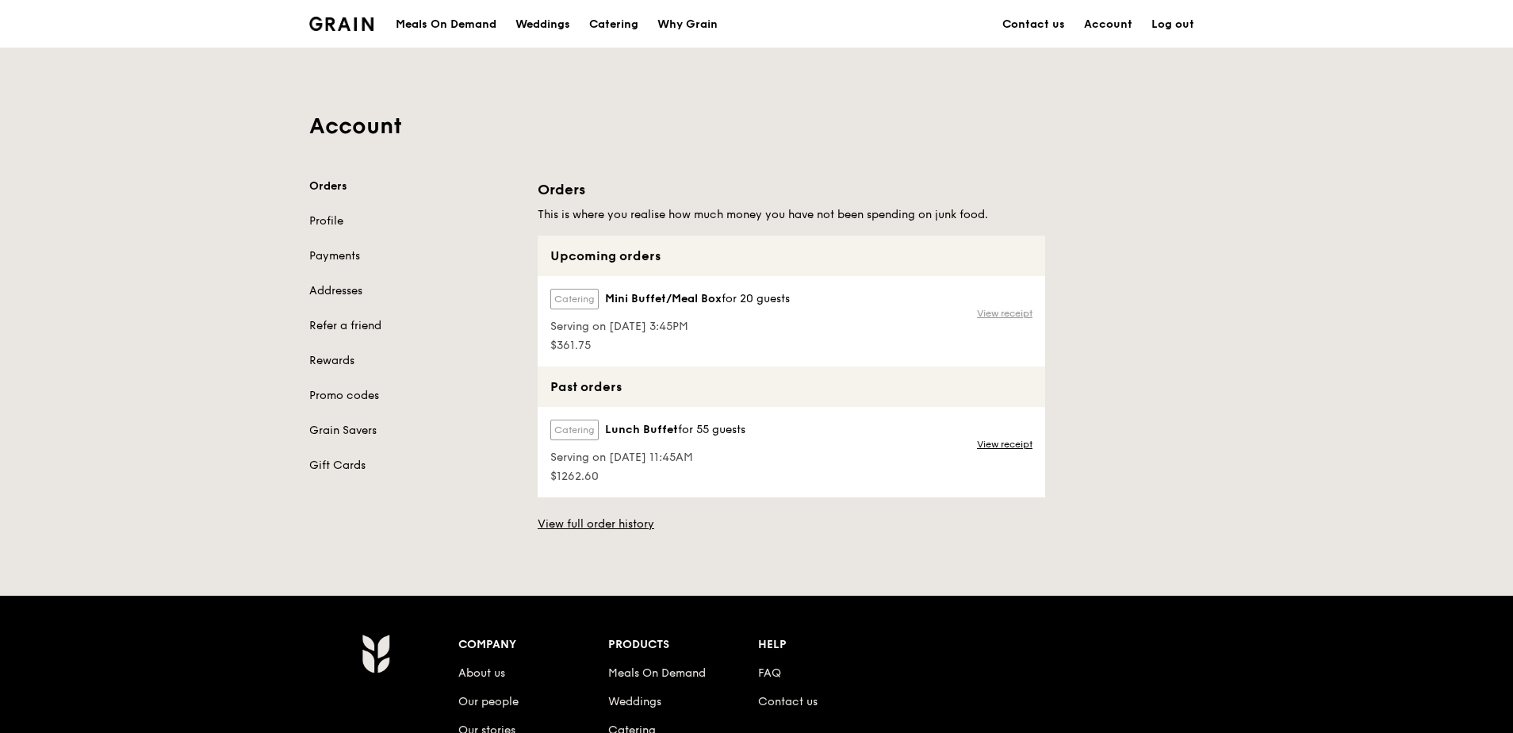
click at [995, 316] on link "View receipt" at bounding box center [1005, 313] width 56 height 13
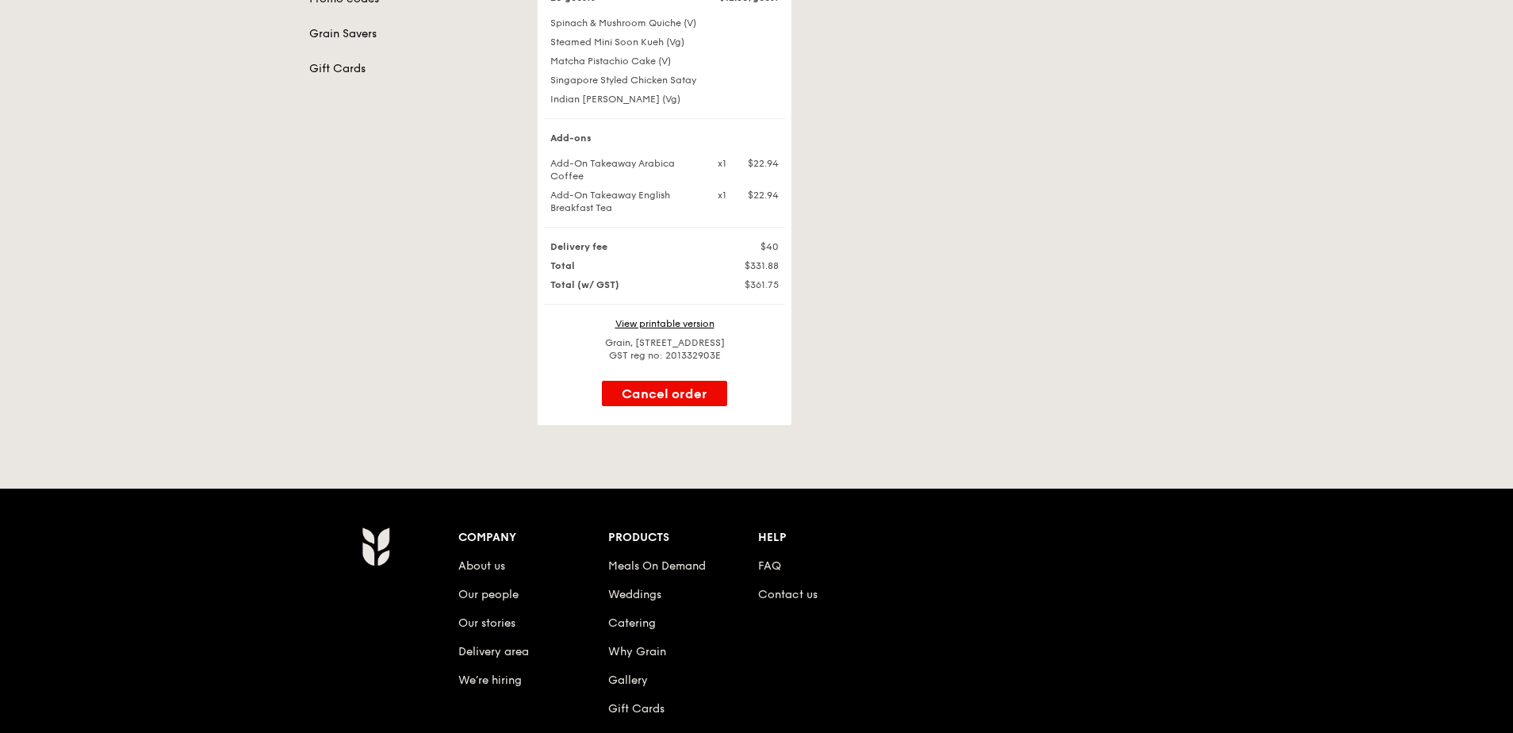
scroll to position [238, 0]
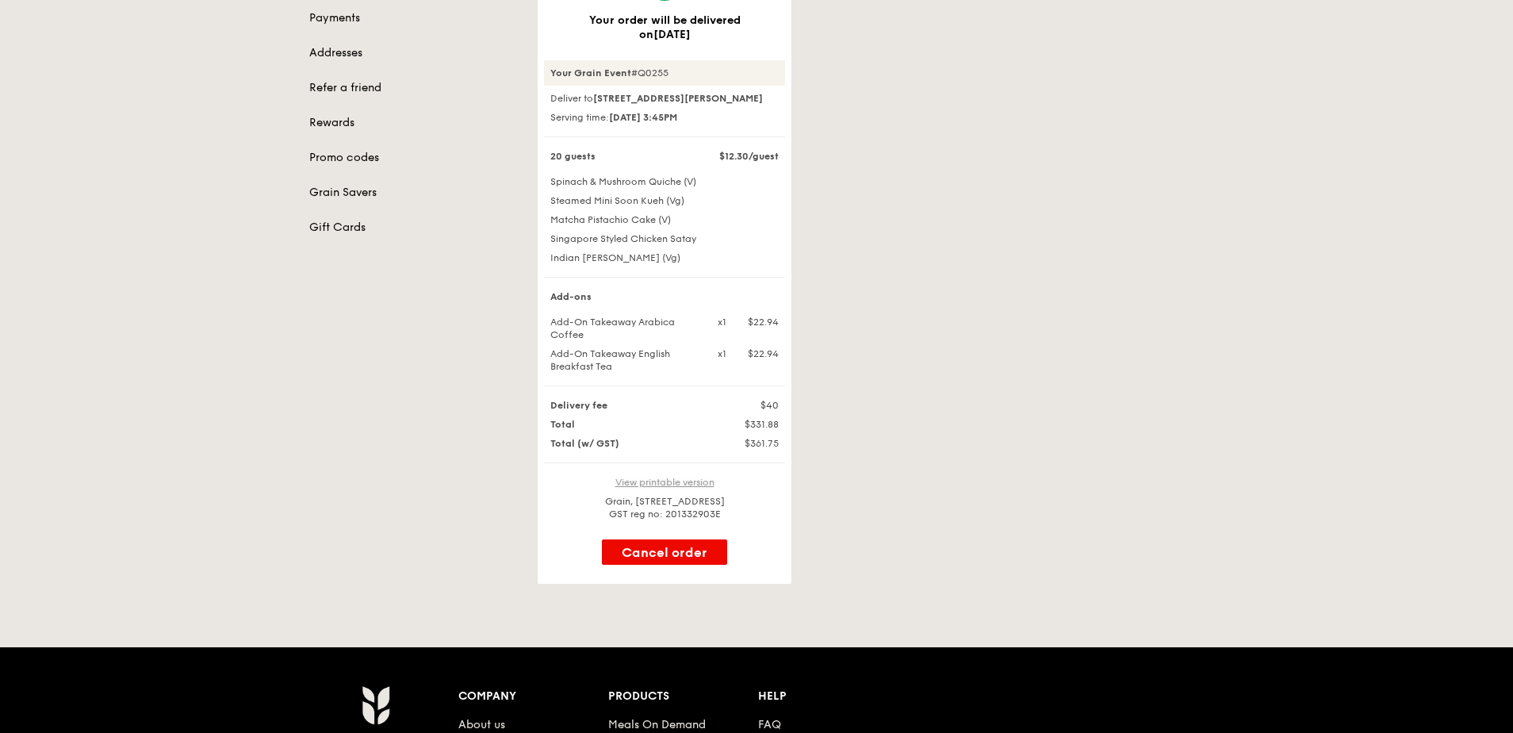
click at [673, 488] on link "View printable version" at bounding box center [664, 482] width 99 height 11
